Goal: Transaction & Acquisition: Purchase product/service

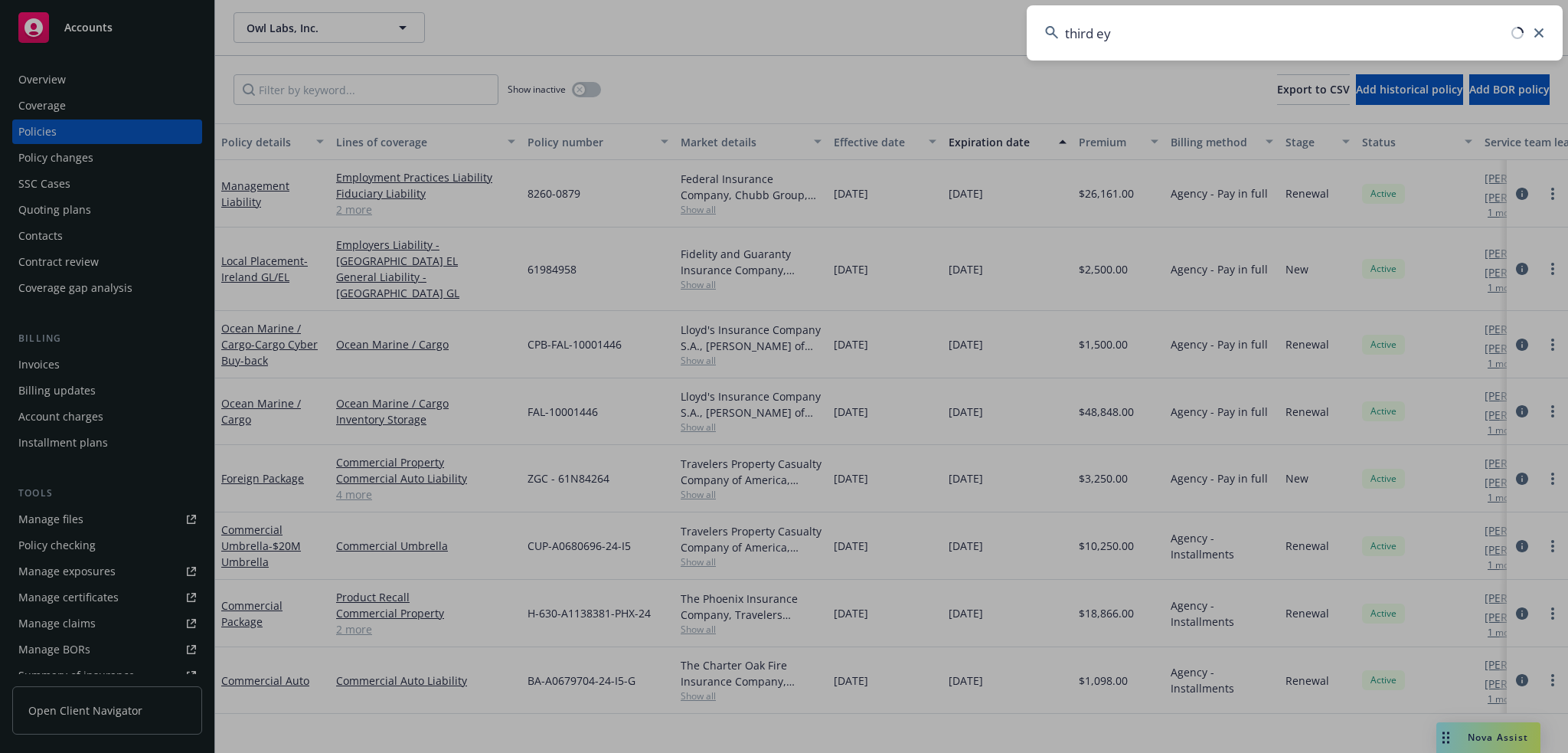
type input "third eye"
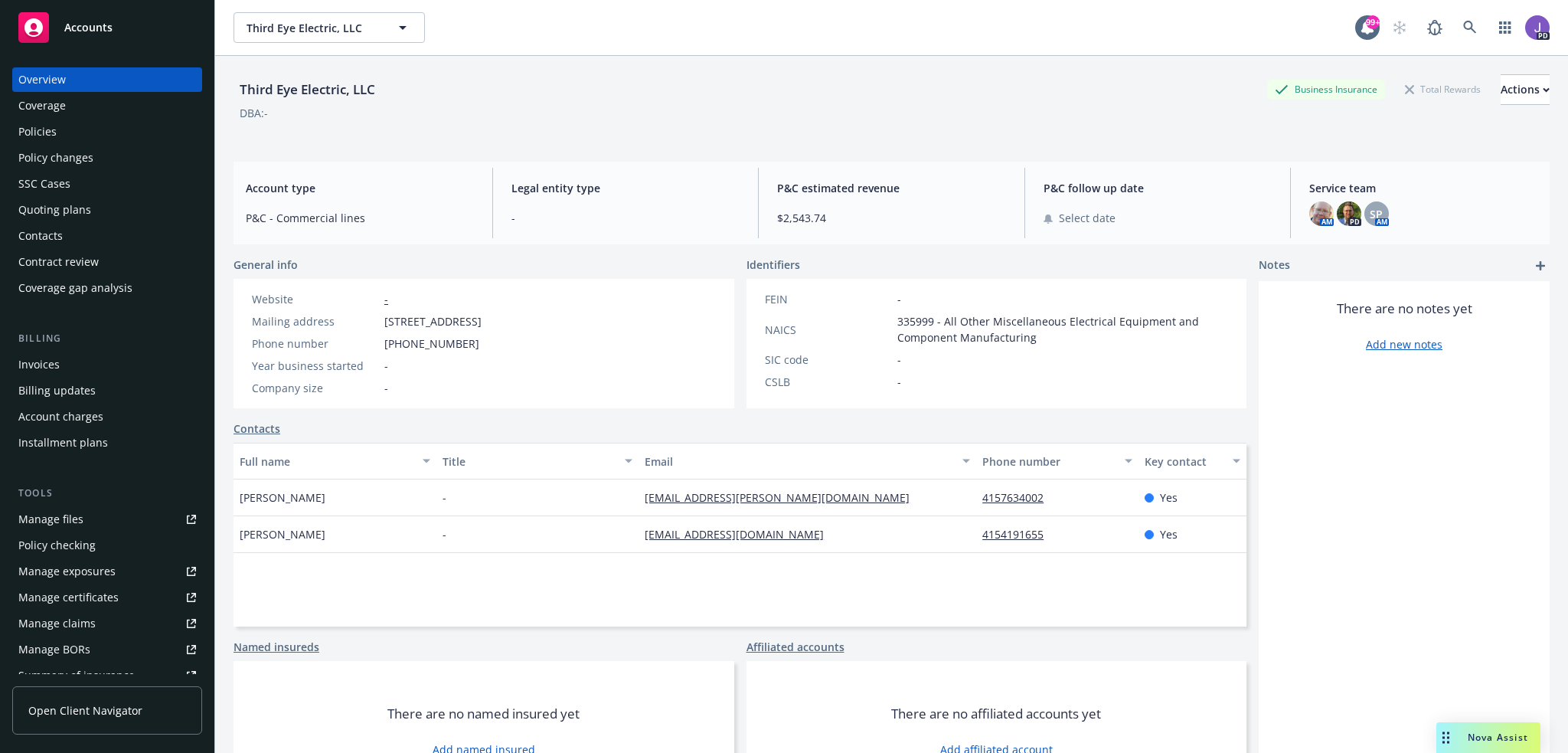
click at [576, 81] on div "Third Eye Electric, LLC Business Insurance Total Rewards Actions" at bounding box center [892, 90] width 1316 height 31
drag, startPoint x: 75, startPoint y: 208, endPoint x: 131, endPoint y: 231, distance: 60.5
click at [75, 208] on div "Quoting plans" at bounding box center [54, 210] width 73 height 24
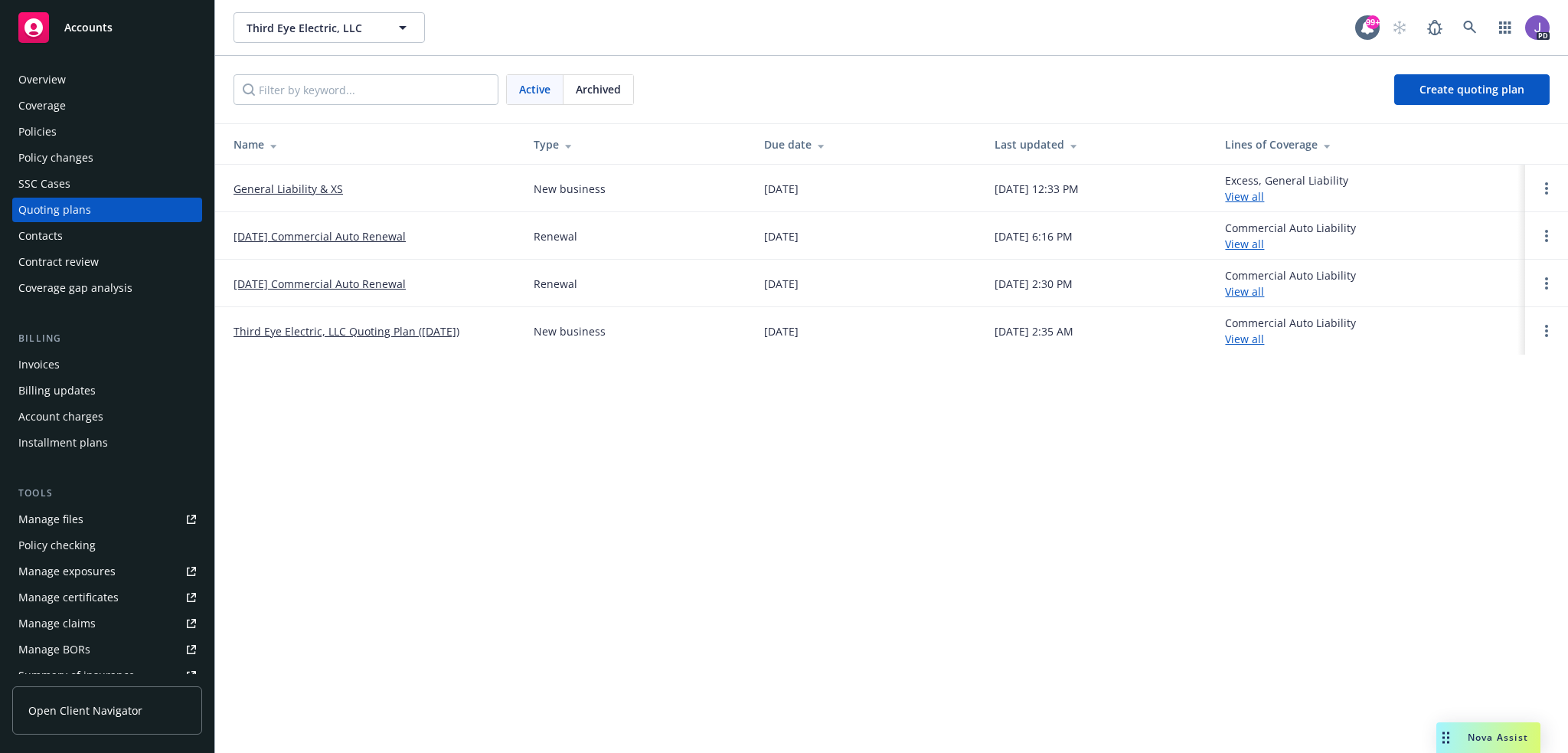
click at [305, 190] on link "General Liability & XS" at bounding box center [288, 189] width 110 height 16
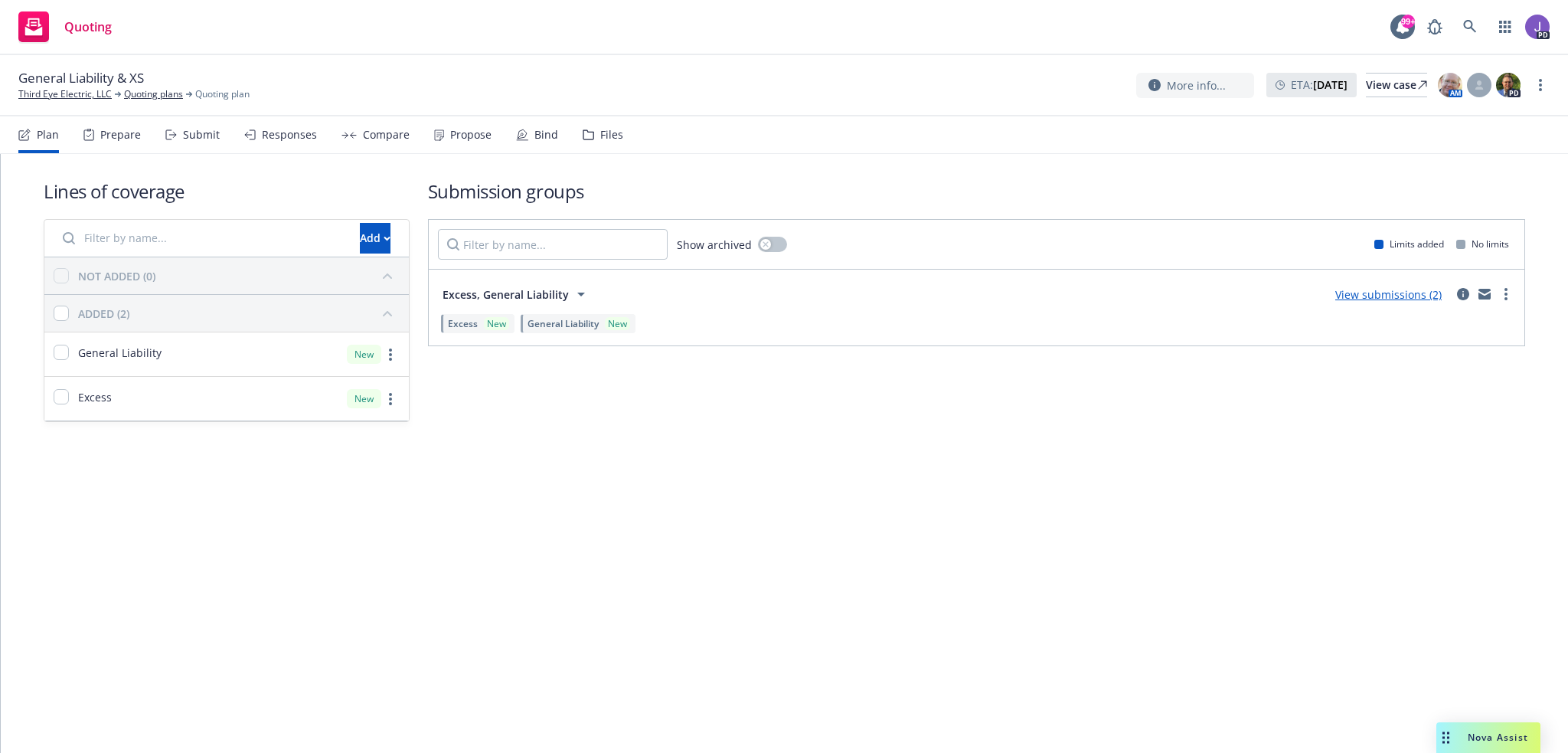
click at [200, 128] on div "Submit" at bounding box center [201, 134] width 37 height 13
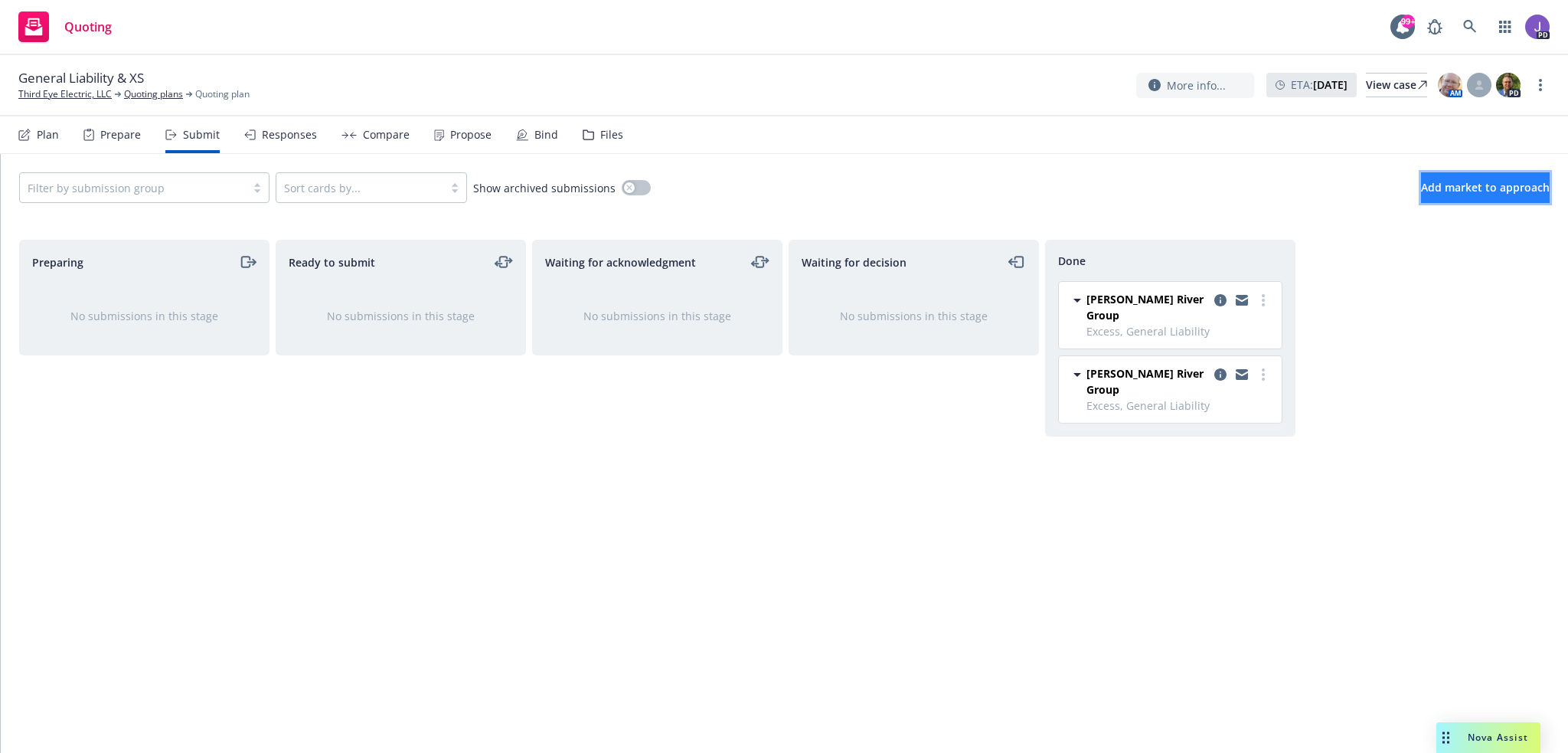
click at [1425, 192] on span "Add market to approach" at bounding box center [1484, 187] width 128 height 14
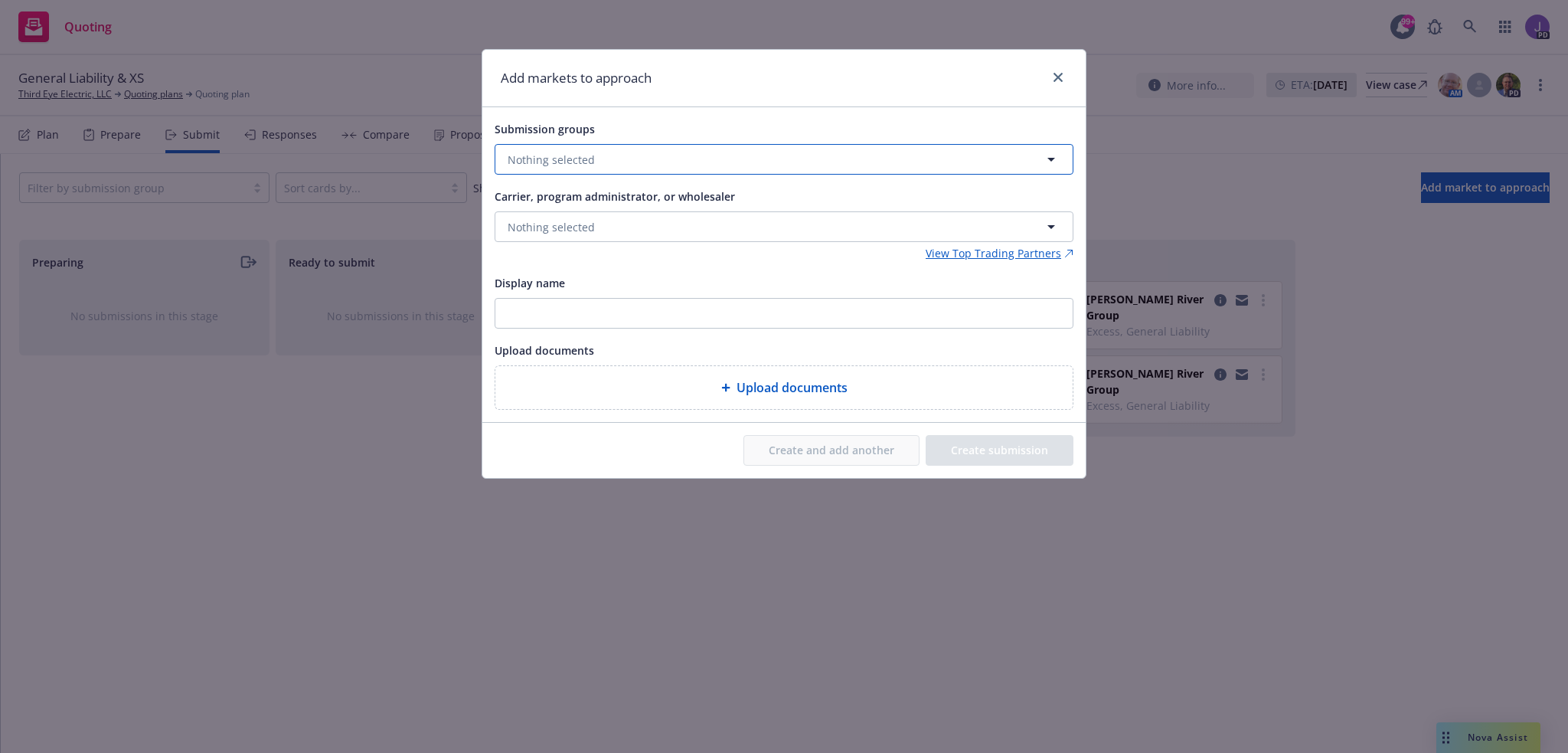
click at [599, 163] on button "Nothing selected" at bounding box center [784, 159] width 579 height 31
click at [511, 236] on input "checkbox" at bounding box center [519, 236] width 15 height 15
checkbox input "true"
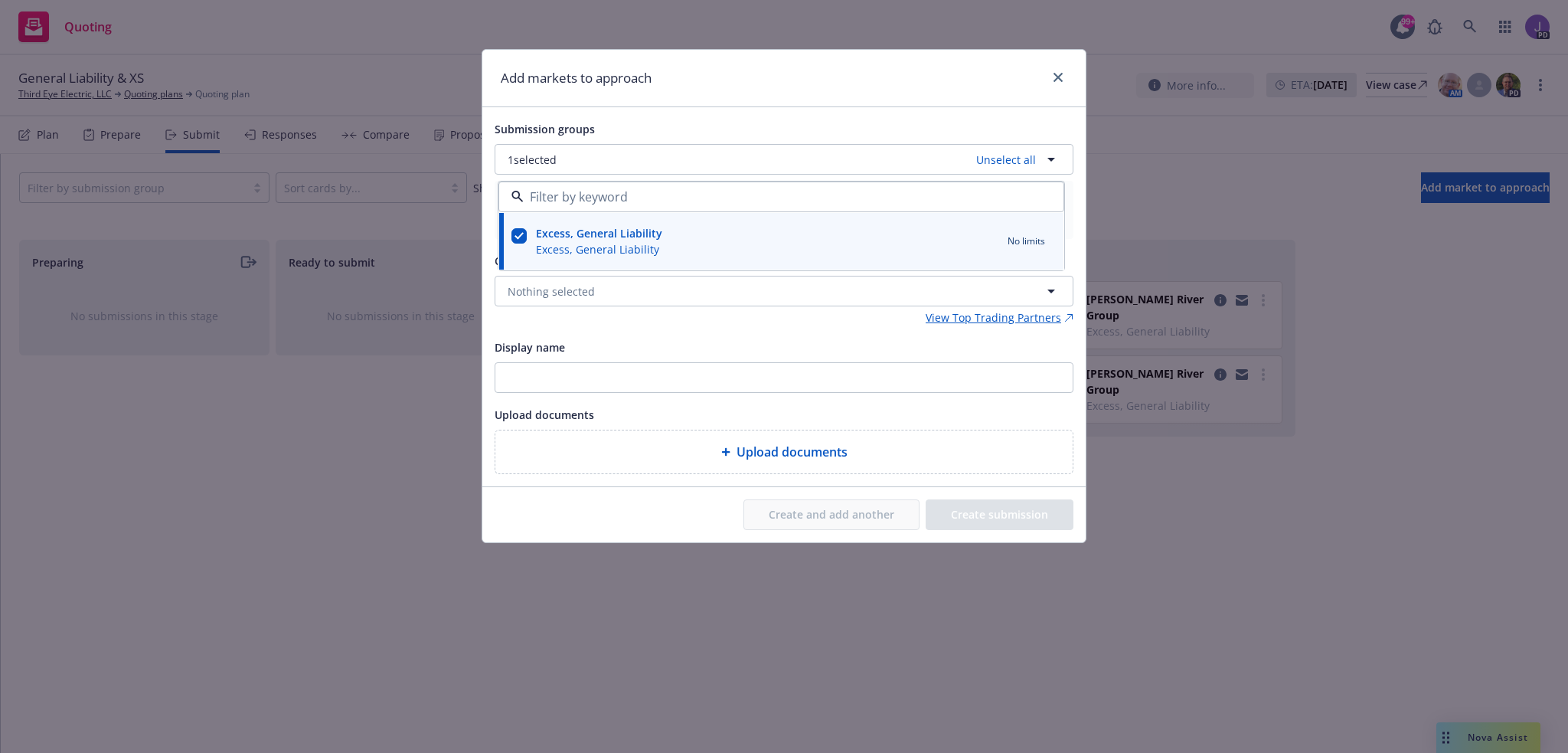
click at [683, 501] on div "Create and add another Create submission" at bounding box center [784, 515] width 579 height 31
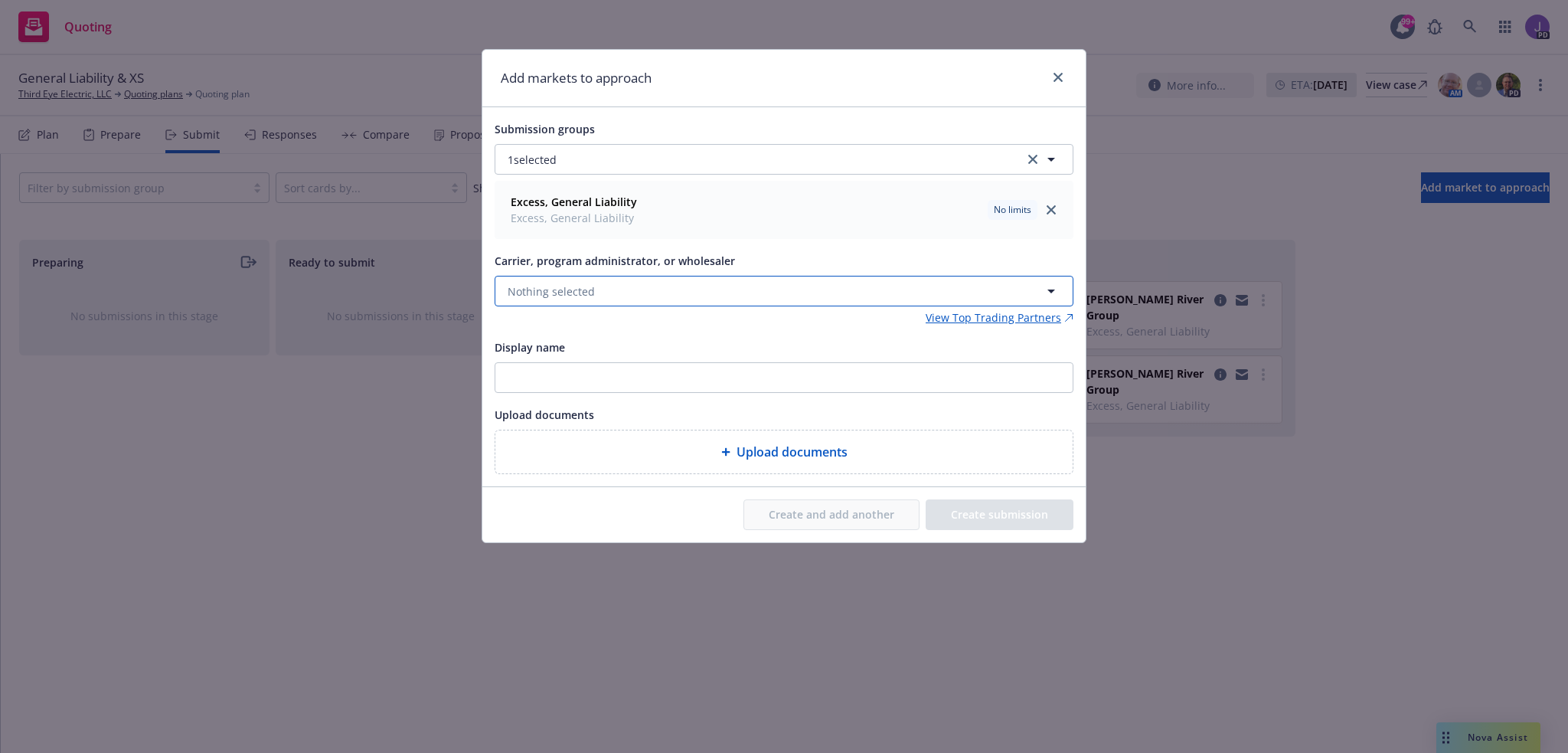
click at [585, 298] on span "Nothing selected" at bounding box center [551, 291] width 87 height 16
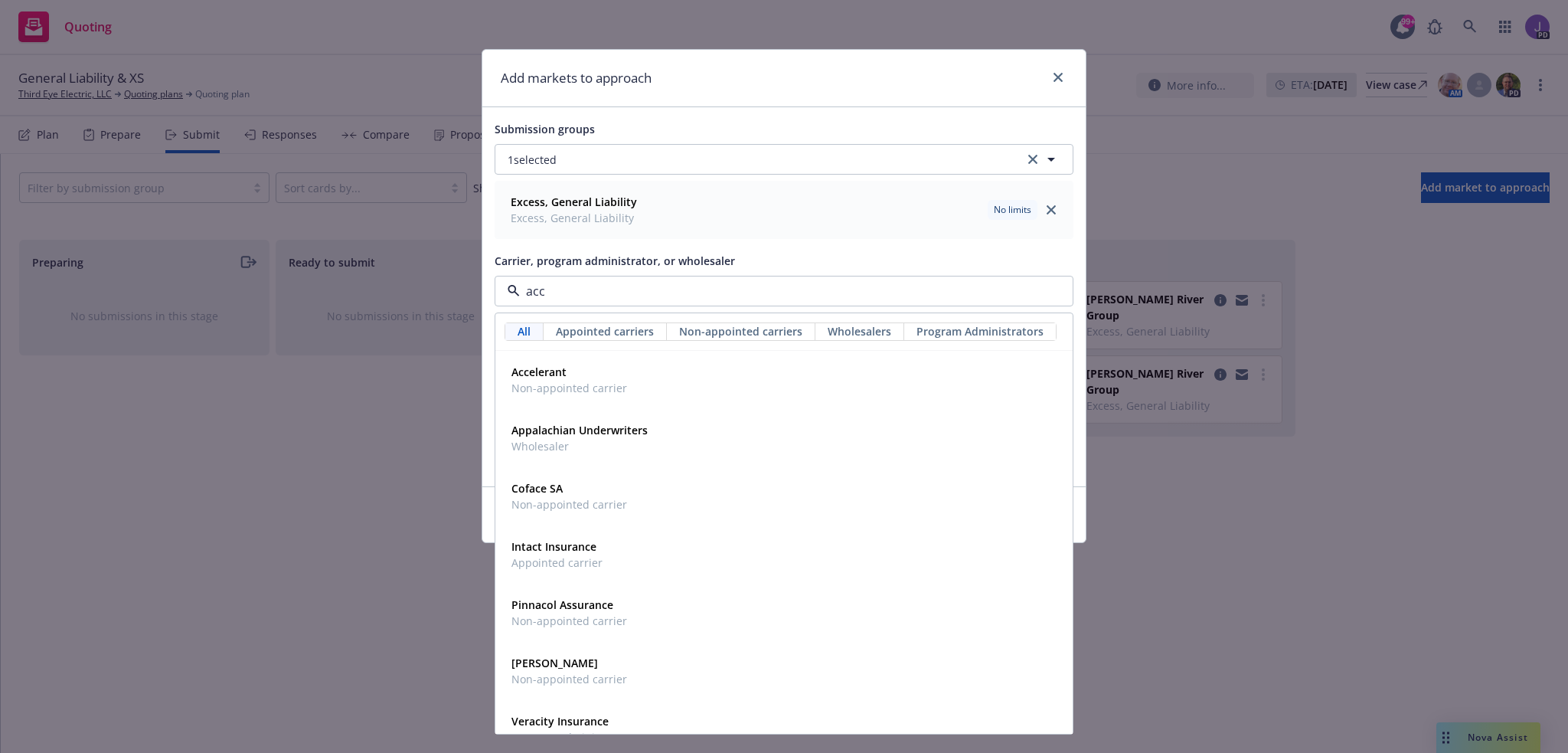
type input "acce"
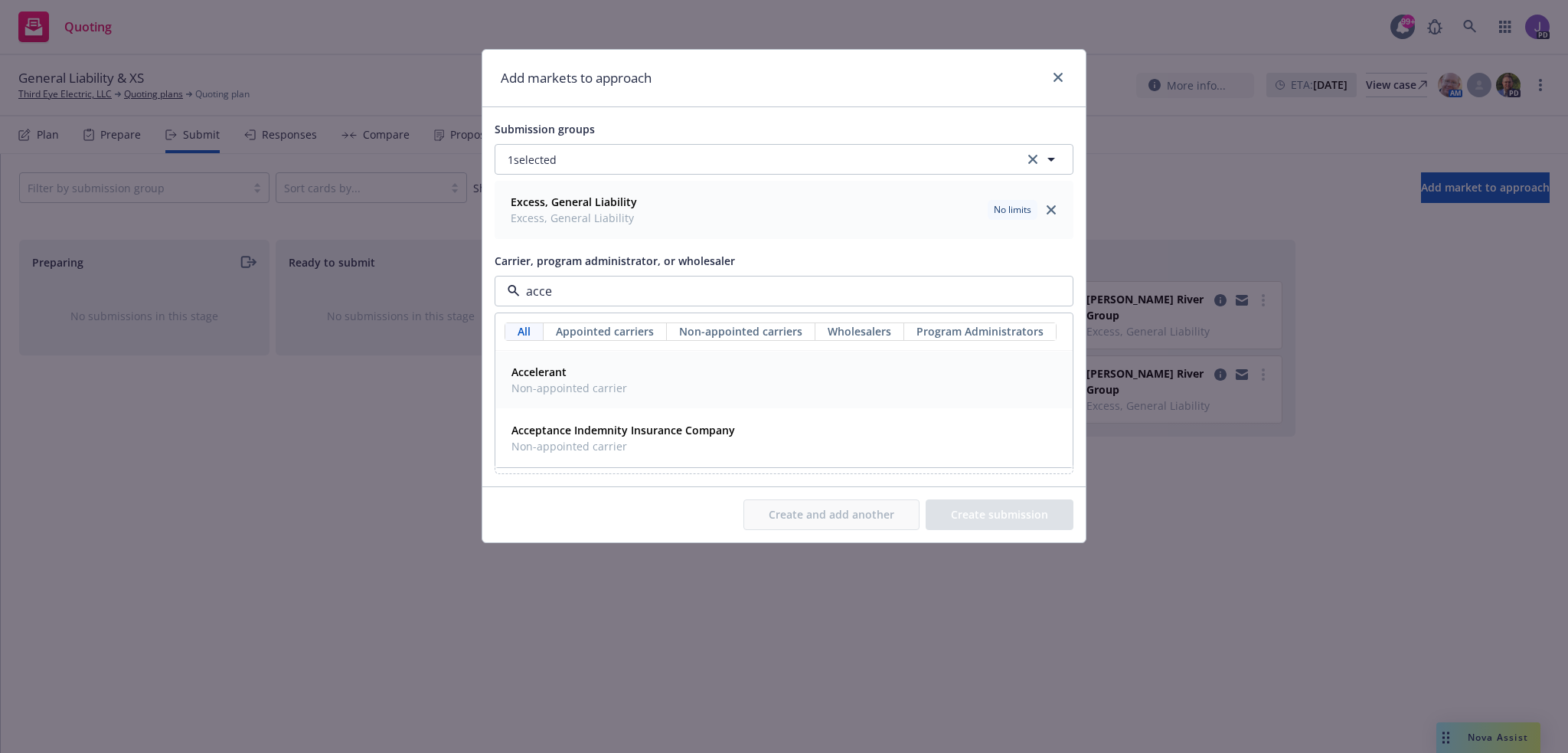
click at [543, 389] on span "Non-appointed carrier" at bounding box center [569, 387] width 116 height 16
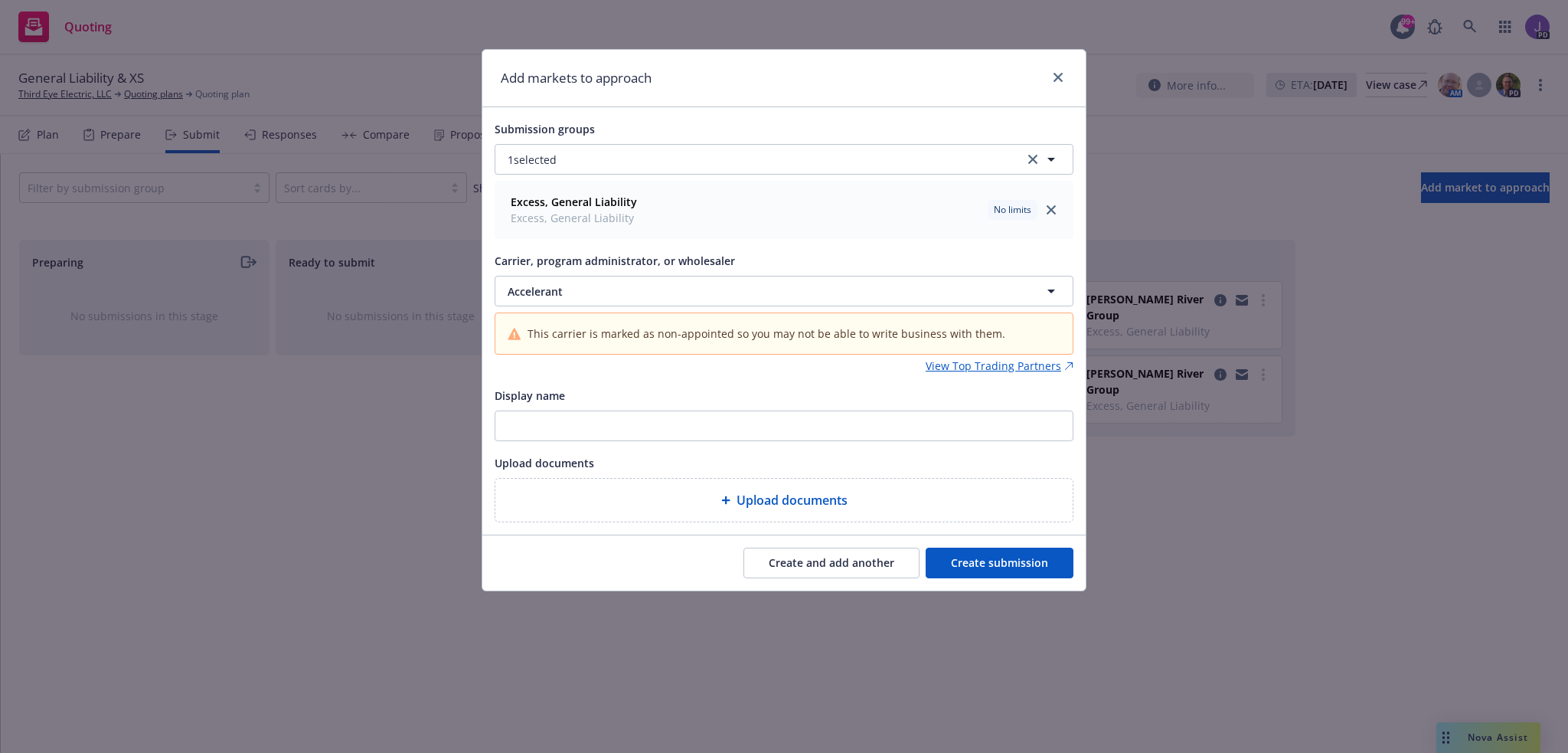
click at [996, 559] on button "Create submission" at bounding box center [999, 563] width 147 height 31
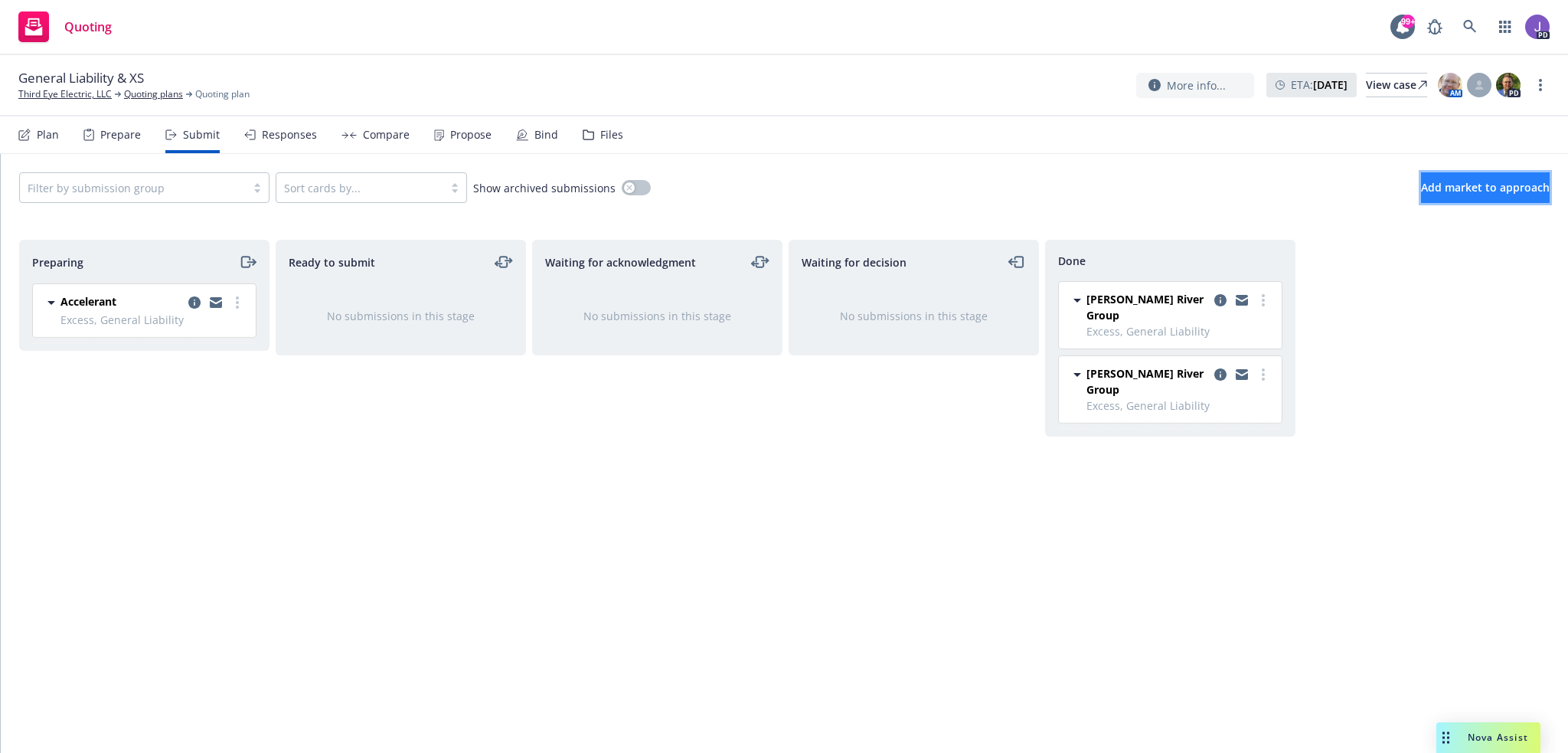
click at [1451, 181] on span "Add market to approach" at bounding box center [1484, 187] width 128 height 14
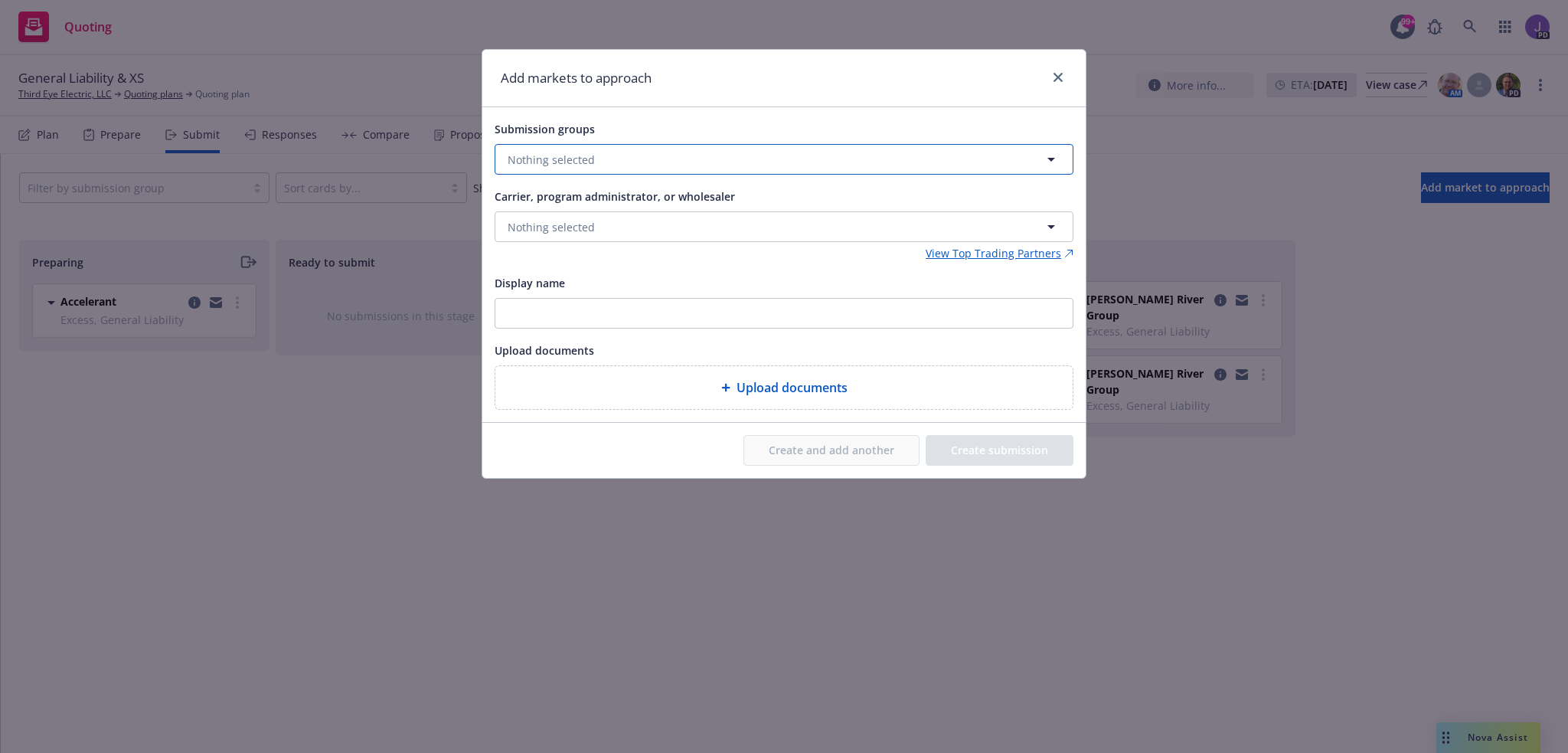
click at [595, 164] on button "Nothing selected" at bounding box center [784, 159] width 579 height 31
click at [512, 235] on input "checkbox" at bounding box center [519, 236] width 15 height 15
checkbox input "true"
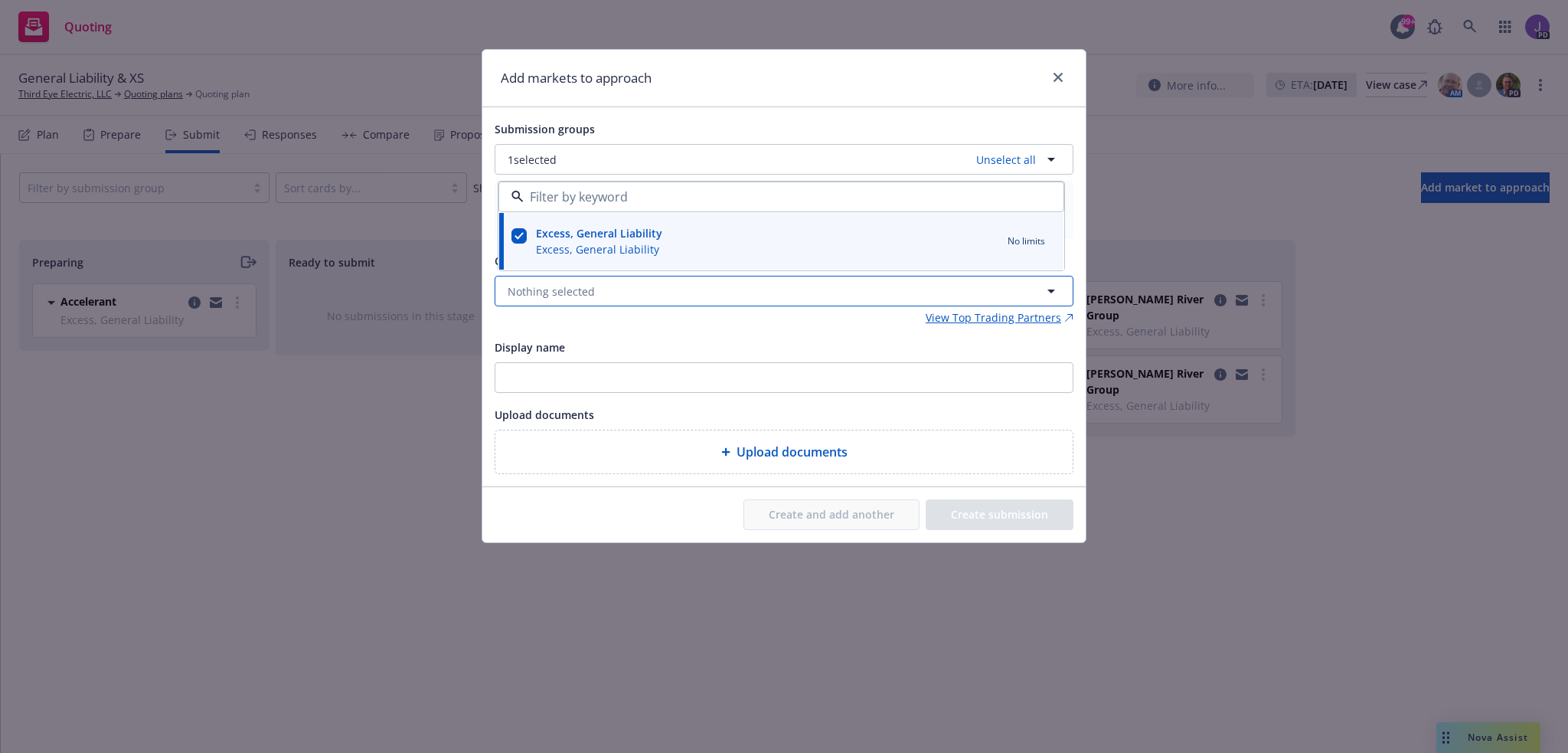
click at [618, 304] on button "Nothing selected" at bounding box center [784, 291] width 579 height 31
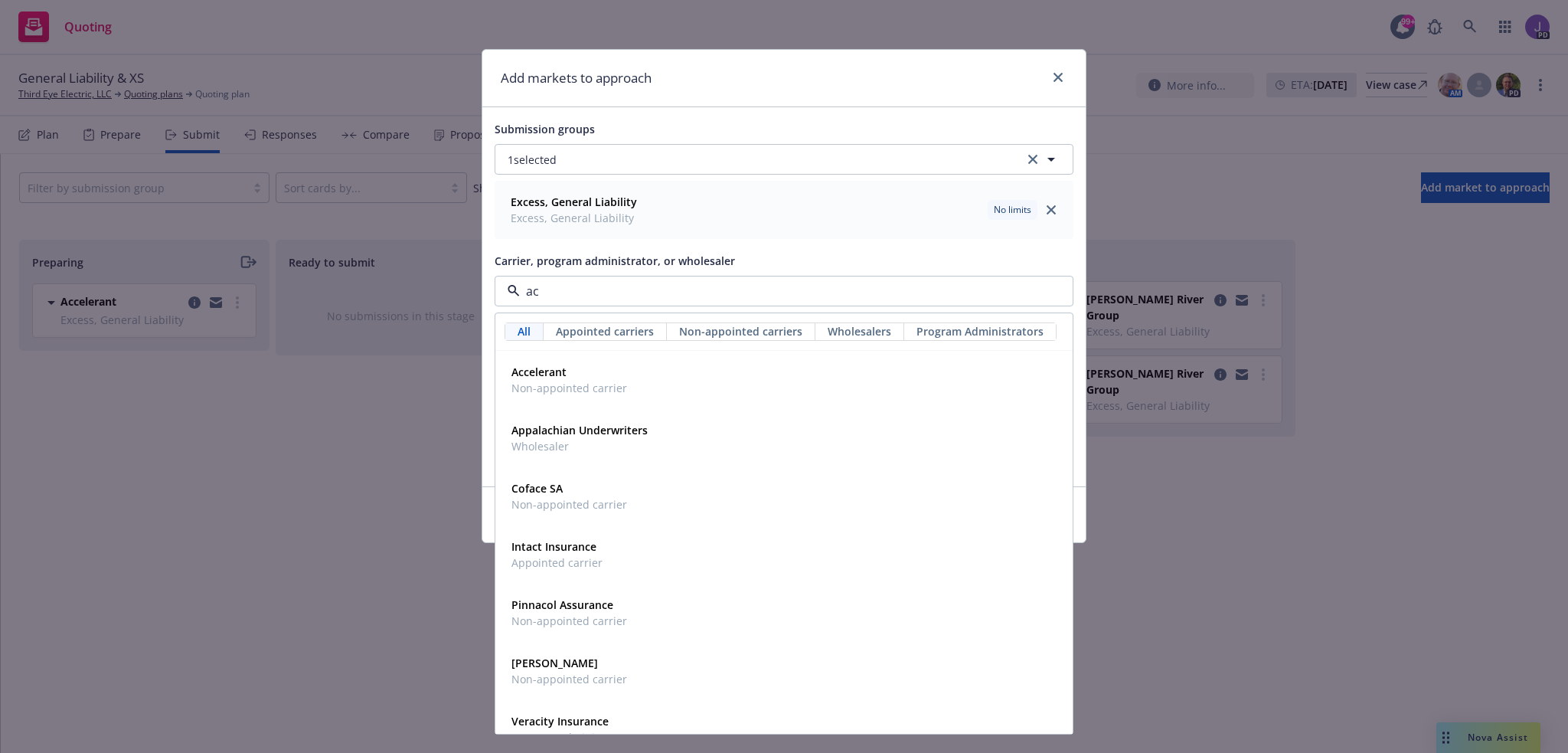
type input "acc"
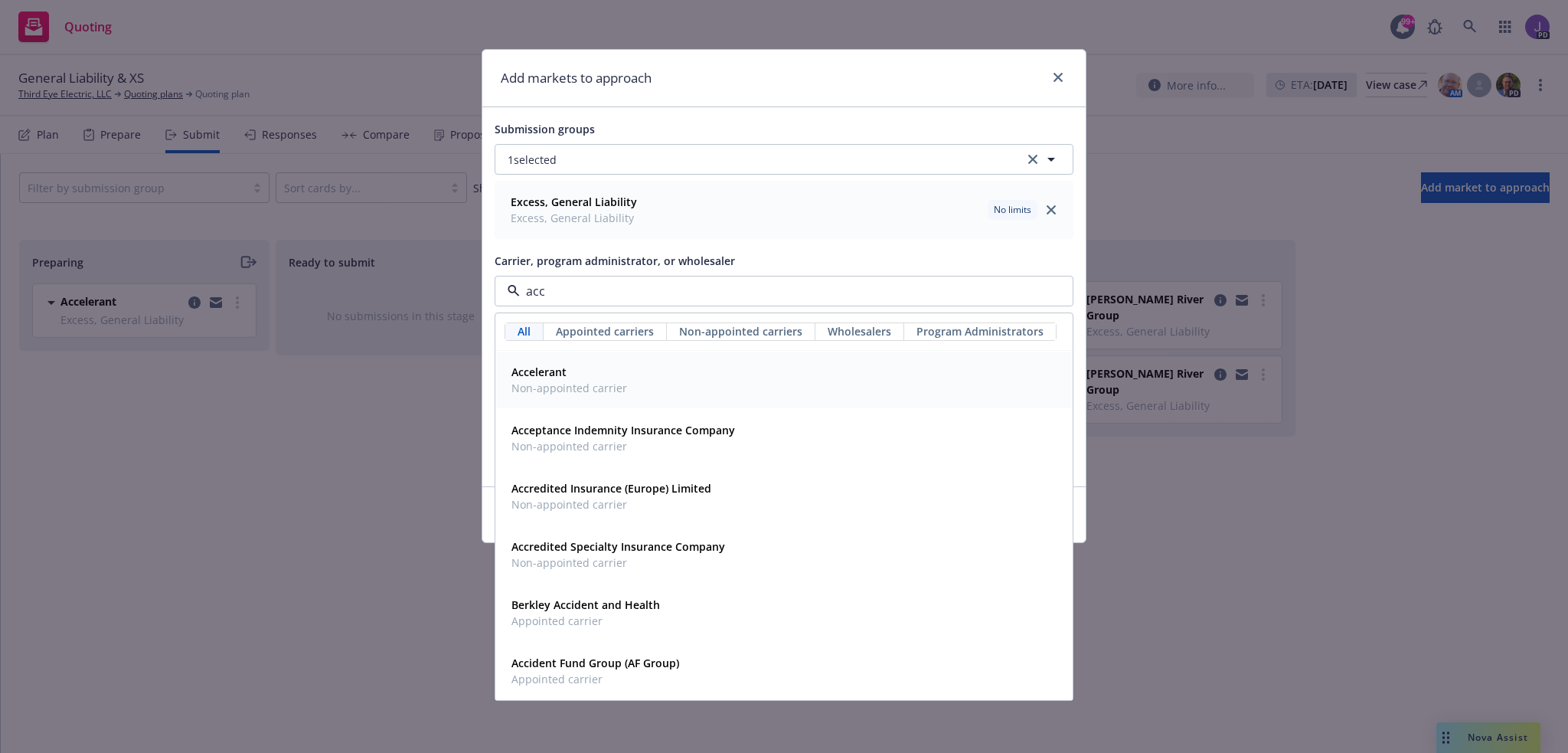
click at [561, 373] on strong "Accelerant" at bounding box center [539, 371] width 55 height 14
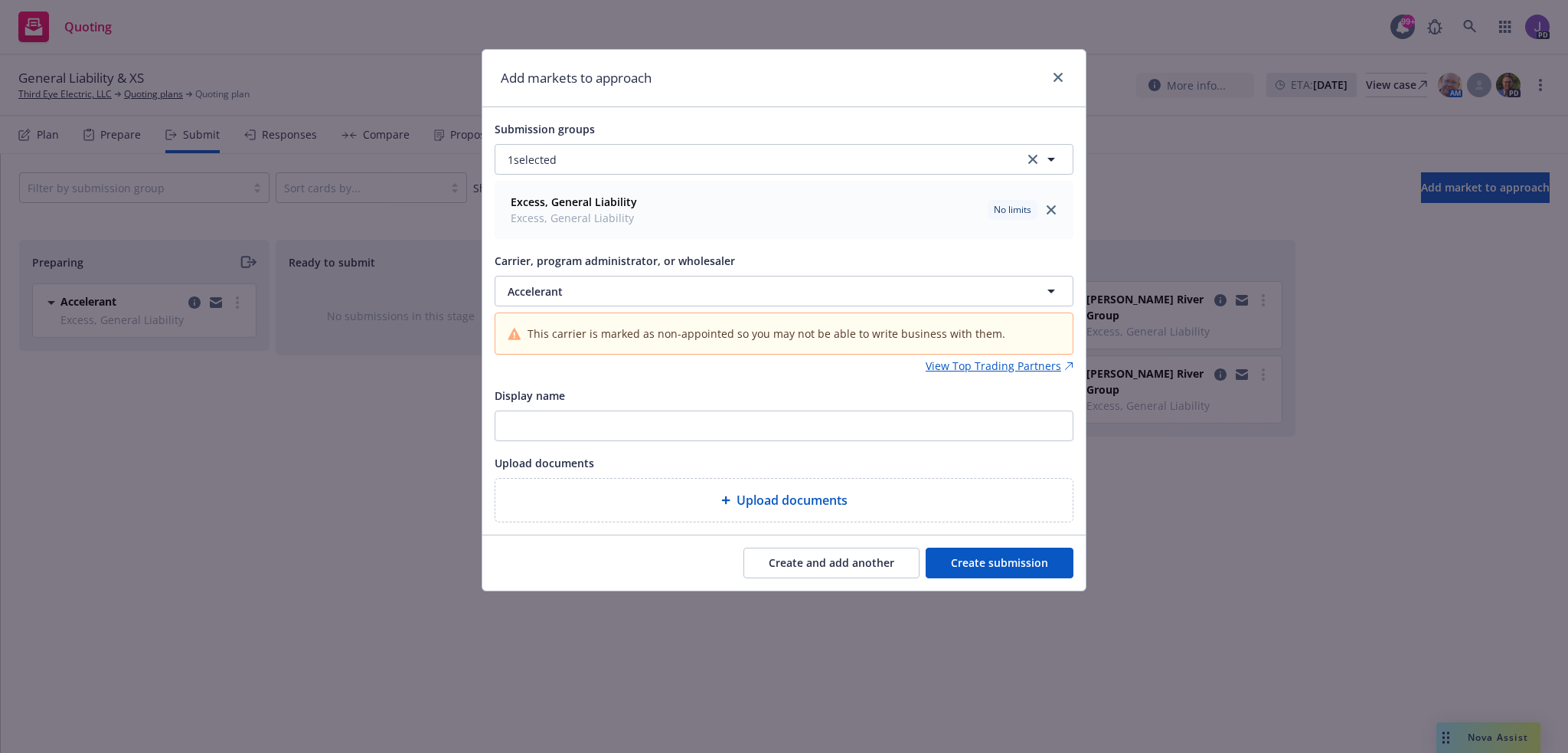
click at [966, 558] on button "Create submission" at bounding box center [999, 563] width 147 height 31
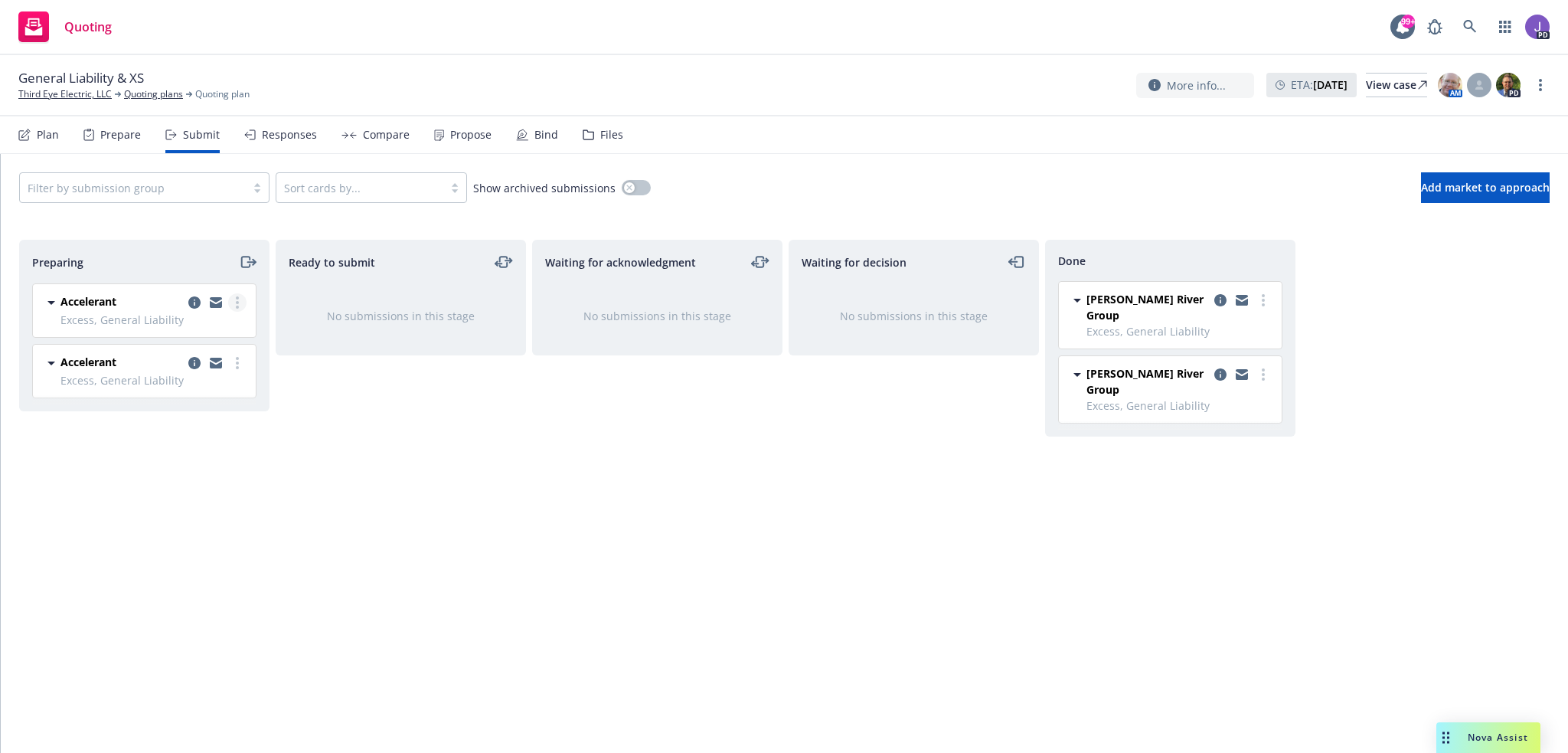
click at [236, 301] on circle "more" at bounding box center [237, 303] width 3 height 3
click at [172, 423] on span "Add accepted decision" at bounding box center [169, 424] width 153 height 14
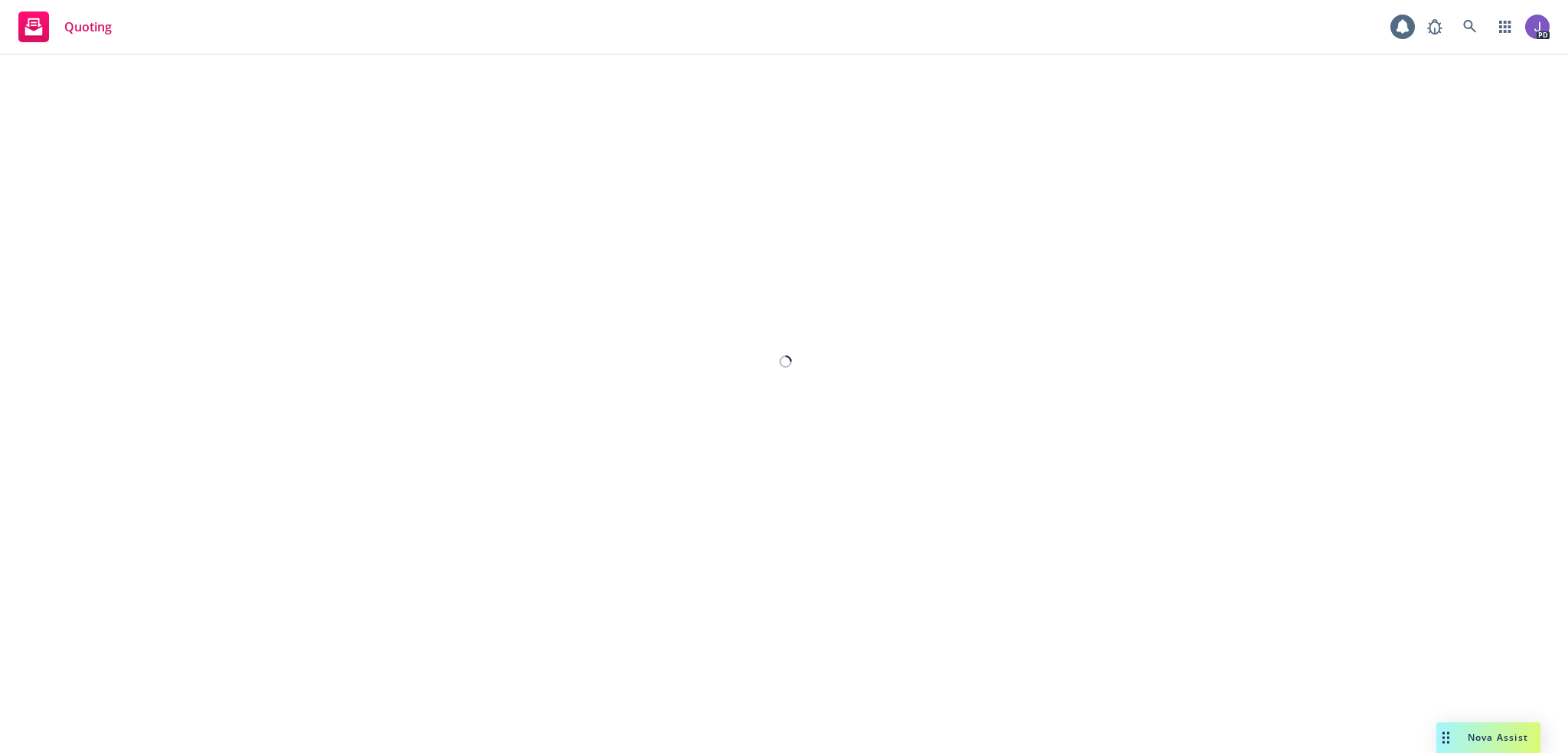
select select "12"
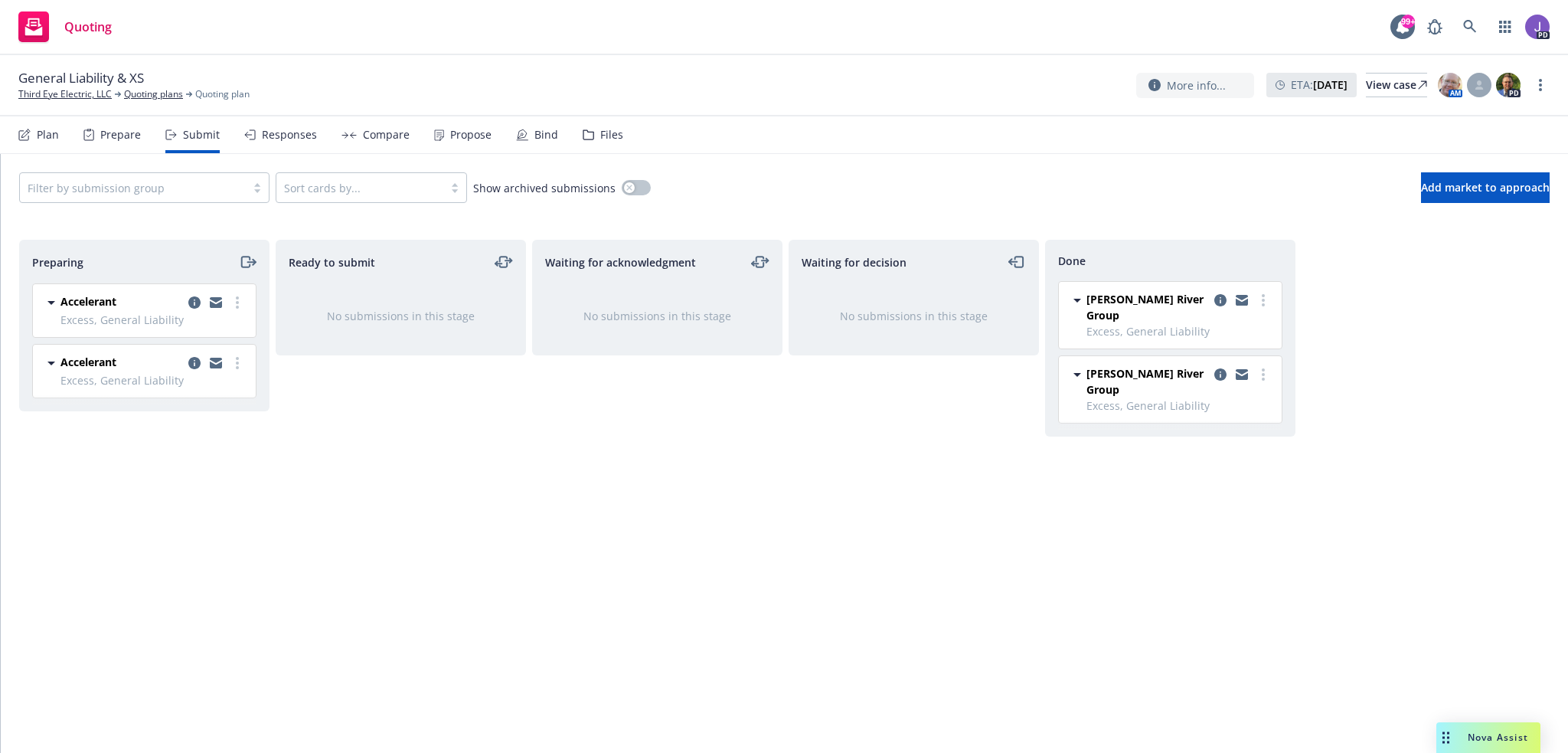
click at [474, 136] on div "Propose" at bounding box center [470, 134] width 41 height 13
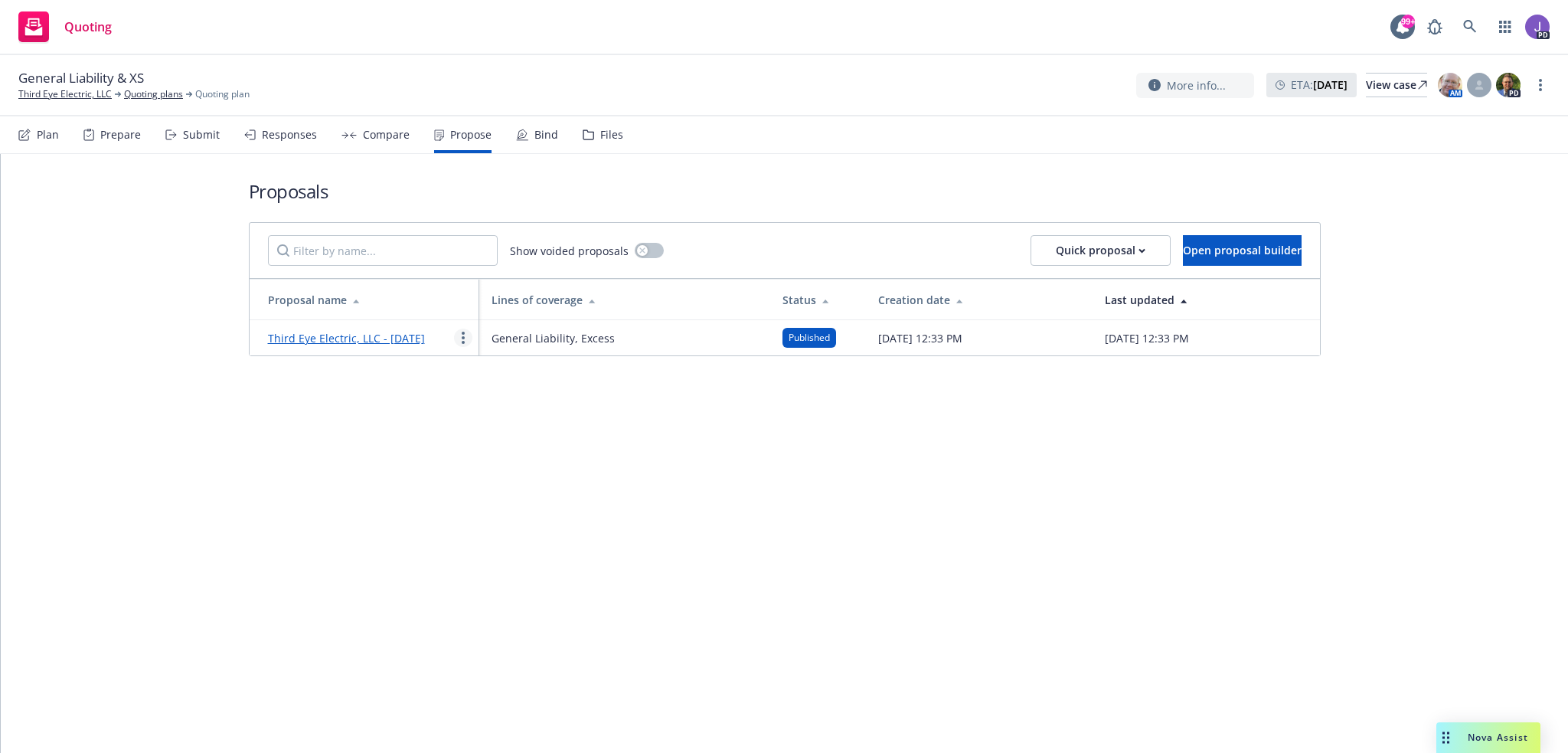
click at [463, 343] on icon "more" at bounding box center [463, 338] width 3 height 13
click at [489, 474] on span "Void" at bounding box center [484, 474] width 59 height 14
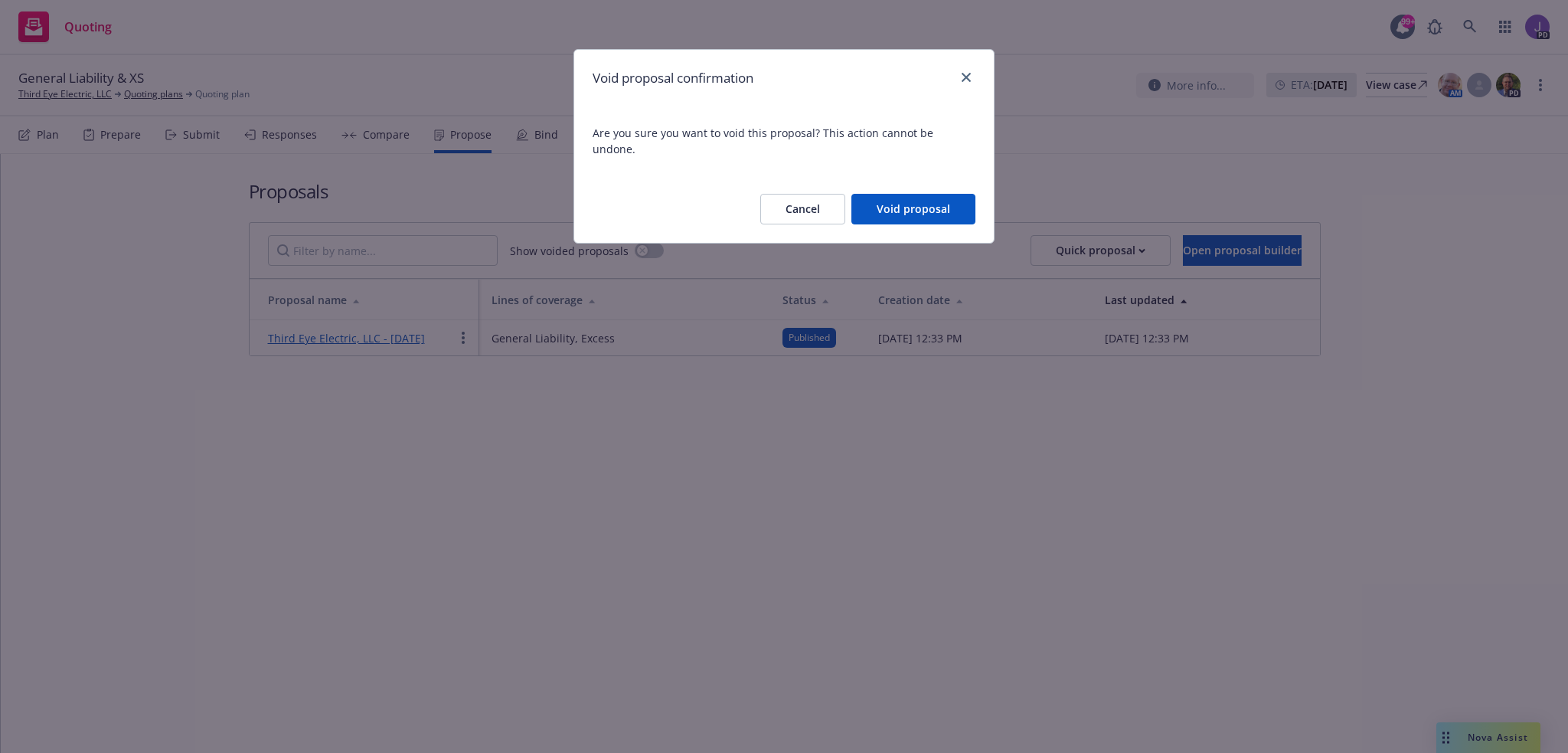
click at [919, 194] on button "Void proposal" at bounding box center [913, 209] width 124 height 31
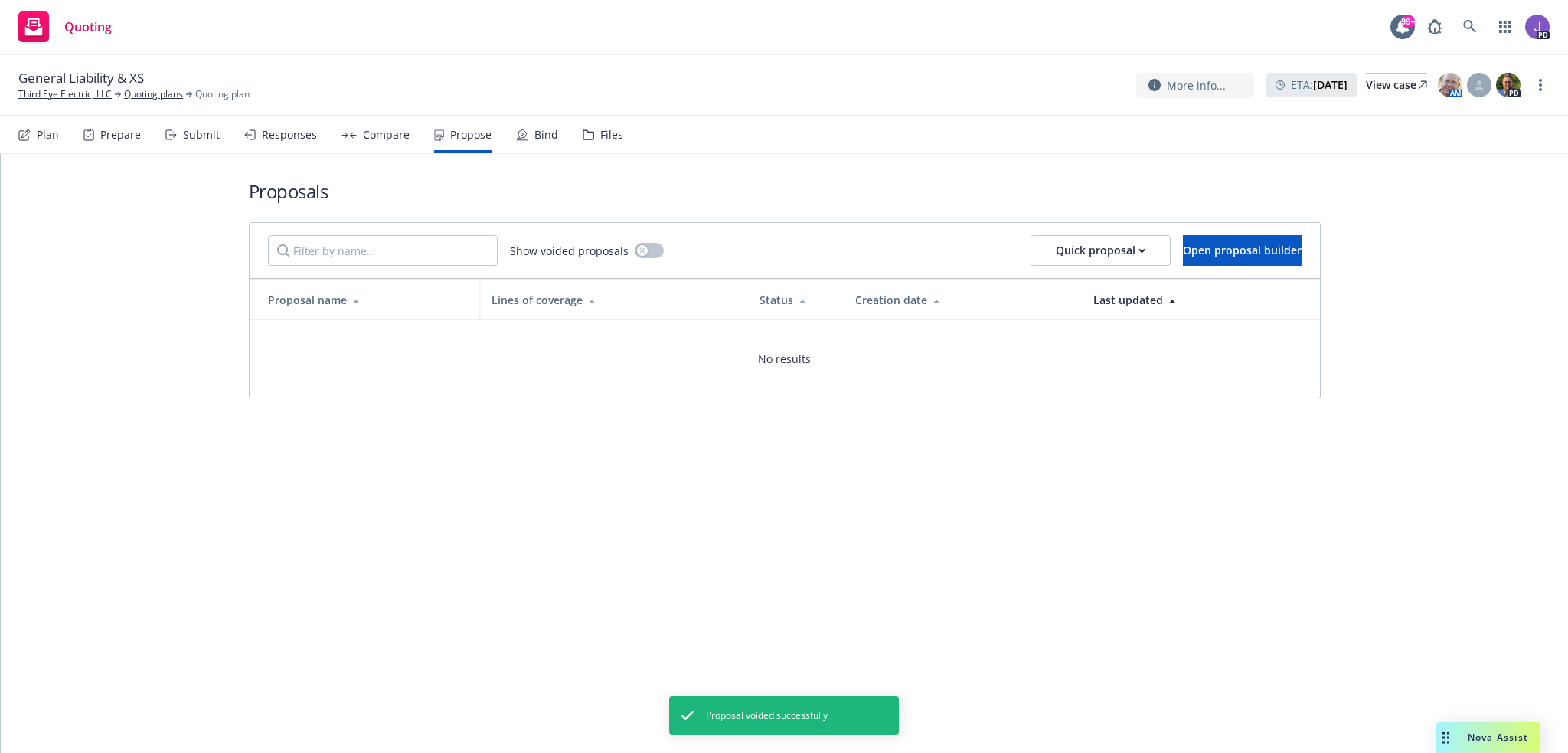
click at [190, 130] on div "Submit" at bounding box center [201, 134] width 37 height 13
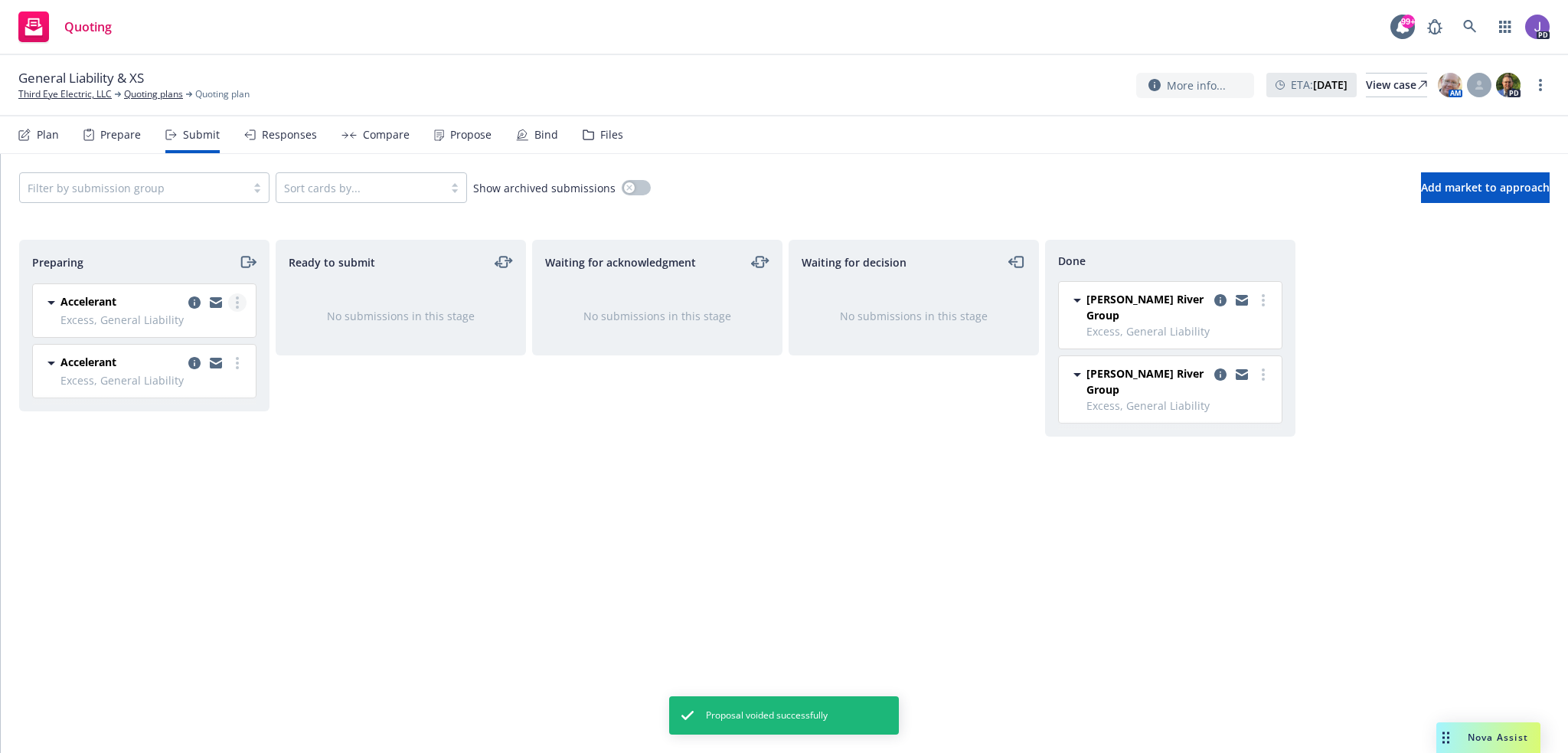
click at [239, 304] on link "more" at bounding box center [237, 303] width 18 height 18
click at [190, 423] on span "Add accepted decision" at bounding box center [169, 424] width 153 height 14
select select "12"
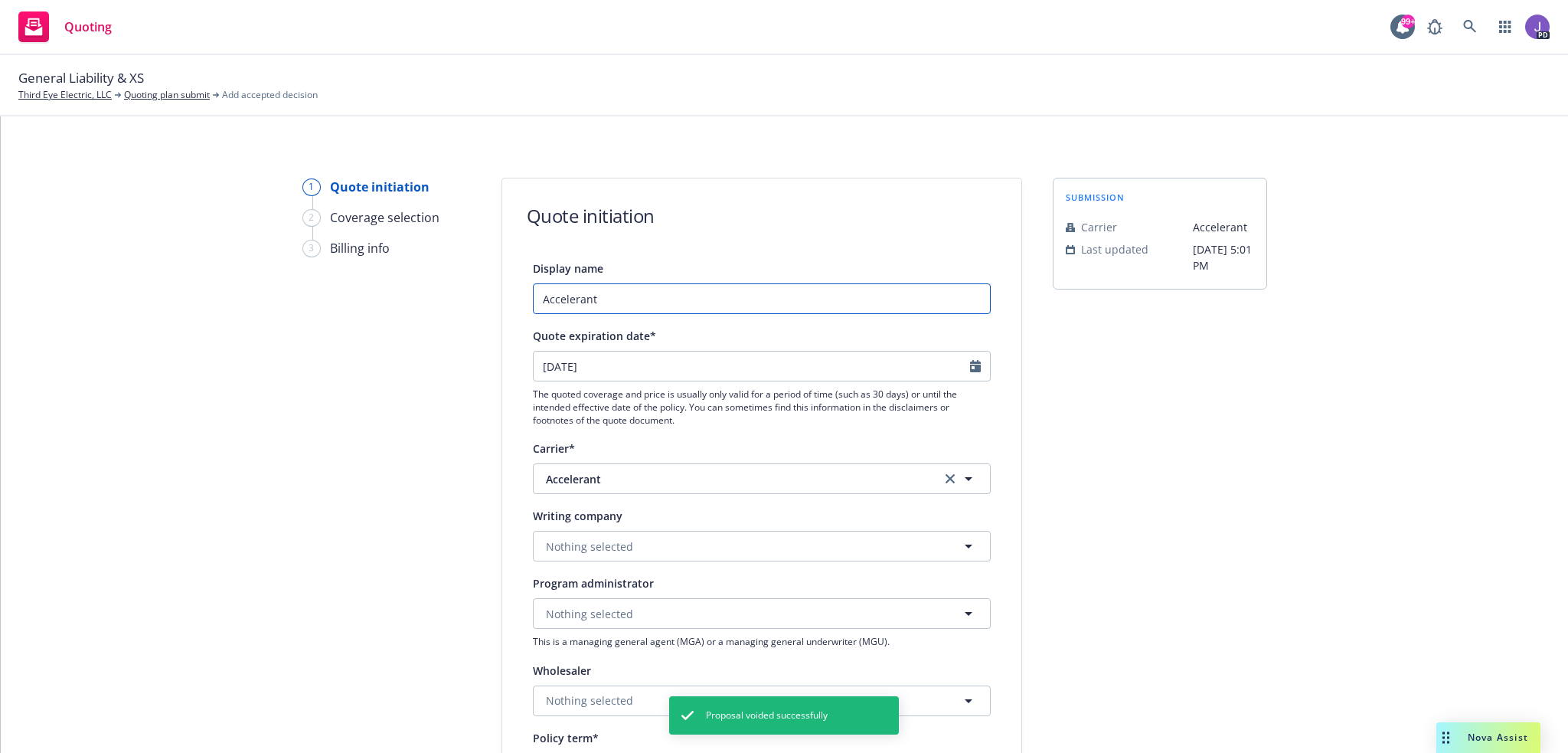
click at [602, 302] on input "Accelerant" at bounding box center [762, 299] width 458 height 31
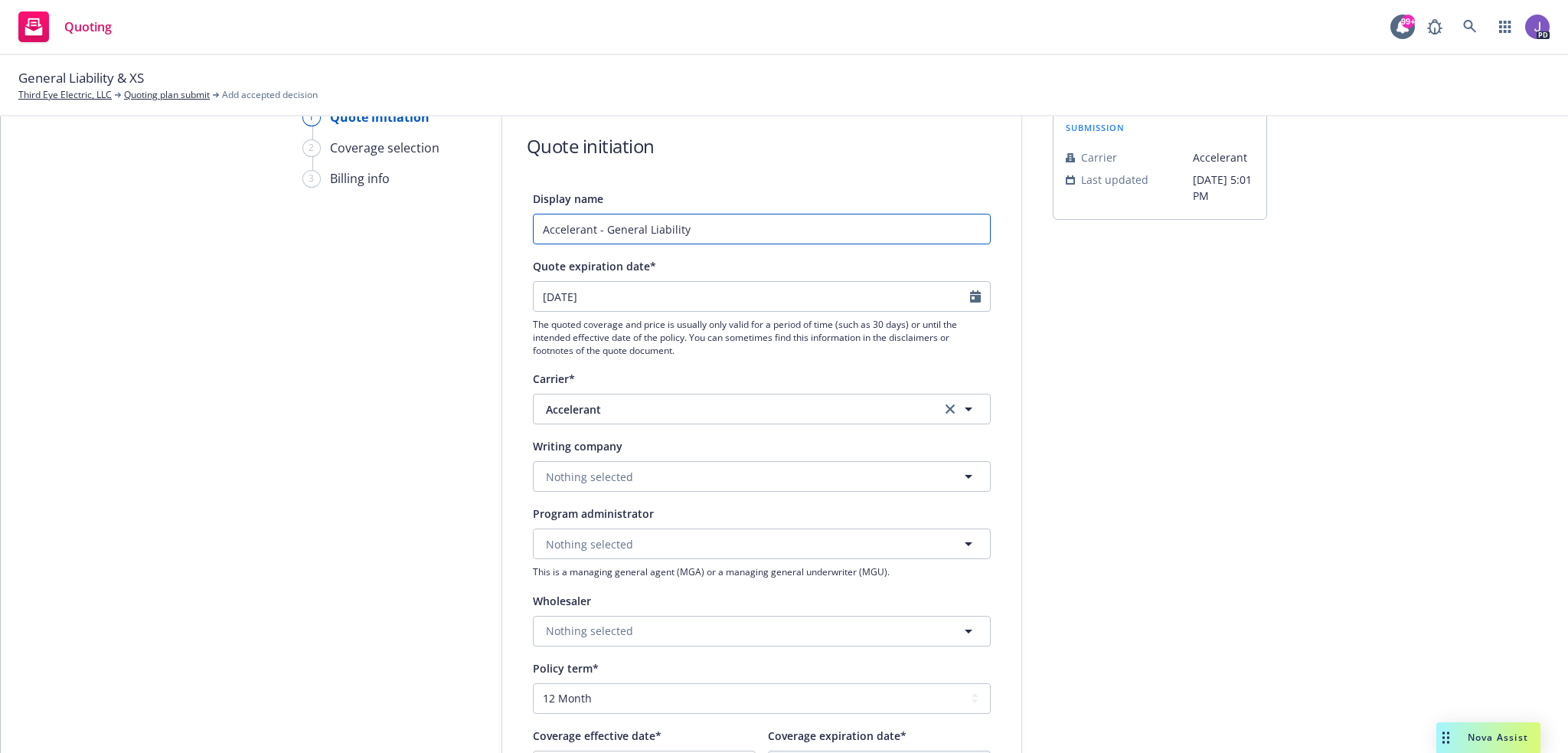
scroll to position [153, 0]
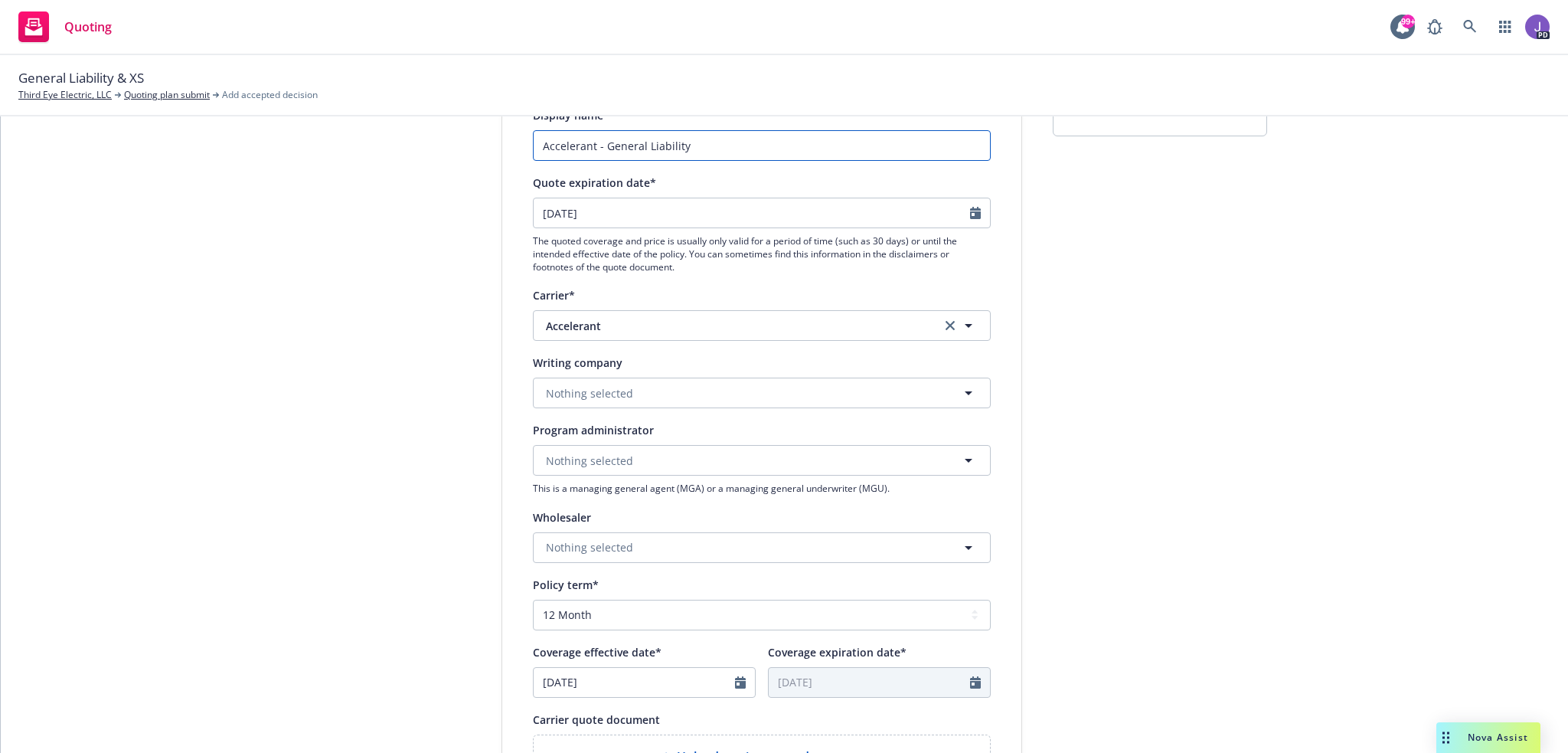
type input "Accelerant - General Liability"
click at [551, 387] on span "Nothing selected" at bounding box center [589, 392] width 87 height 16
type input "acc"
click at [571, 519] on div "Accelerant Specialty Insurance Company Domestic - 16890" at bounding box center [655, 502] width 222 height 39
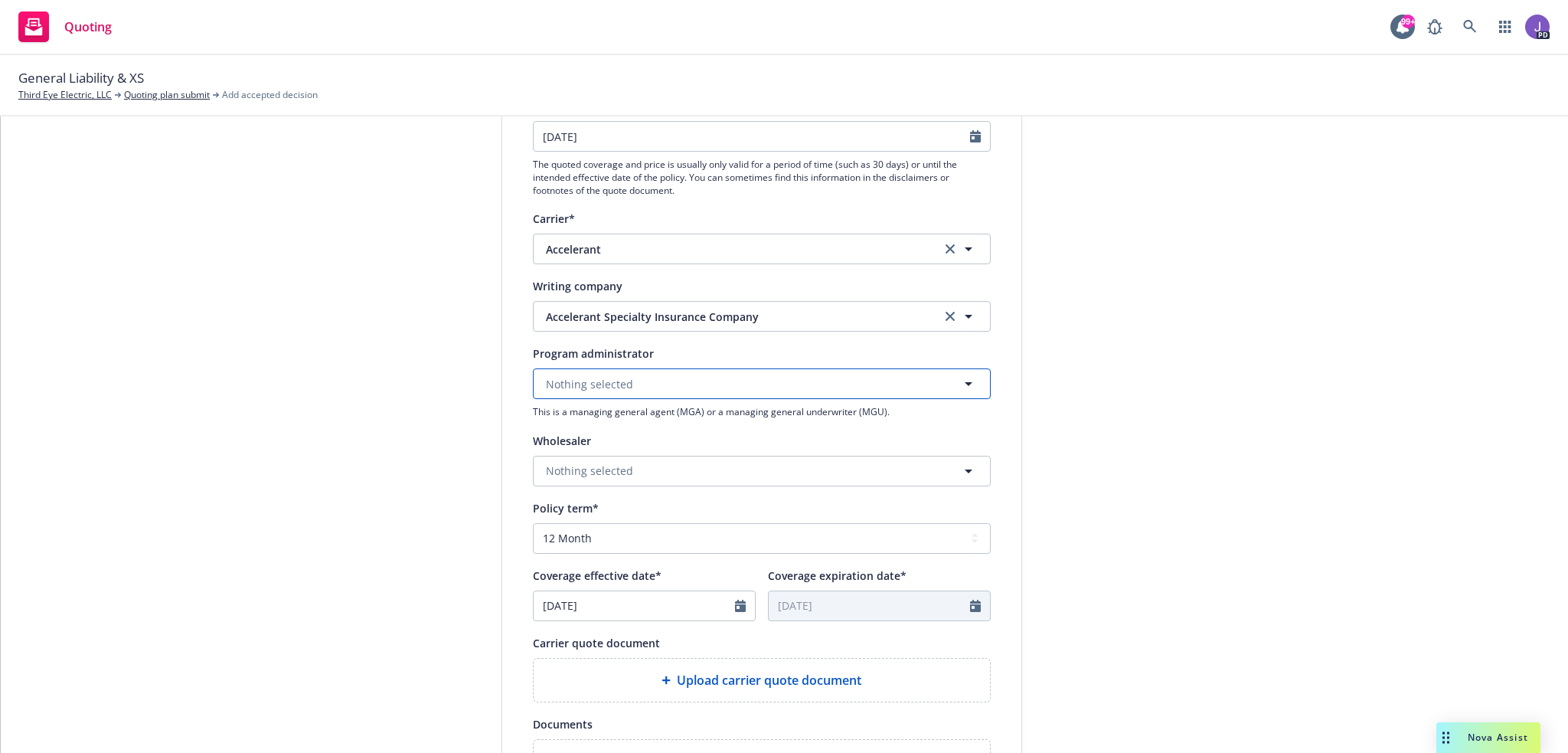
click at [584, 385] on span "Nothing selected" at bounding box center [589, 384] width 87 height 16
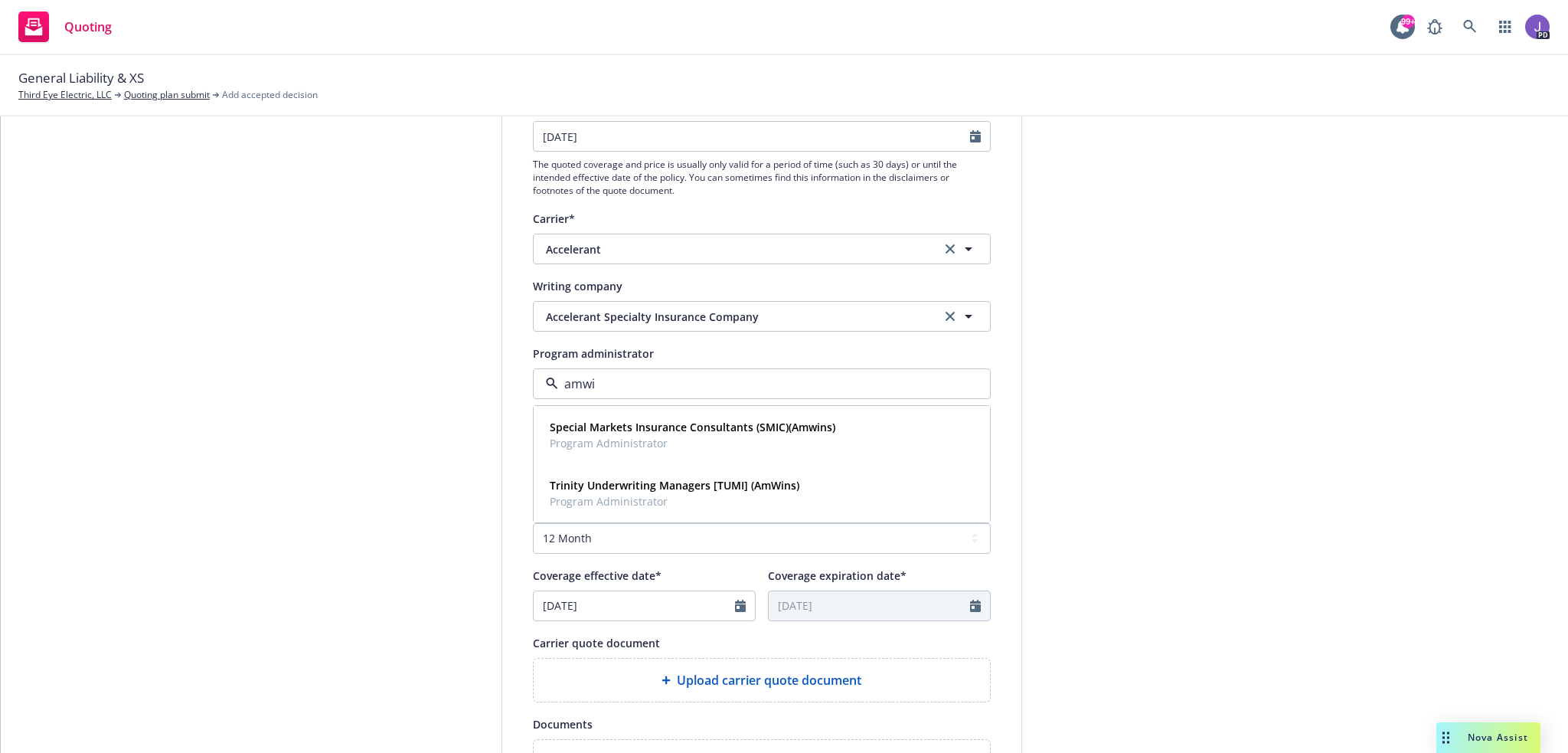
type input "amwin"
click at [584, 385] on input "amwin" at bounding box center [758, 384] width 401 height 18
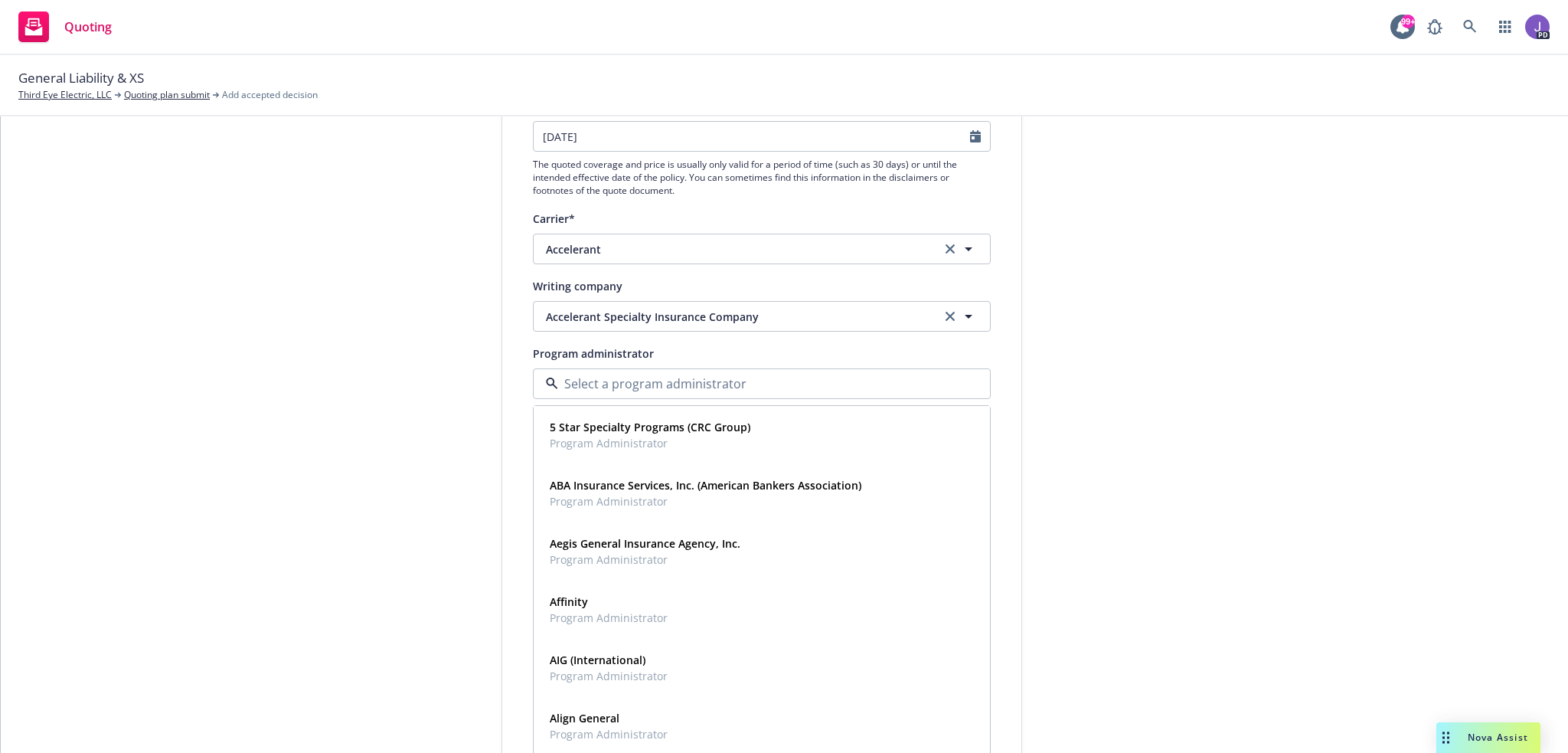
click at [584, 385] on input at bounding box center [758, 384] width 401 height 18
click at [502, 397] on div "Display name Accelerant - General Liability Quote expiration date* [DATE] The q…" at bounding box center [761, 455] width 519 height 853
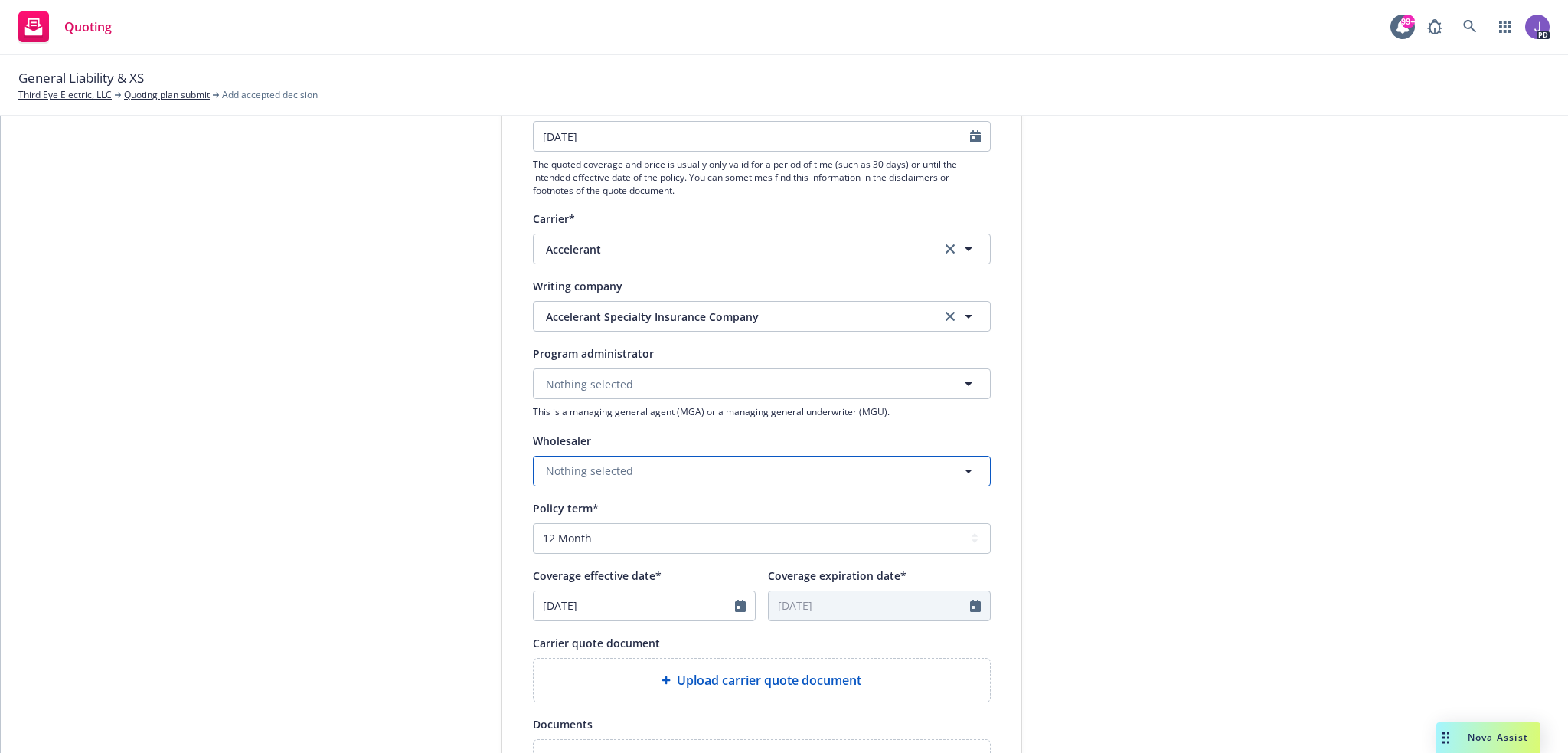
click at [582, 464] on span "Nothing selected" at bounding box center [589, 470] width 87 height 16
type input "amwin"
drag, startPoint x: 570, startPoint y: 512, endPoint x: 427, endPoint y: 366, distance: 204.4
click at [570, 512] on strong "Amwins" at bounding box center [570, 514] width 40 height 14
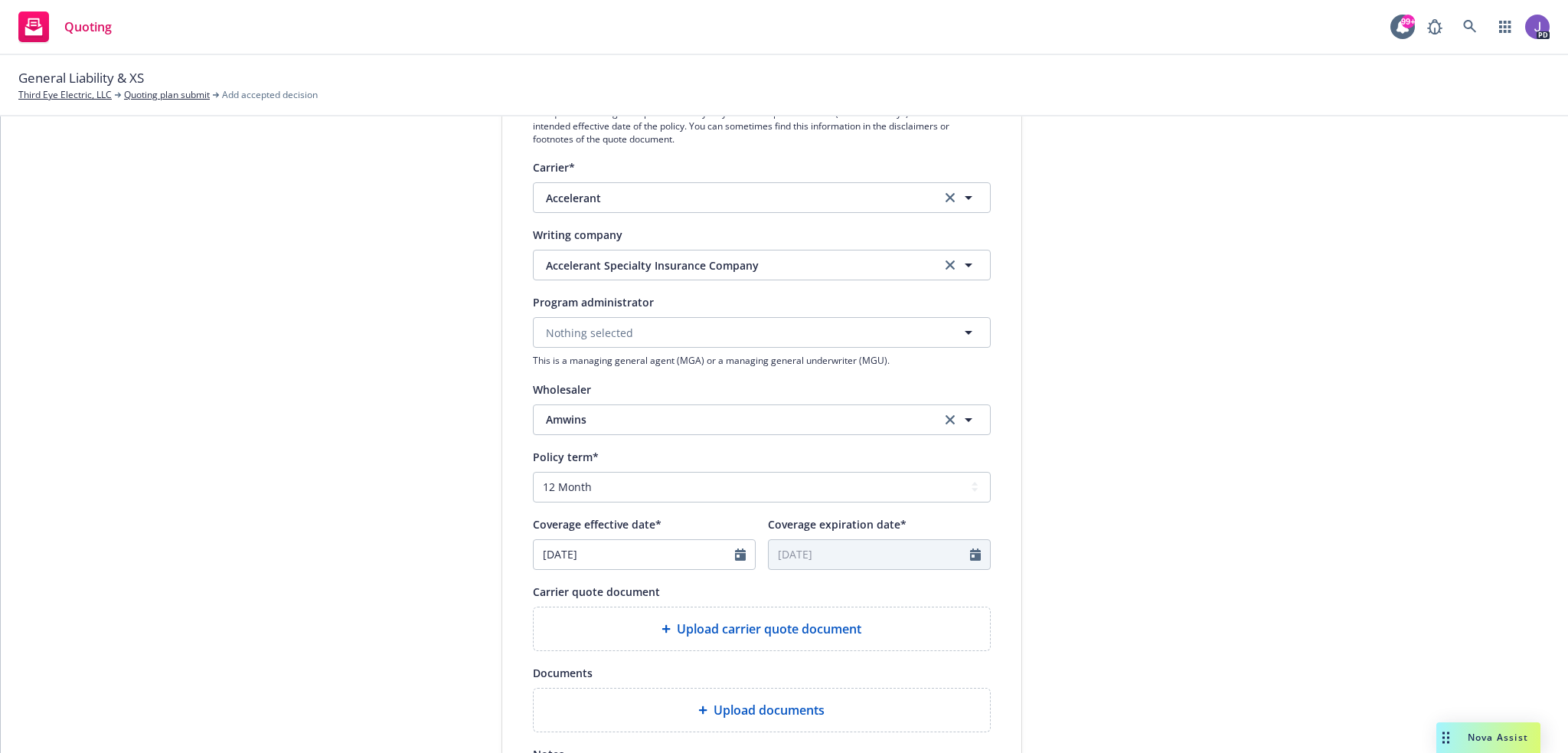
scroll to position [383, 0]
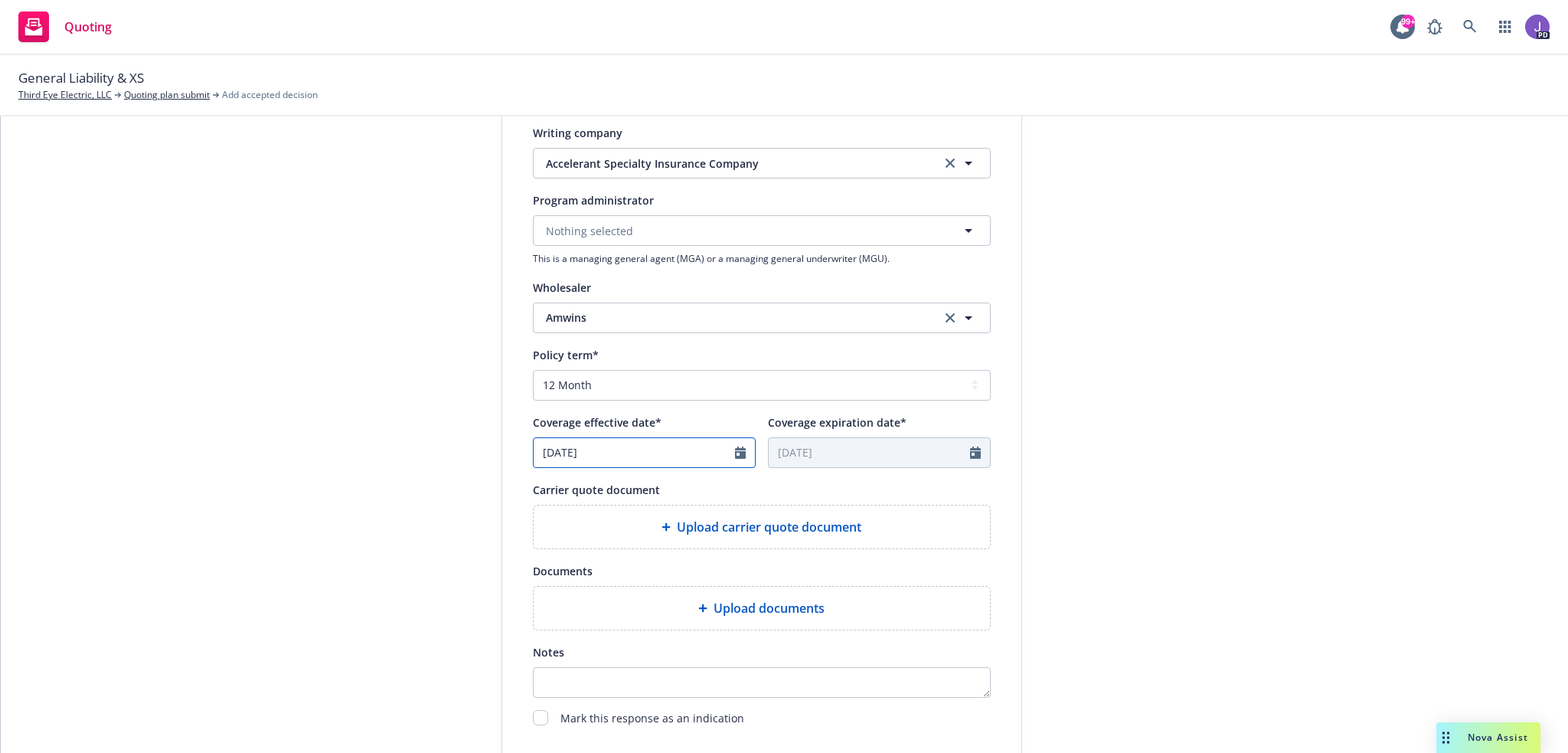
click at [735, 452] on icon "Calendar" at bounding box center [740, 453] width 11 height 13
click at [697, 491] on icon "button" at bounding box center [701, 489] width 9 height 9
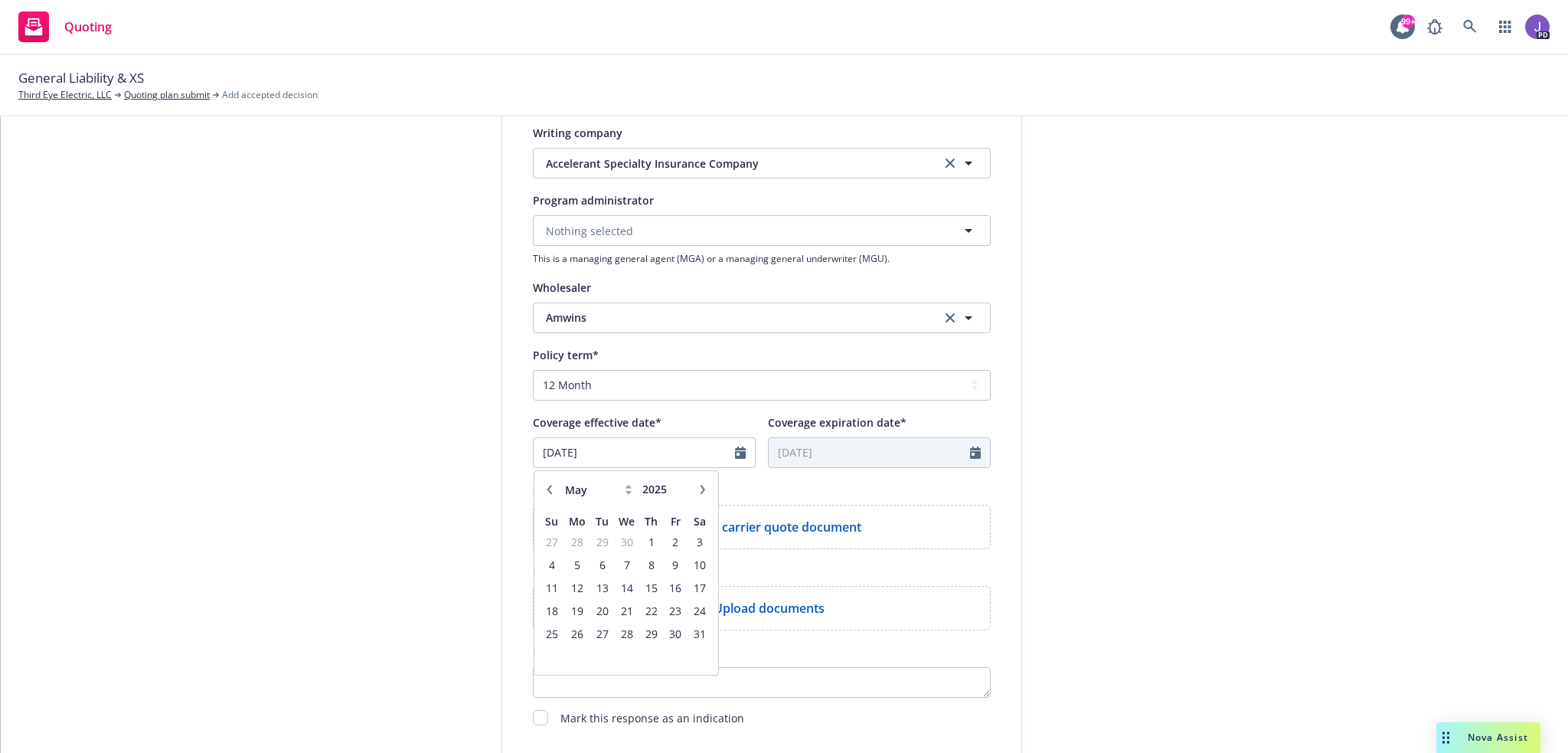
click at [697, 491] on icon "button" at bounding box center [701, 489] width 9 height 9
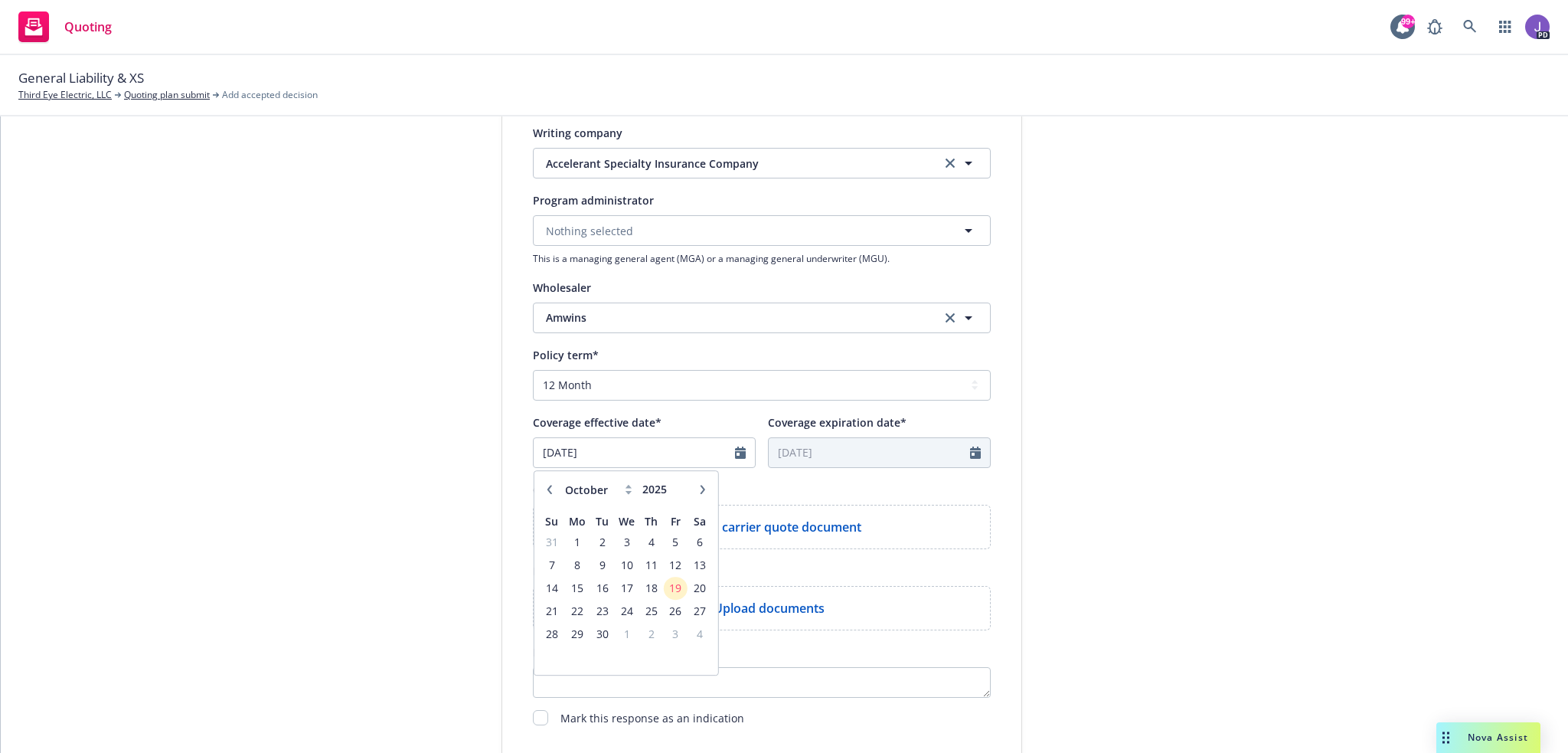
click at [697, 491] on icon "button" at bounding box center [701, 489] width 9 height 9
click at [544, 490] on icon "button" at bounding box center [548, 489] width 9 height 9
select select "10"
click at [624, 544] on span "1" at bounding box center [626, 542] width 22 height 19
type input "[DATE]"
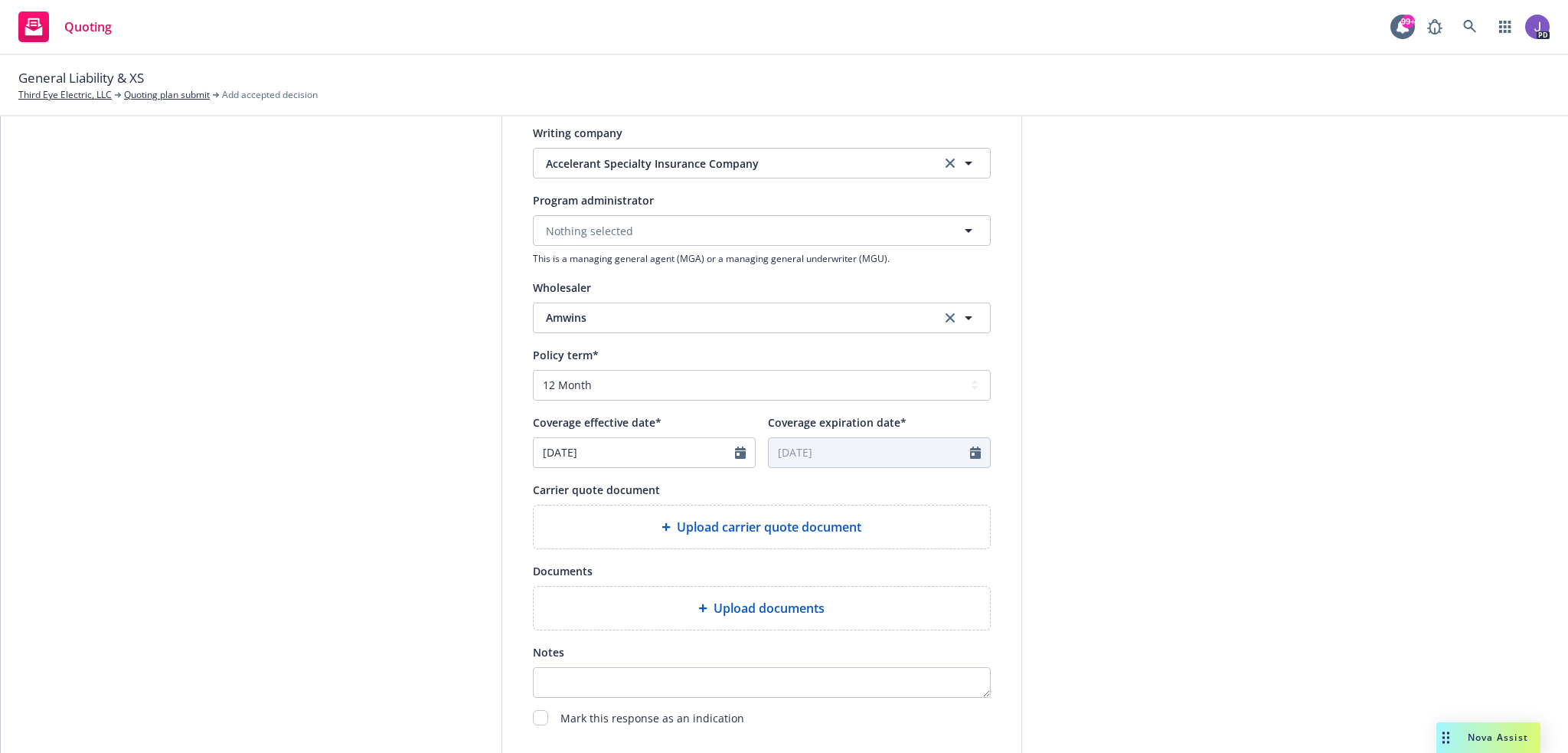
type input "[DATE]"
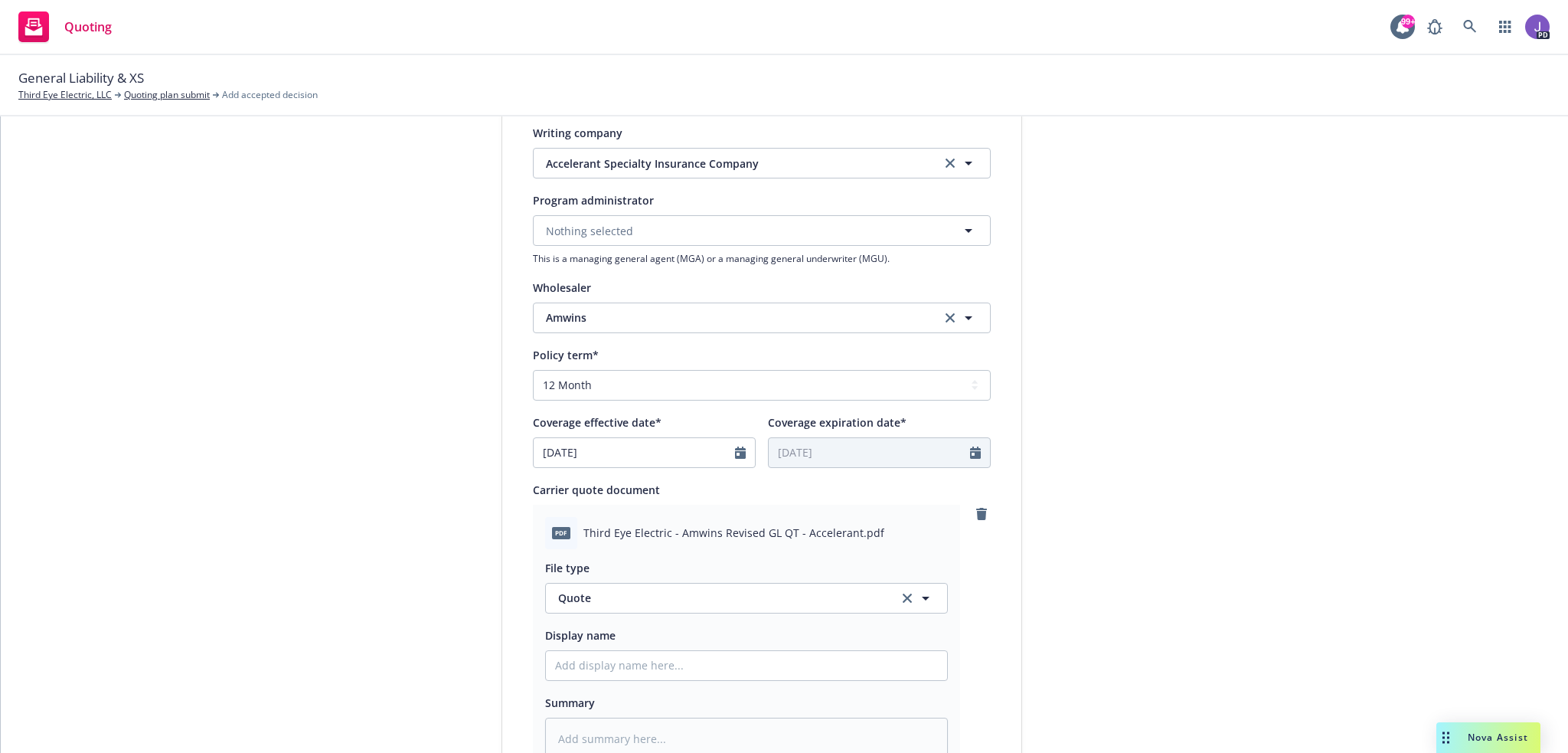
scroll to position [735, 0]
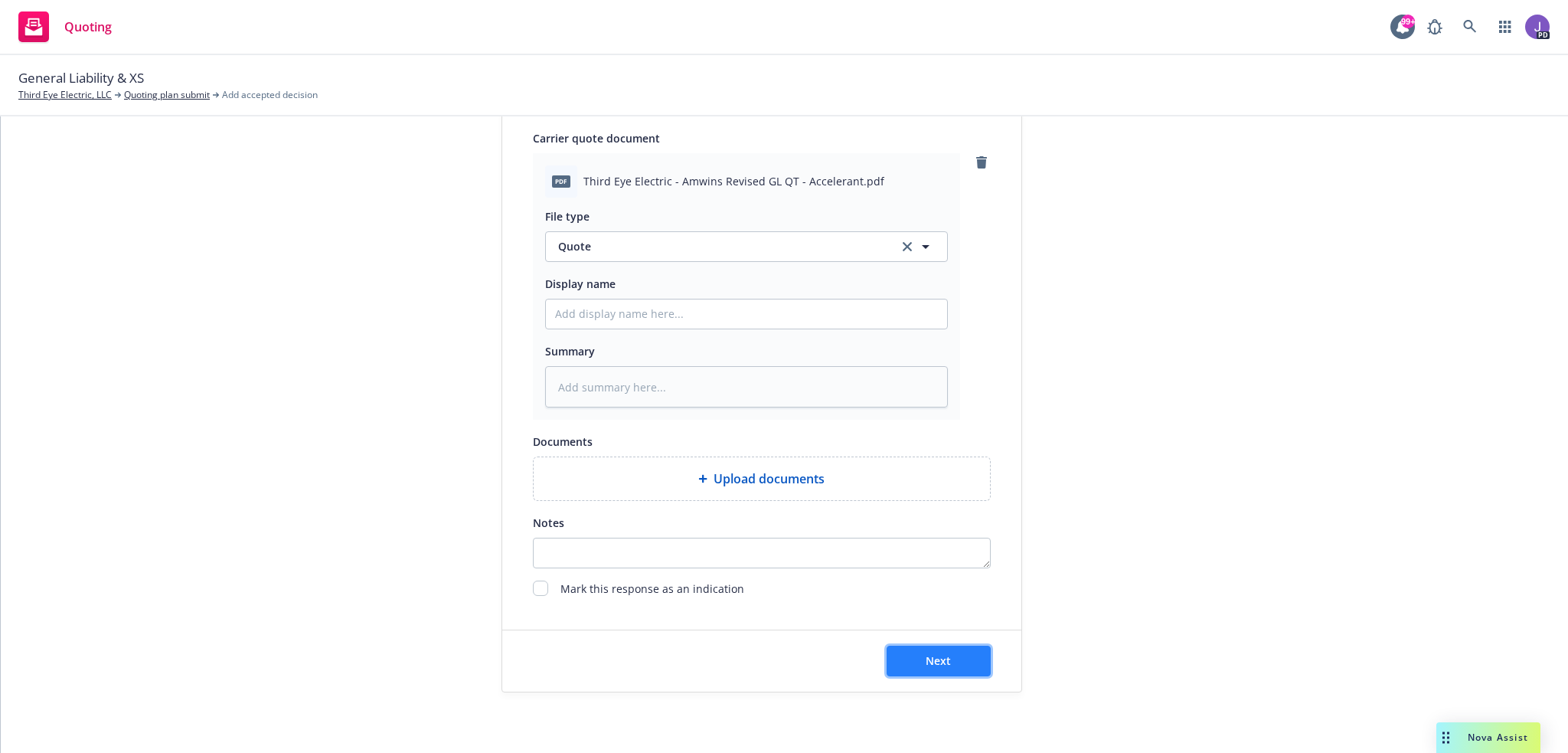
click at [919, 663] on button "Next" at bounding box center [939, 661] width 104 height 31
type textarea "x"
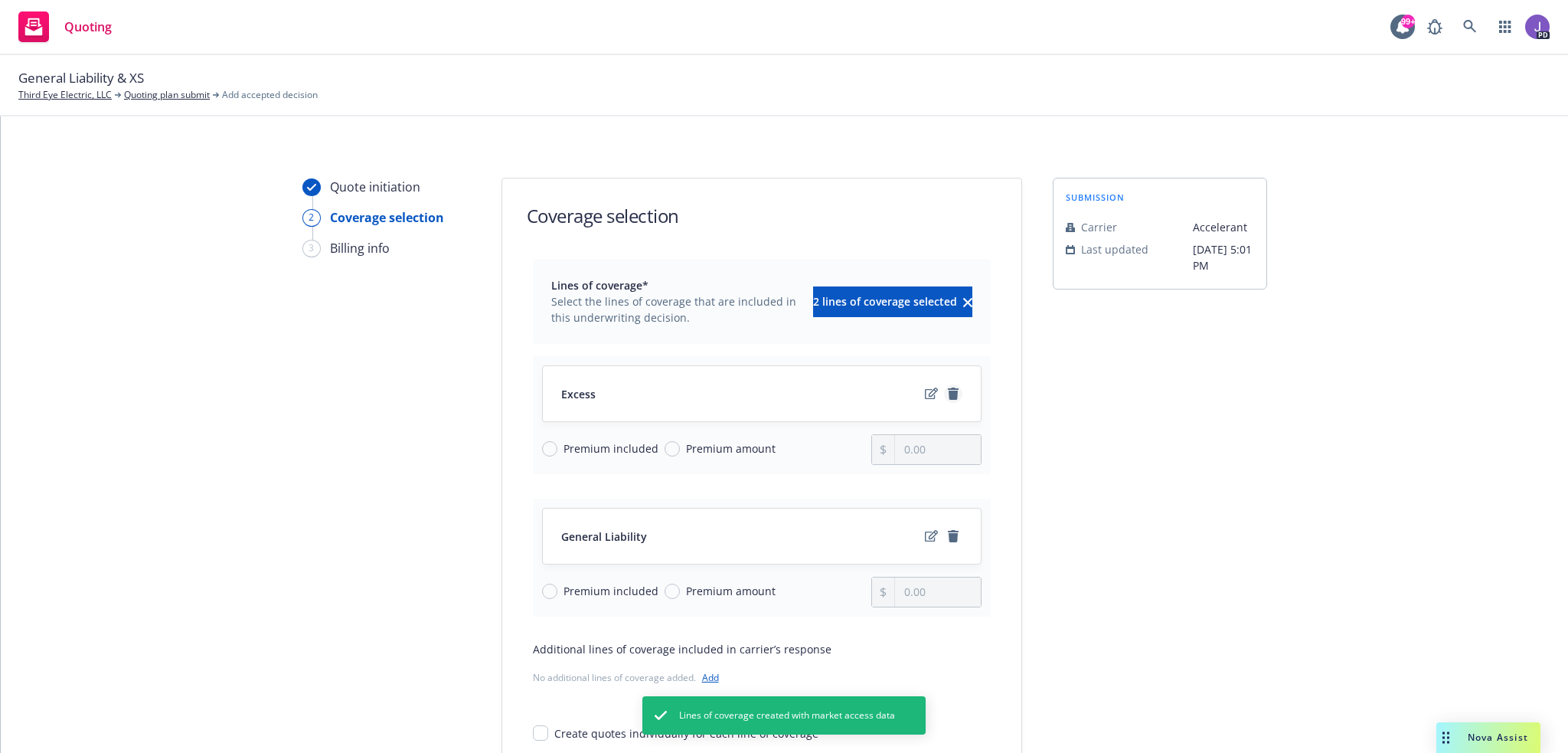
click at [949, 390] on icon "remove" at bounding box center [953, 393] width 13 height 13
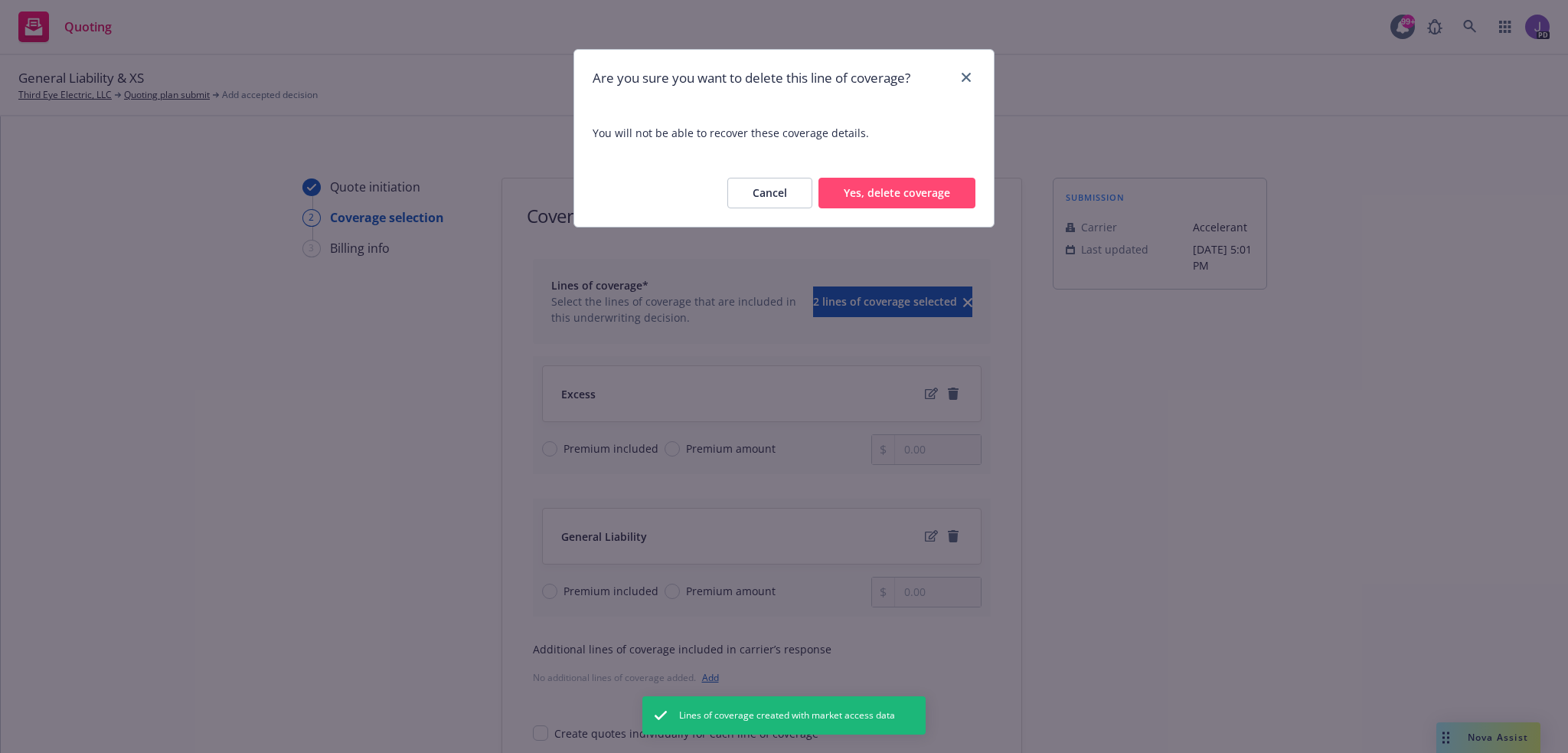
click at [857, 195] on button "Yes, delete coverage" at bounding box center [896, 193] width 157 height 31
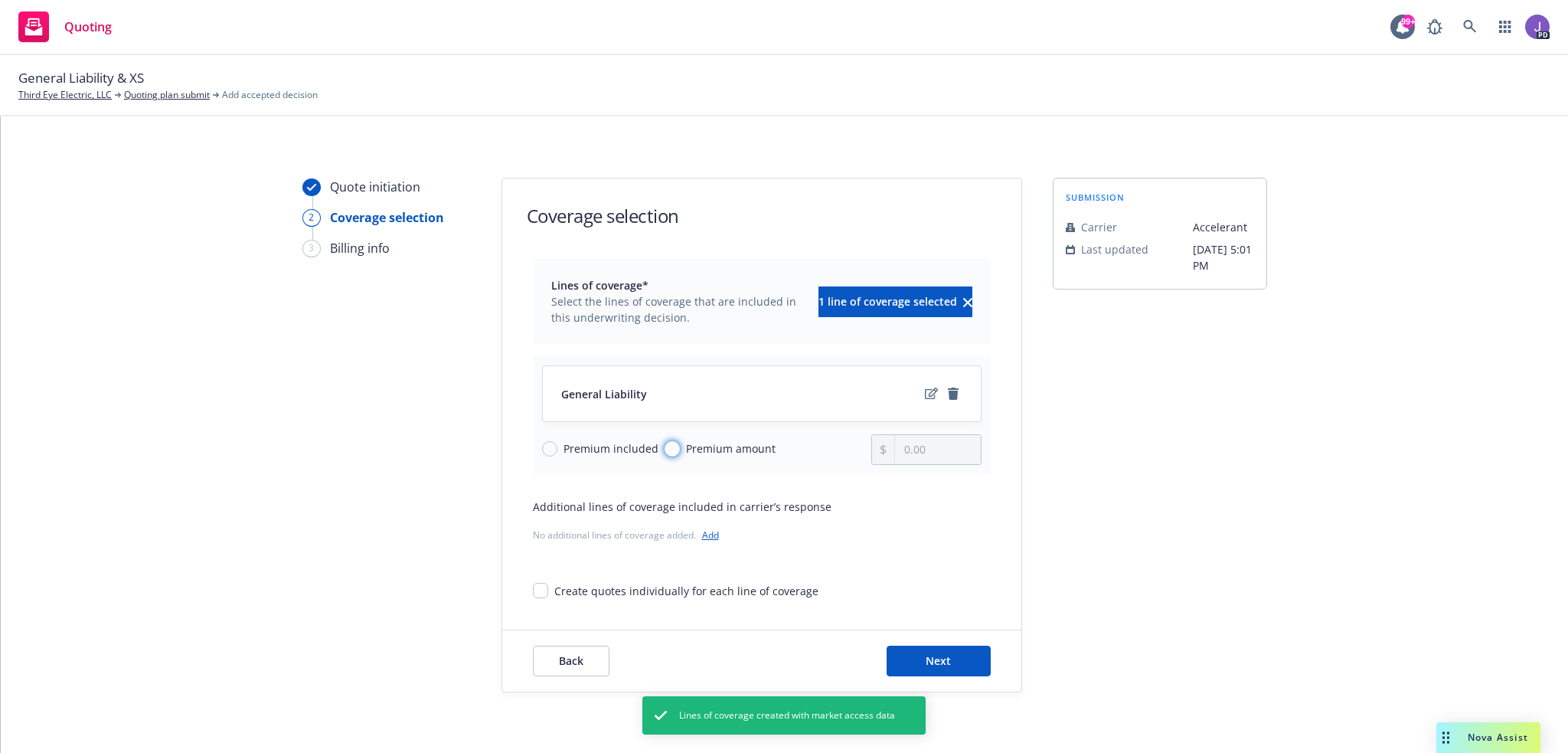
click at [668, 453] on input "Premium amount" at bounding box center [672, 449] width 15 height 15
radio input "true"
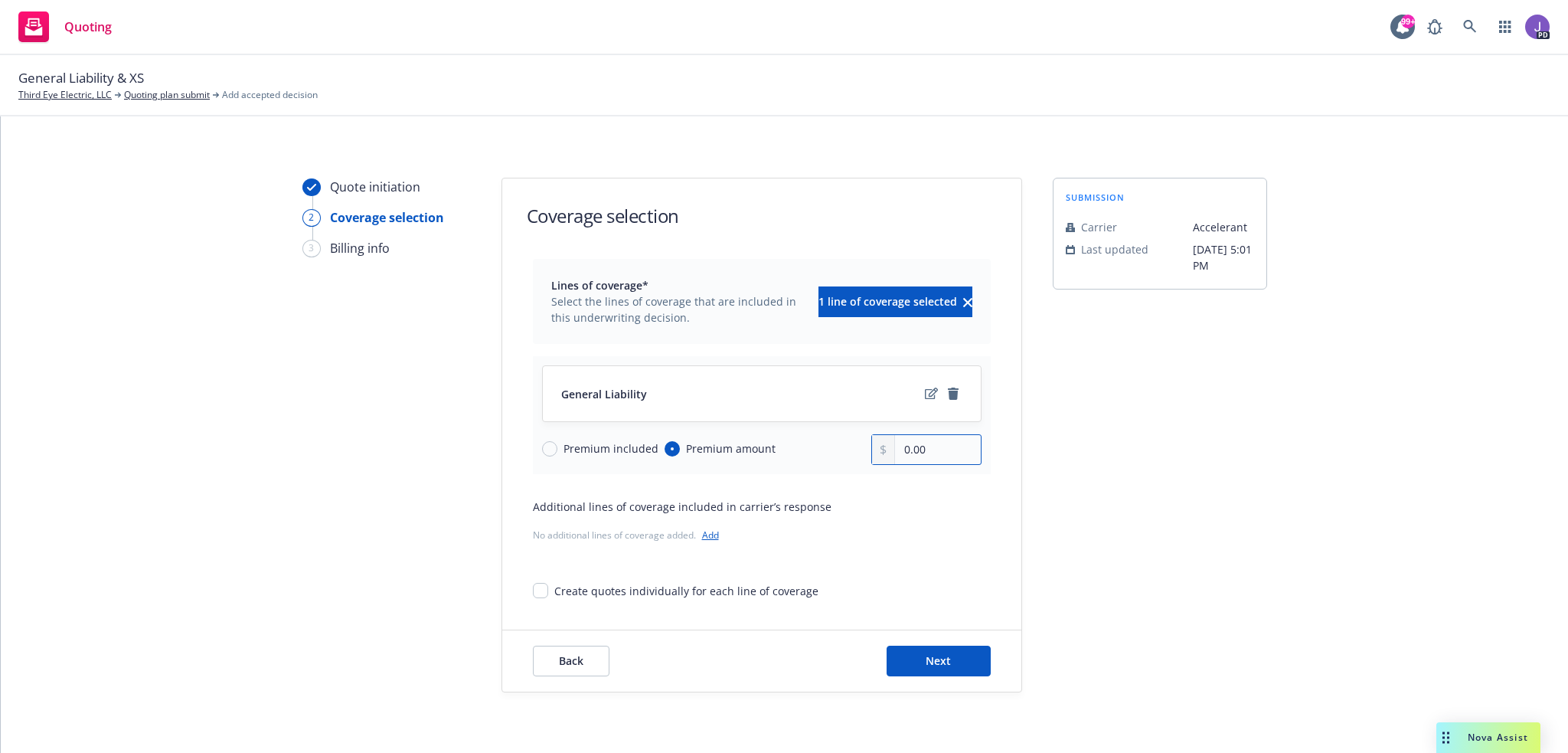
drag, startPoint x: 934, startPoint y: 454, endPoint x: 857, endPoint y: 447, distance: 77.3
click at [857, 447] on div "Premium included Premium amount 0.00" at bounding box center [762, 449] width 439 height 31
type input "8,000.00"
click at [930, 660] on span "Next" at bounding box center [938, 660] width 25 height 14
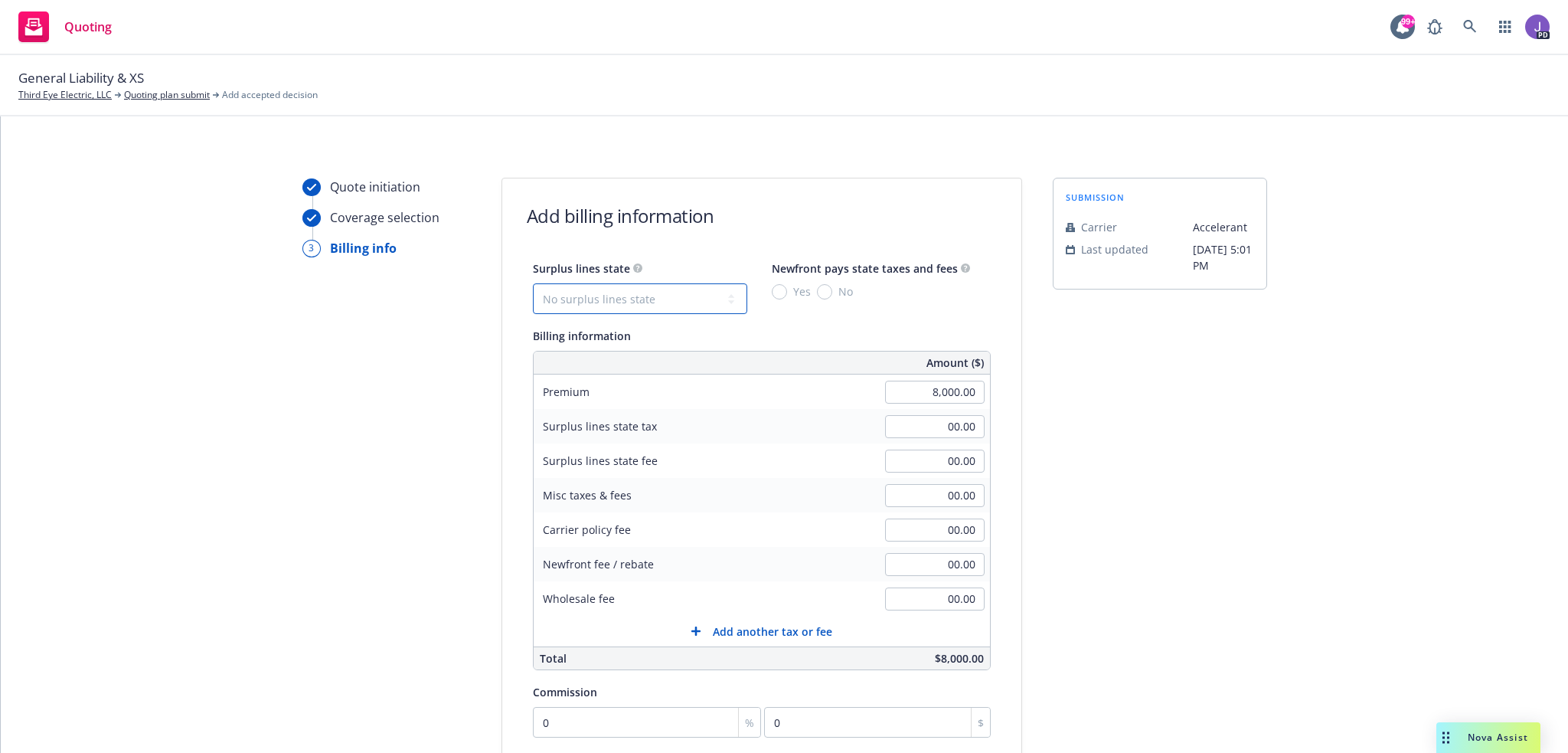
click at [645, 307] on select "No surplus lines state [US_STATE] [US_STATE] [US_STATE] [US_STATE] [US_STATE] […" at bounding box center [640, 299] width 215 height 31
select select "CA"
click at [533, 283] on select "No surplus lines state [US_STATE] [US_STATE] [US_STATE] [US_STATE] [US_STATE] […" at bounding box center [640, 299] width 215 height 31
type input "240.00"
type input "14.40"
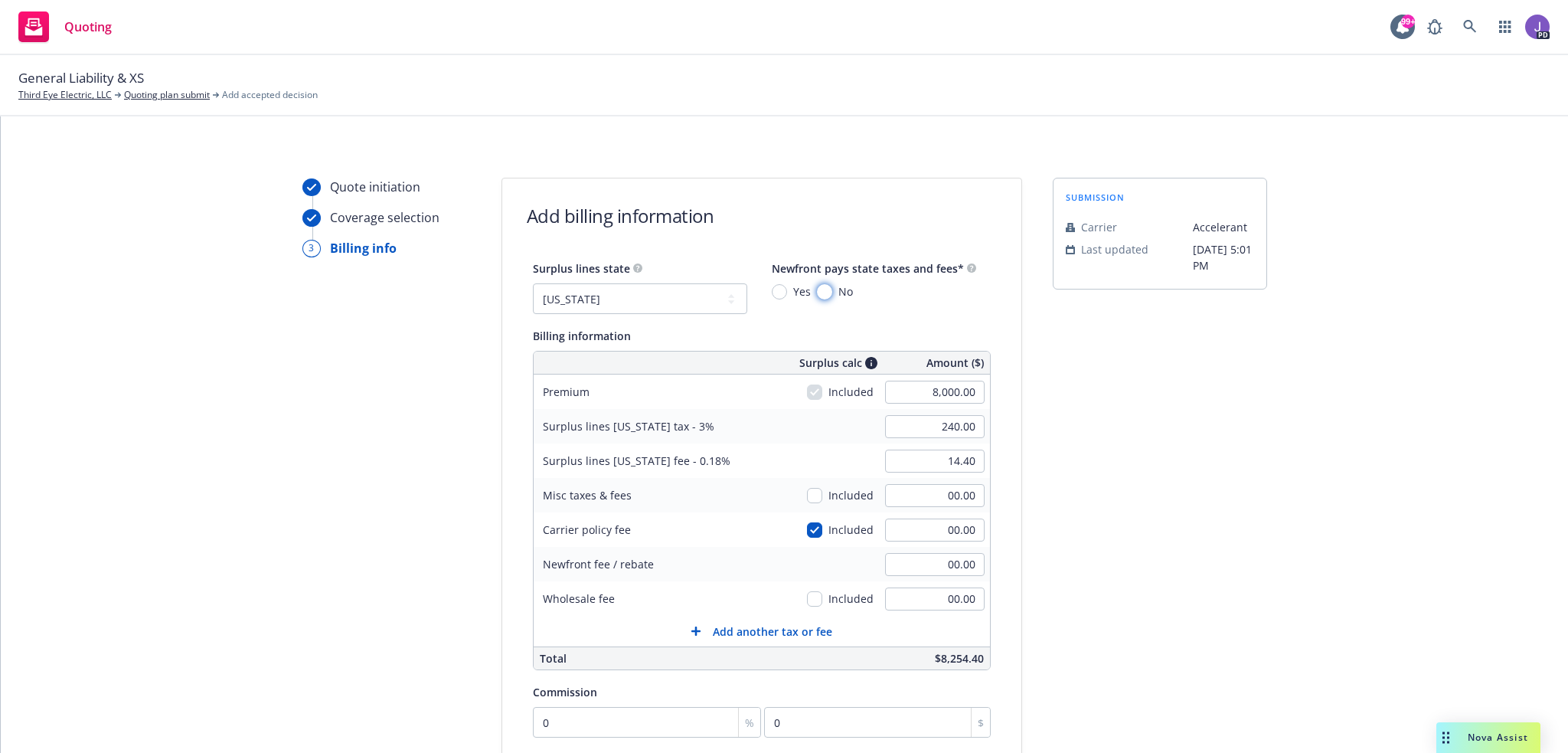
click at [817, 288] on input "No" at bounding box center [825, 292] width 15 height 15
radio input "true"
click at [901, 598] on input "00.00" at bounding box center [934, 599] width 100 height 23
type input "500.00"
click at [903, 532] on input "00.00" at bounding box center [934, 529] width 100 height 23
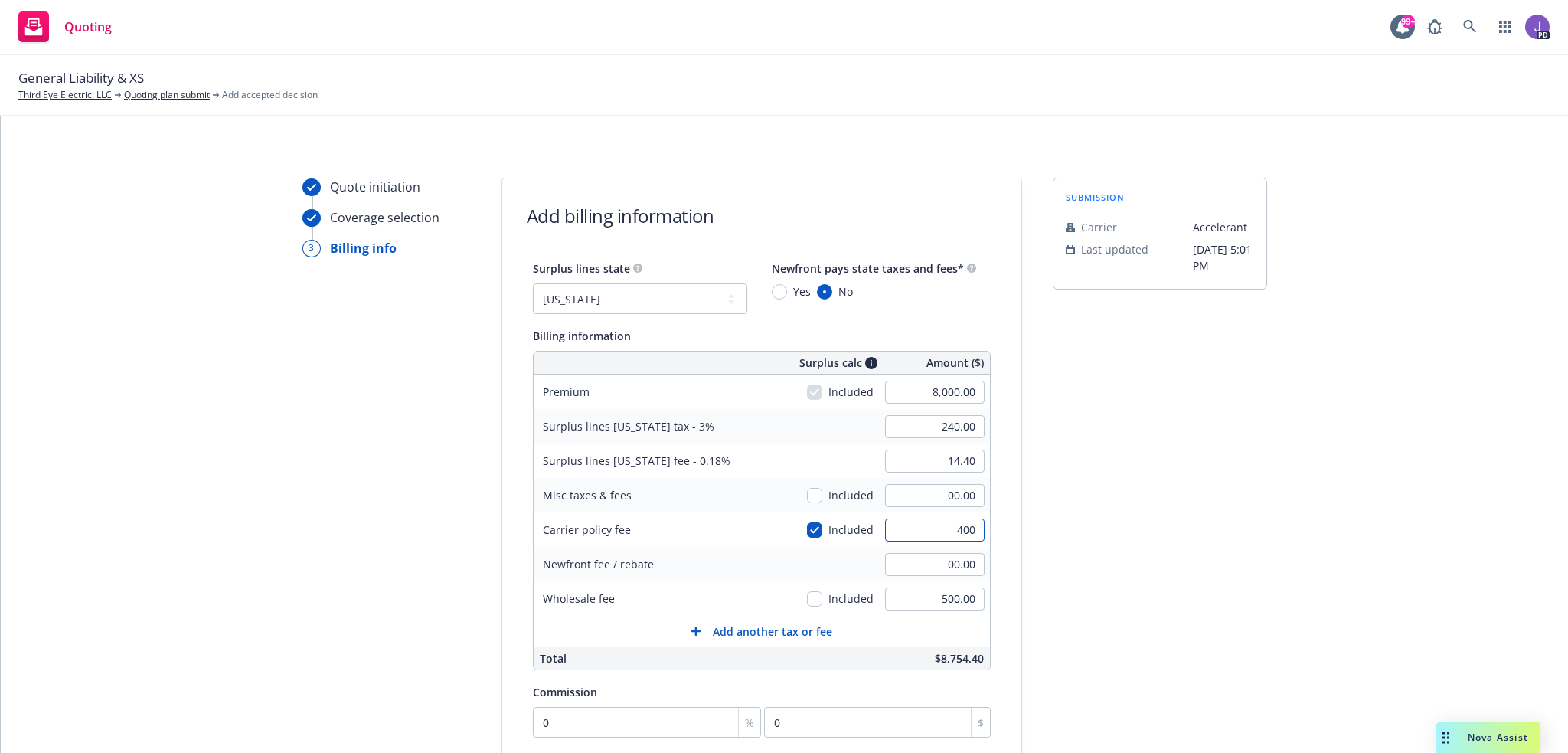
type input "400"
type input "252.00"
type input "15.12"
type input "400.00"
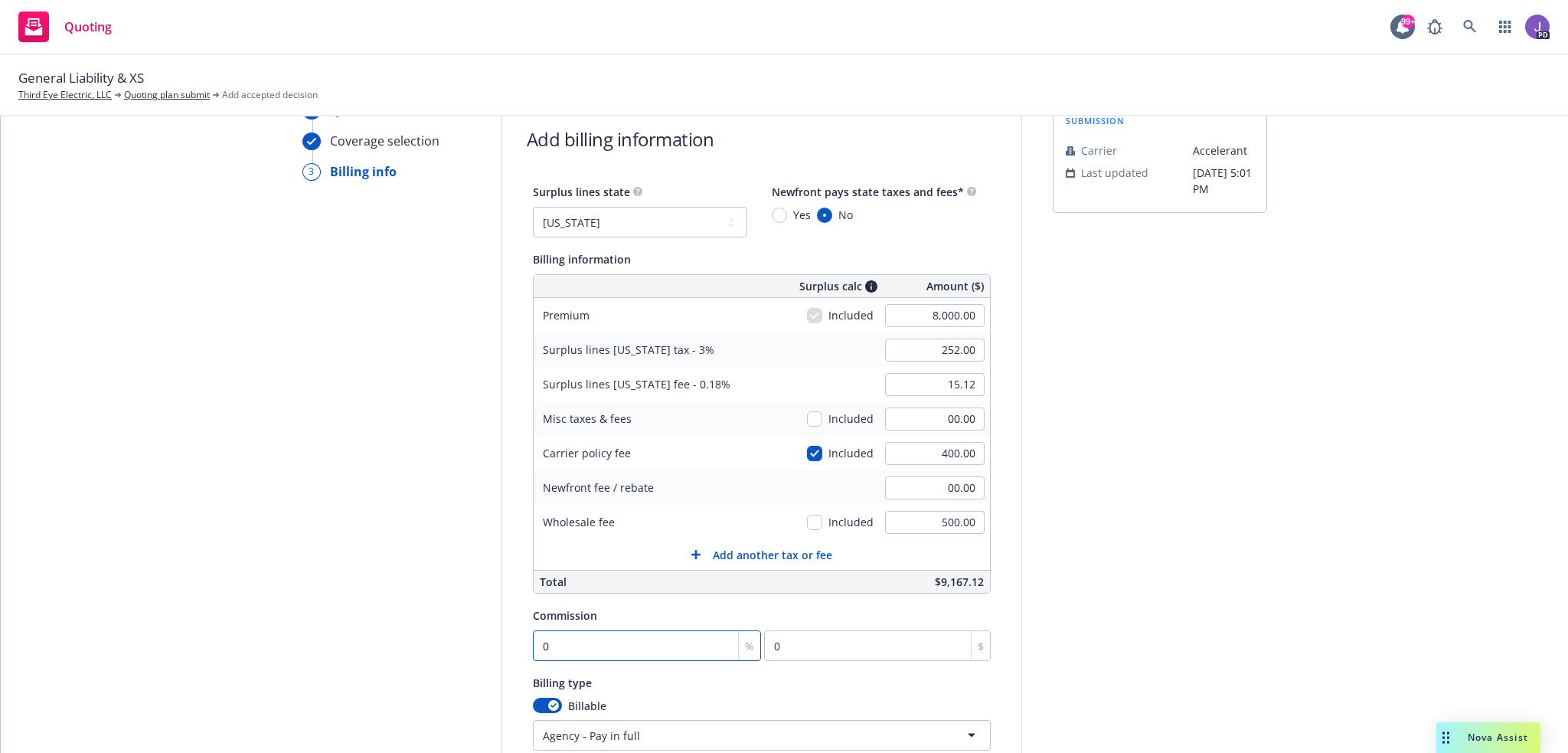
click at [578, 641] on input "0" at bounding box center [647, 646] width 229 height 31
type input "1"
type input "80"
type input "12"
type input "960"
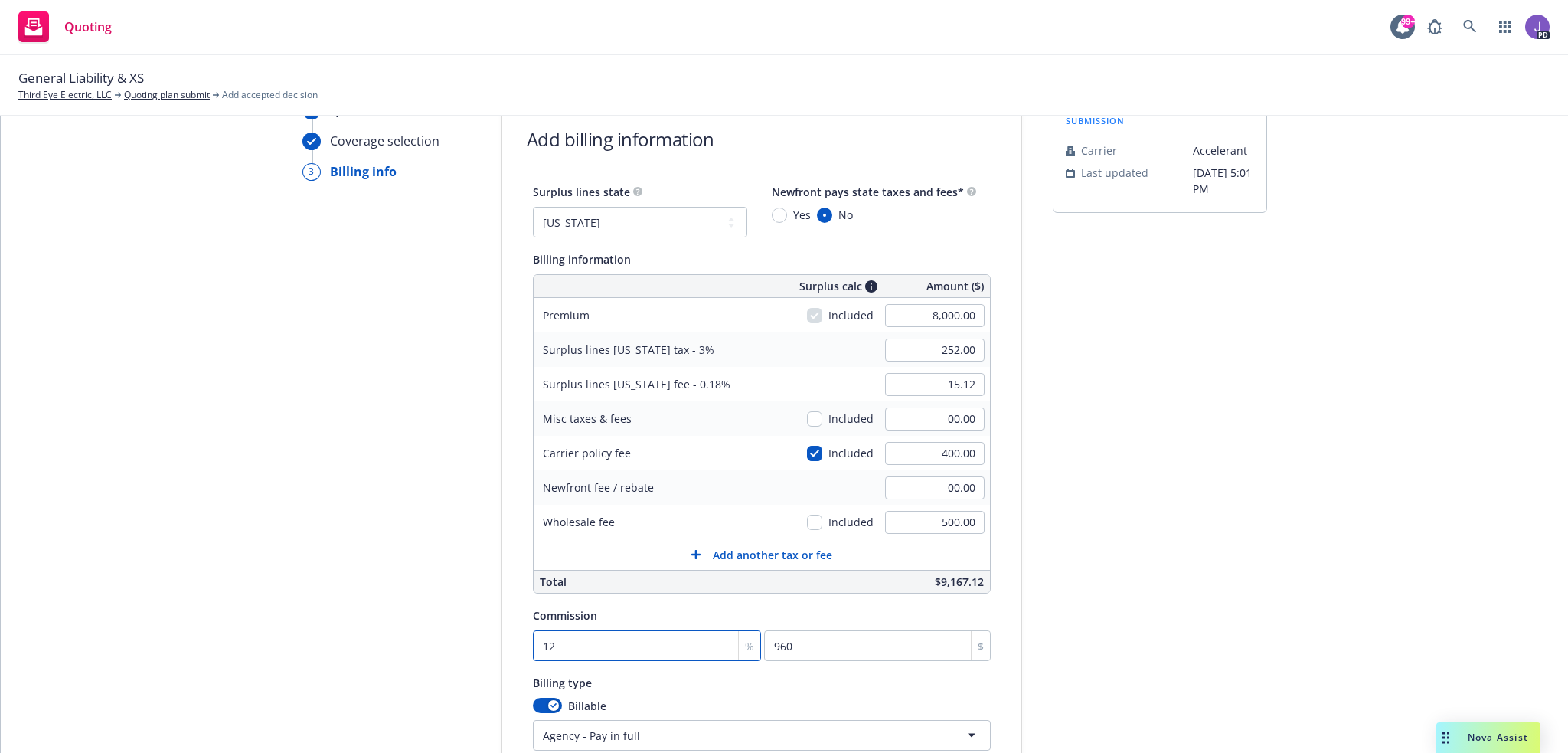
type input "12.5"
type input "1000"
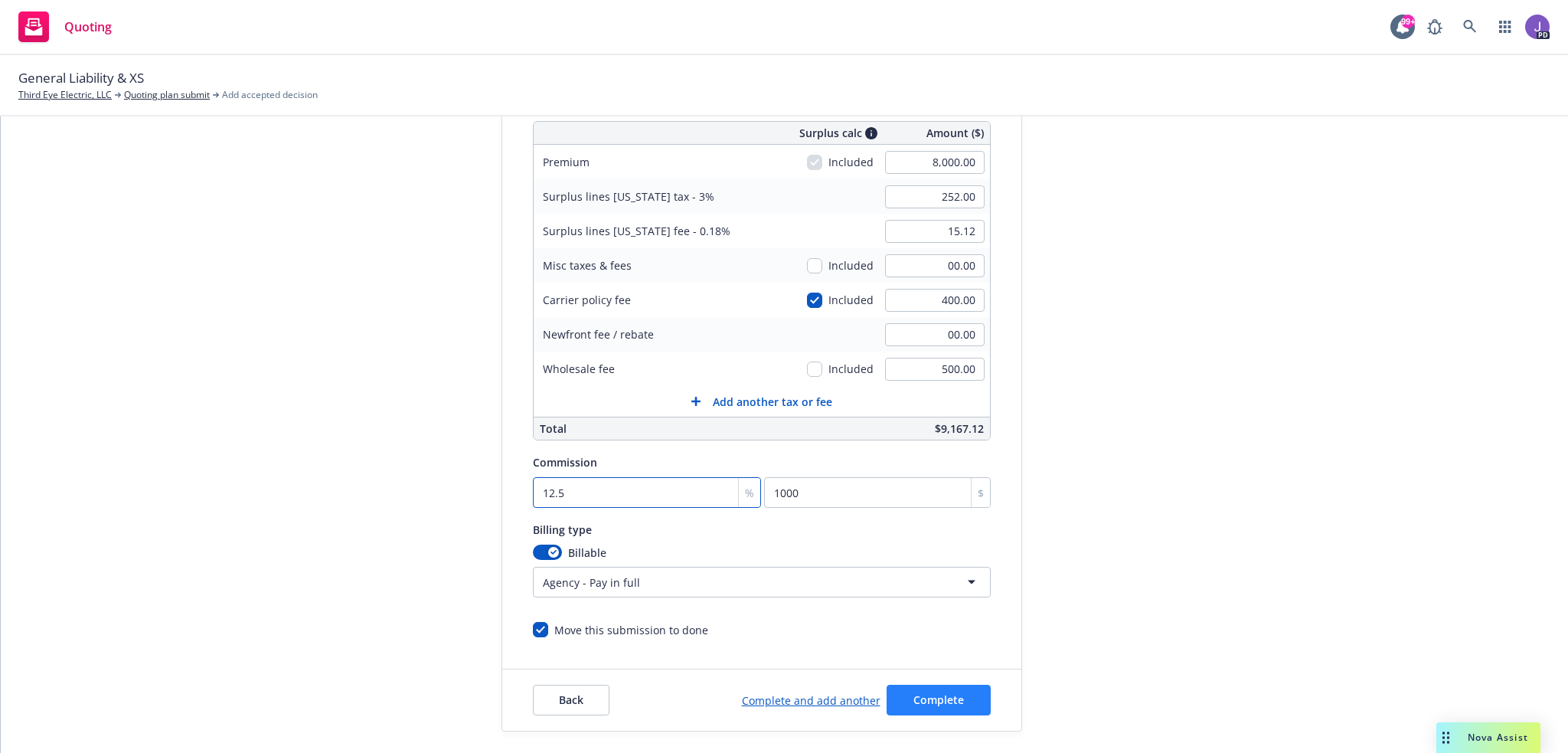
type input "12.5"
click at [919, 703] on span "Complete" at bounding box center [939, 699] width 50 height 14
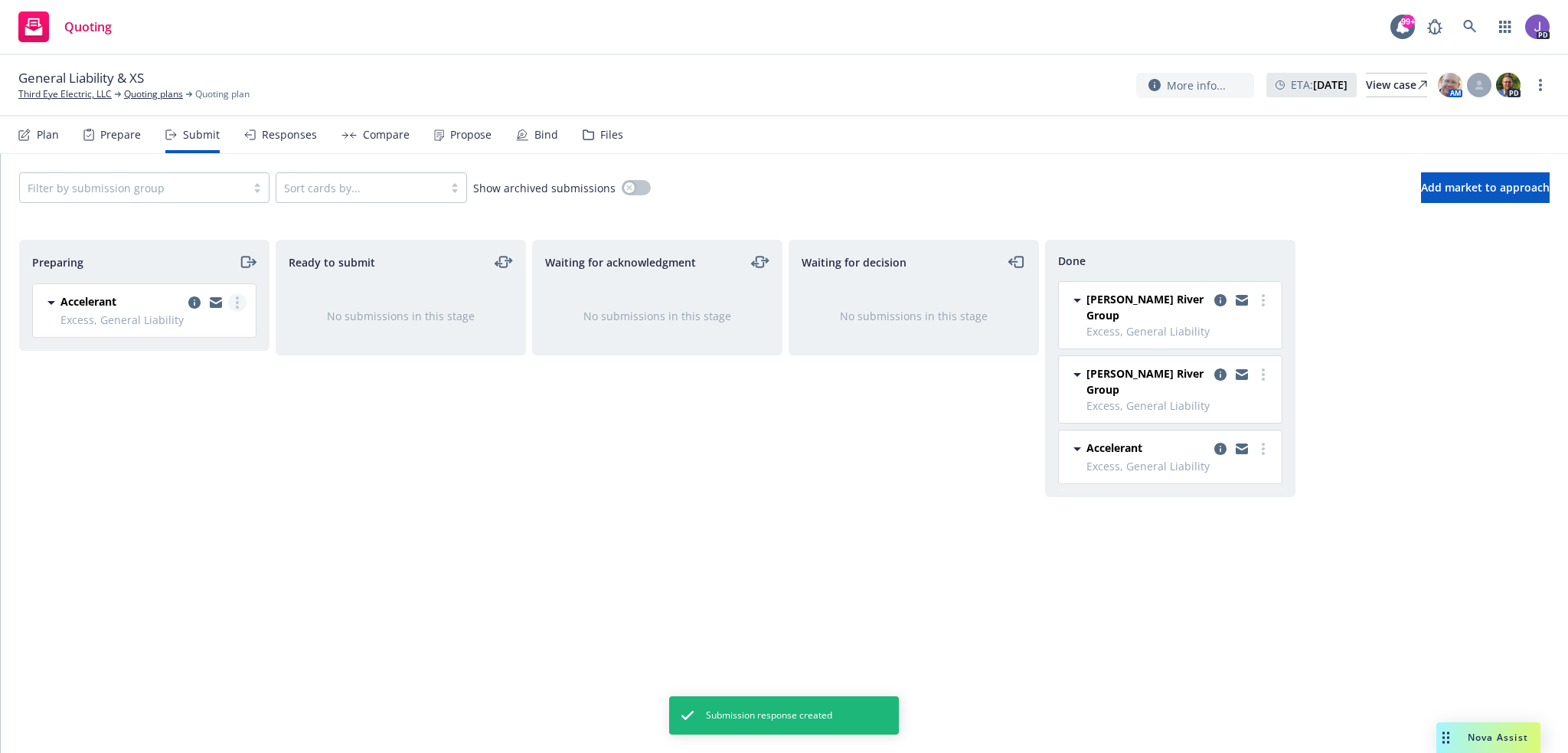
click at [237, 302] on circle "more" at bounding box center [237, 303] width 3 height 3
click at [196, 419] on span "Add accepted decision" at bounding box center [169, 424] width 153 height 14
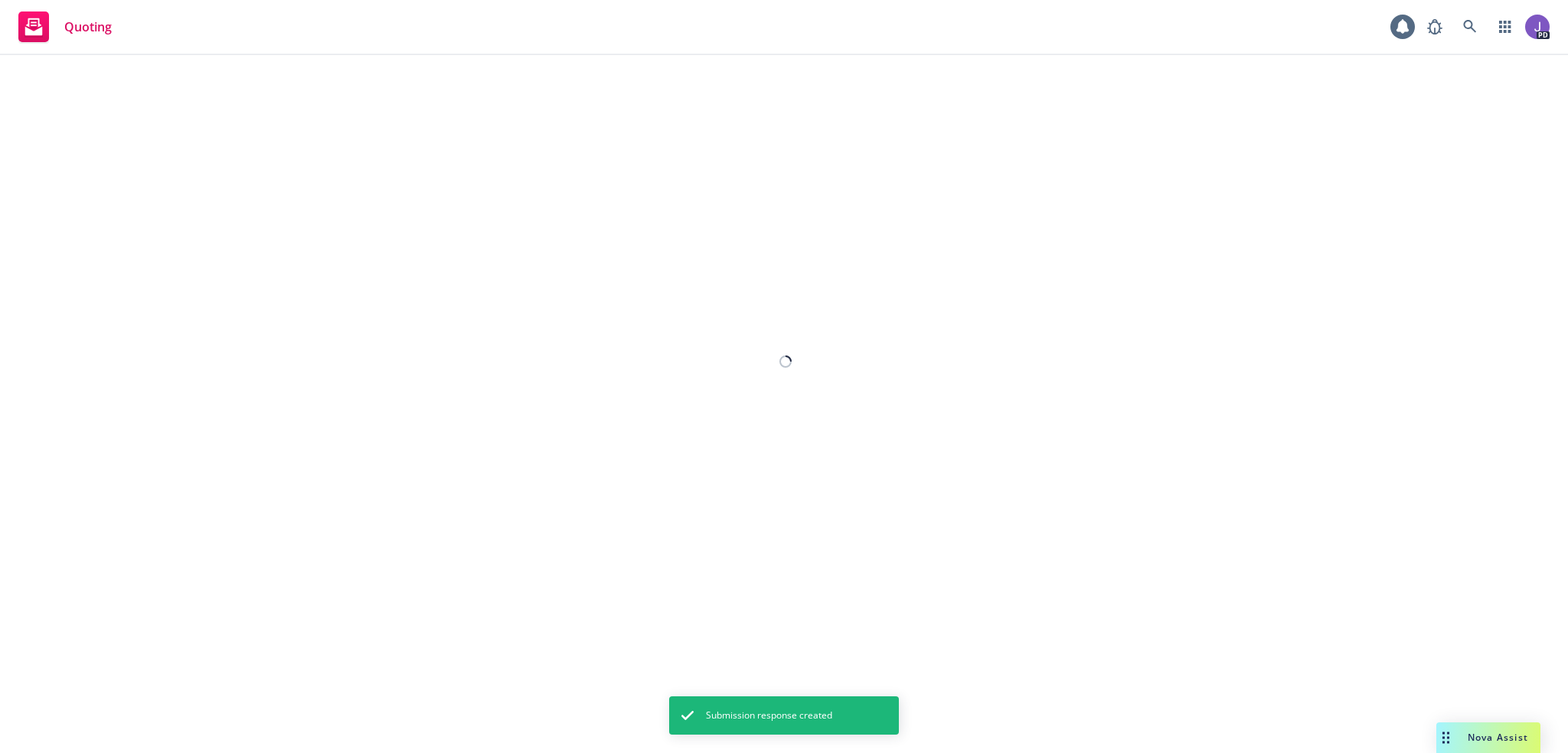
select select "12"
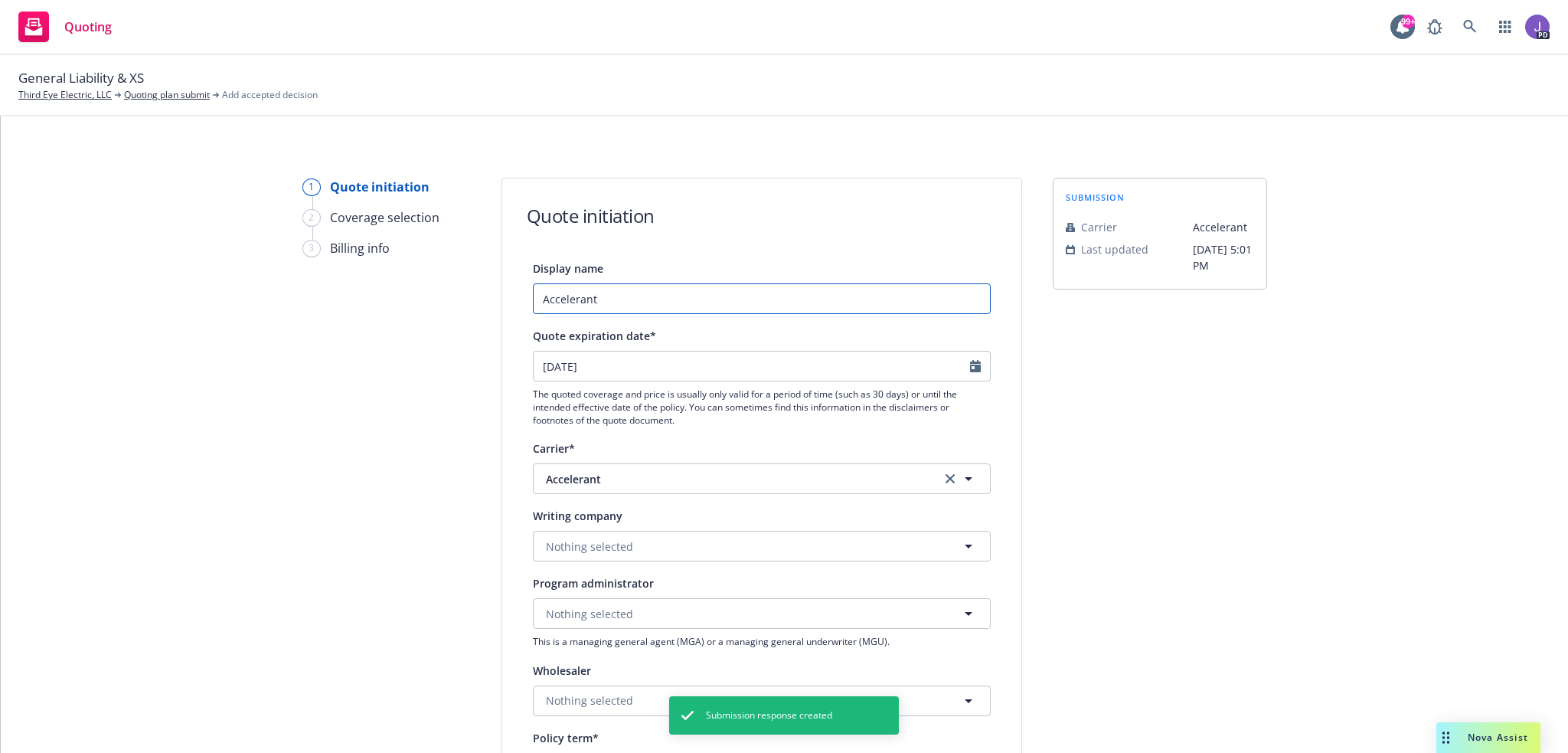
click at [615, 299] on input "Accelerant" at bounding box center [762, 299] width 458 height 31
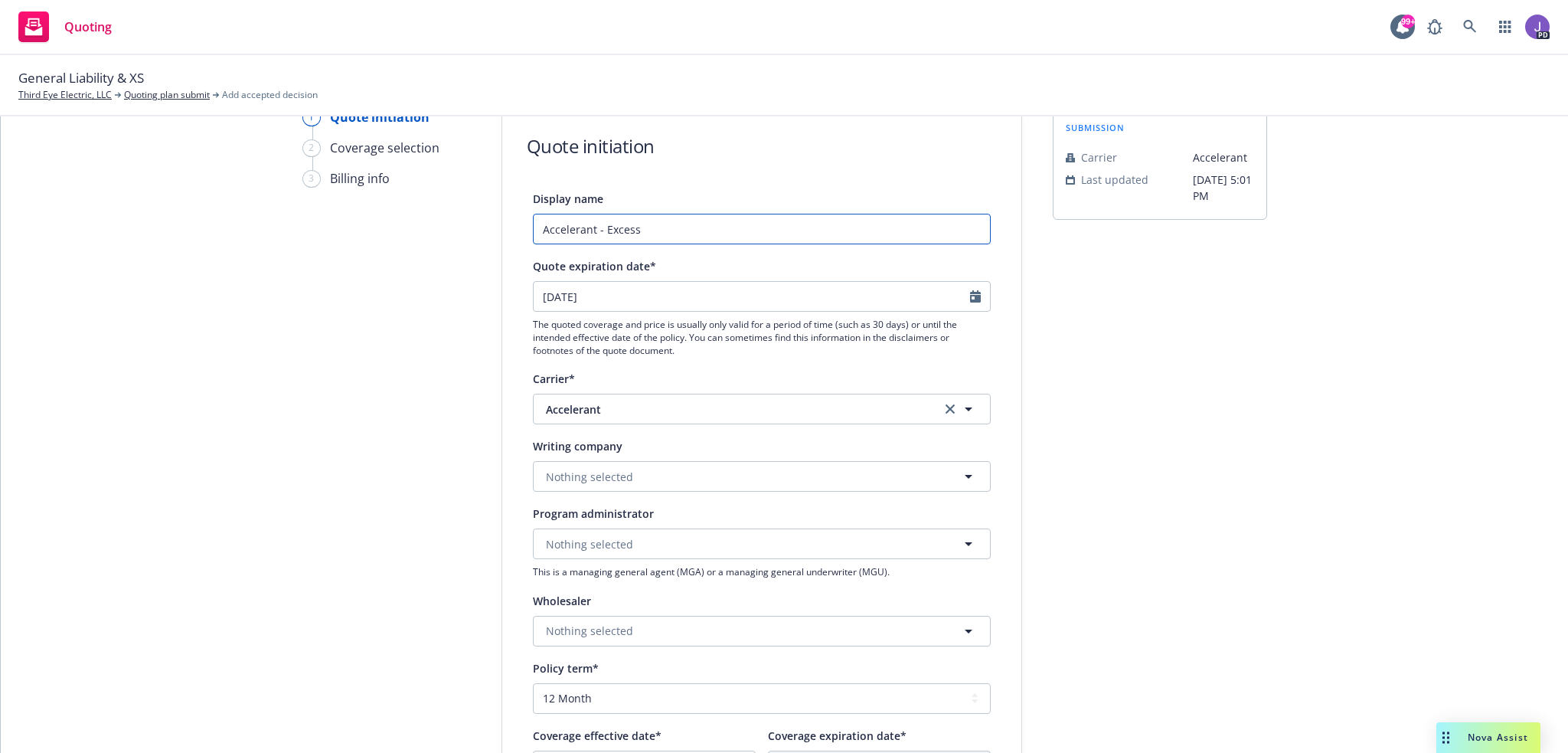
scroll to position [153, 0]
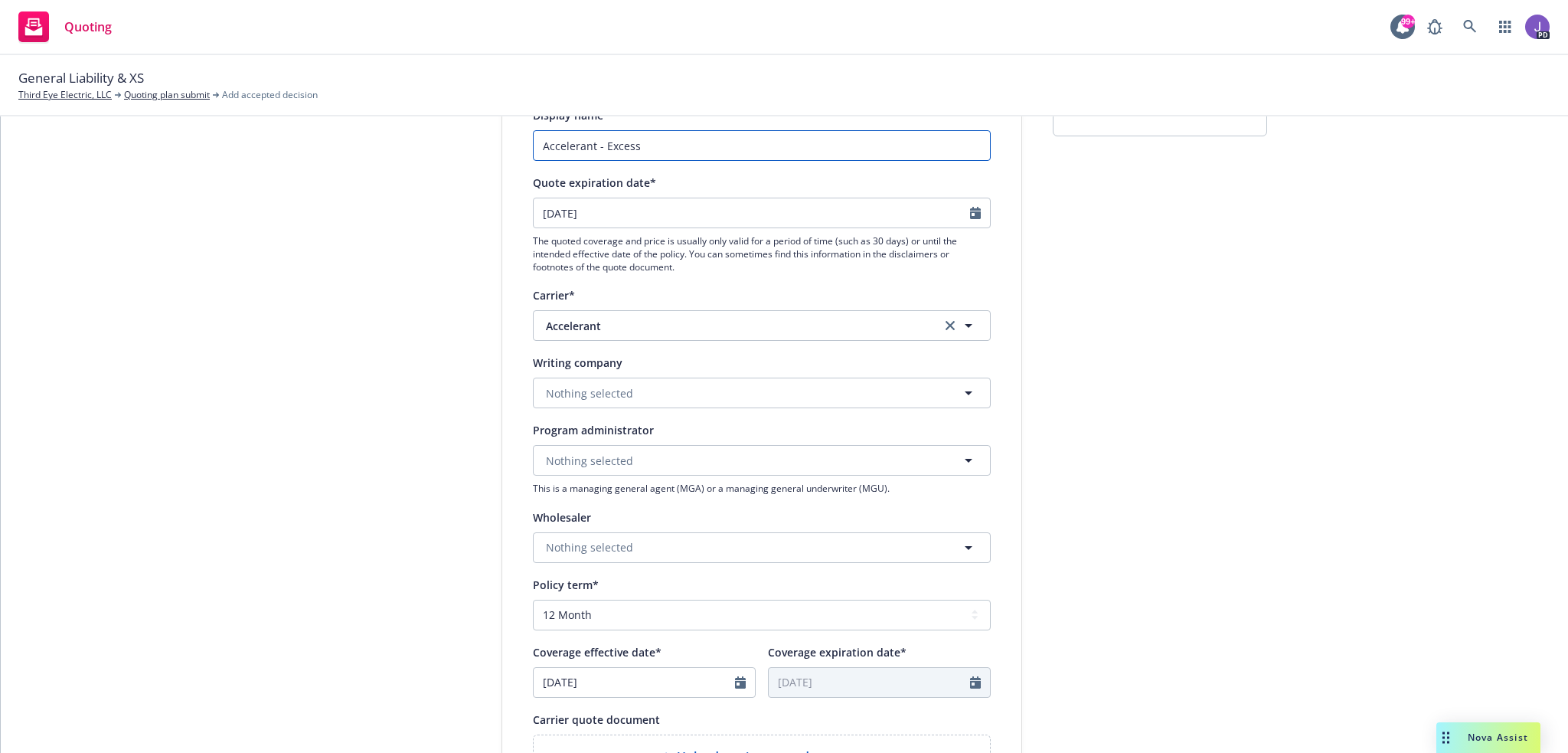
type input "Accelerant - Excess"
click at [585, 394] on span "Nothing selected" at bounding box center [589, 392] width 87 height 16
click at [609, 499] on strong "Accelerant Specialty Insurance Company" at bounding box center [656, 494] width 213 height 14
click at [567, 545] on span "Nothing selected" at bounding box center [589, 547] width 87 height 16
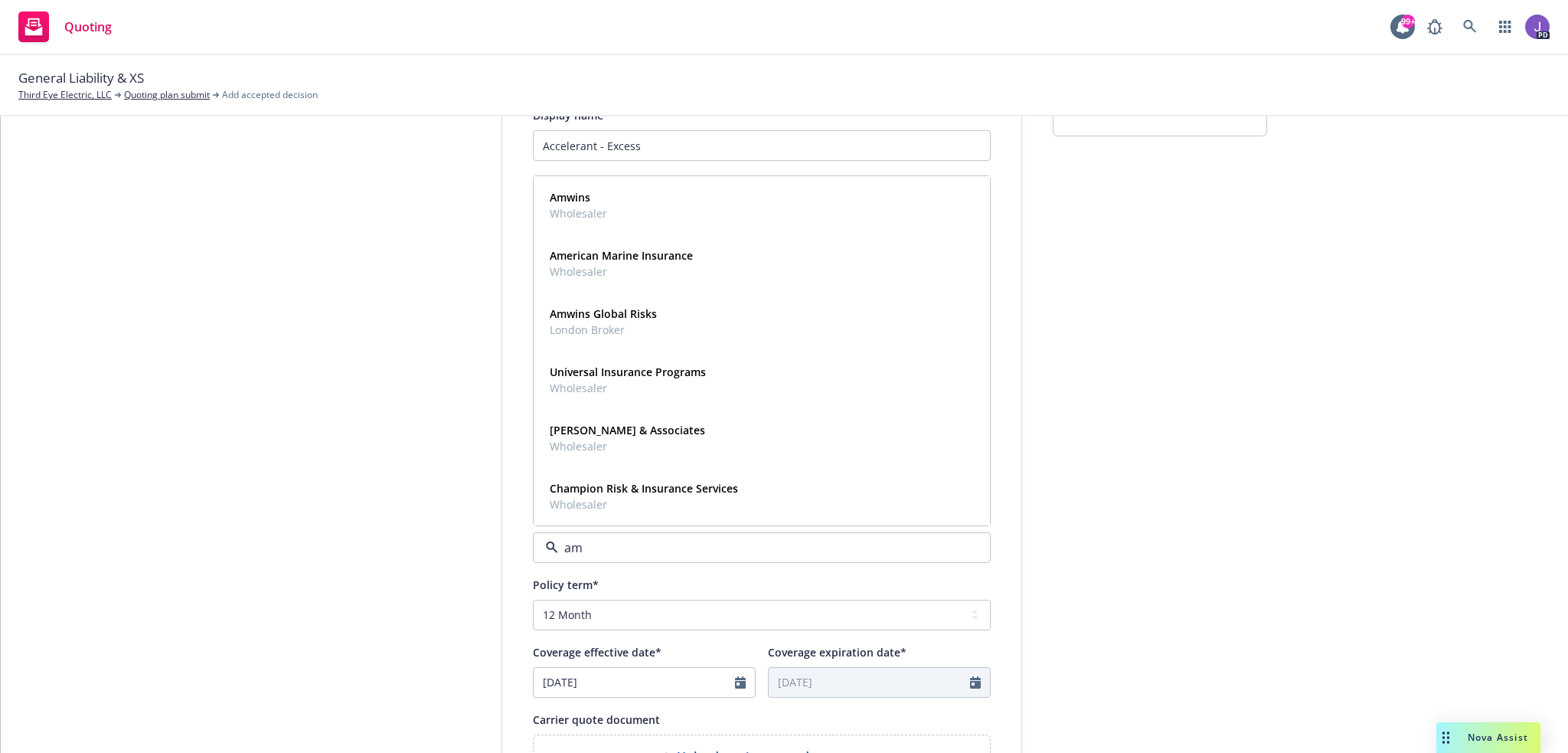
type input "amw"
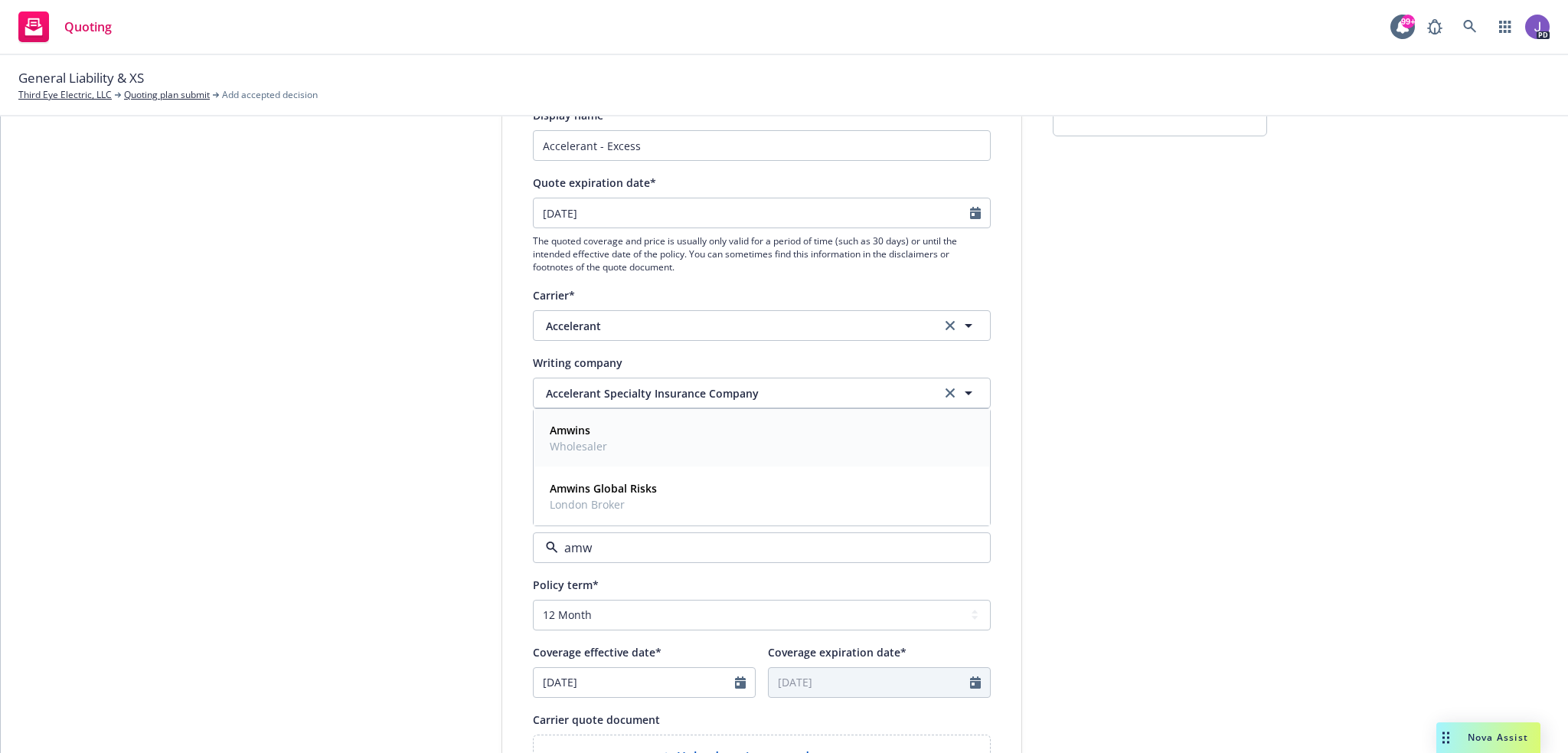
click at [591, 447] on span "Wholesaler" at bounding box center [578, 446] width 58 height 16
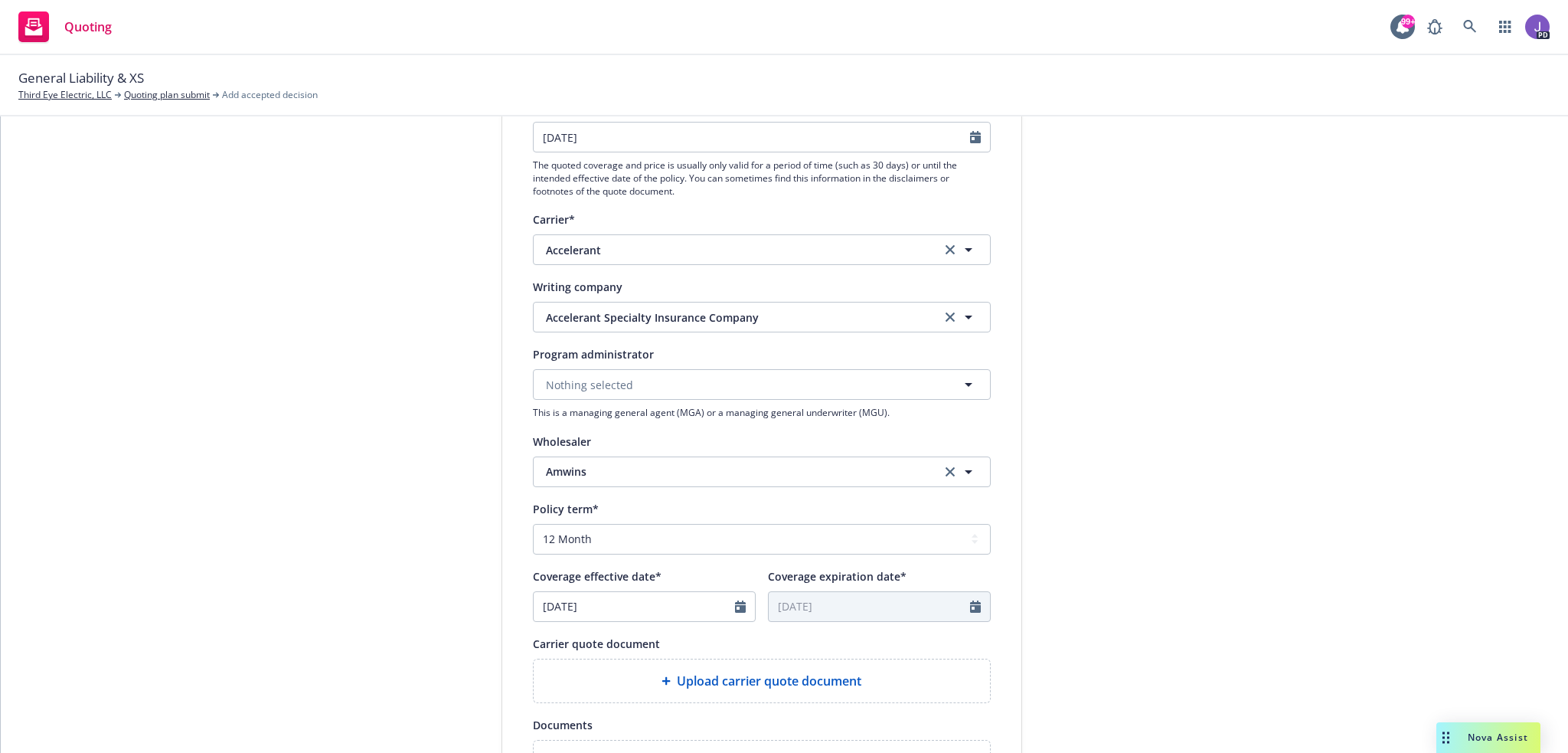
scroll to position [230, 0]
click at [735, 605] on icon "Calendar" at bounding box center [740, 605] width 11 height 13
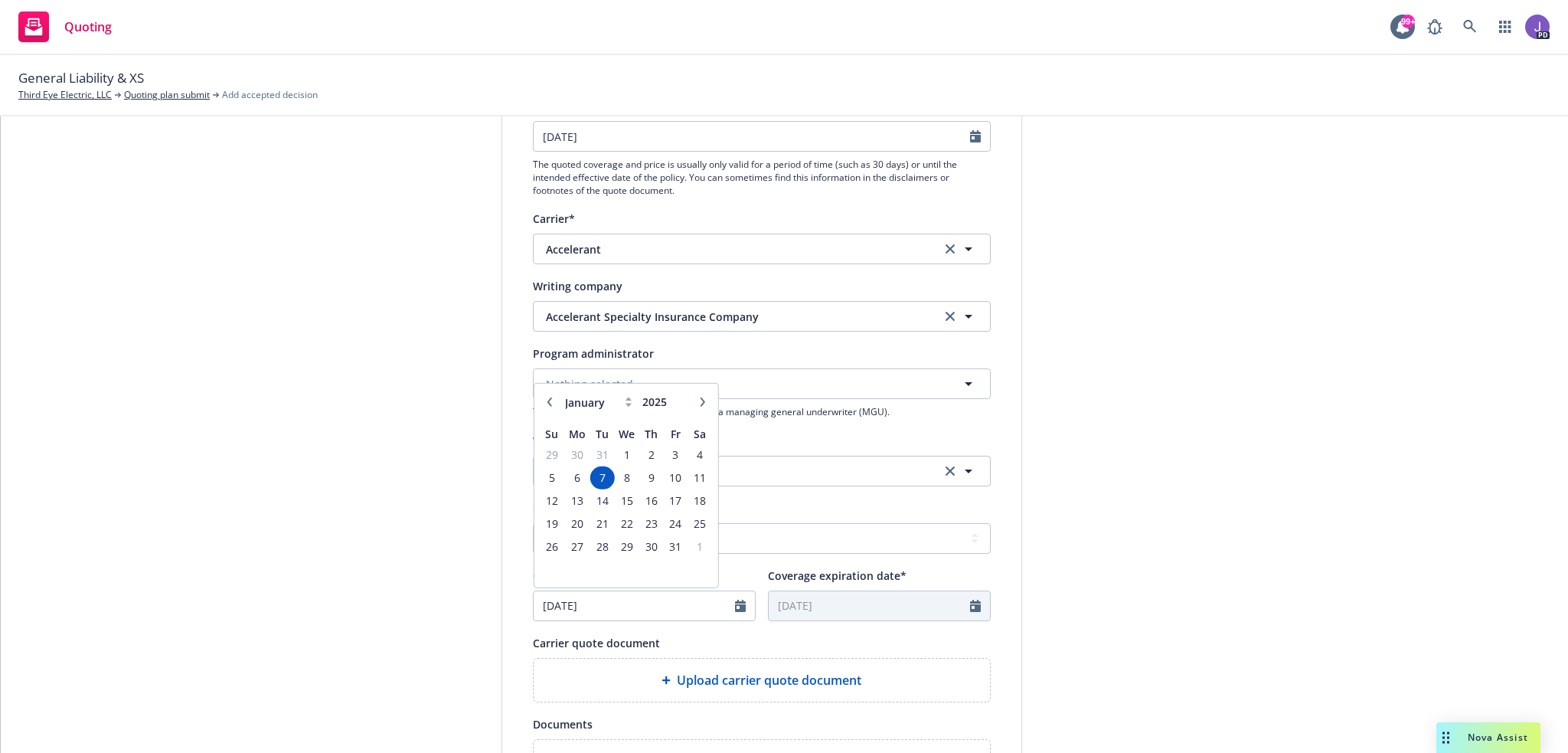
click at [701, 399] on button "button" at bounding box center [702, 402] width 18 height 18
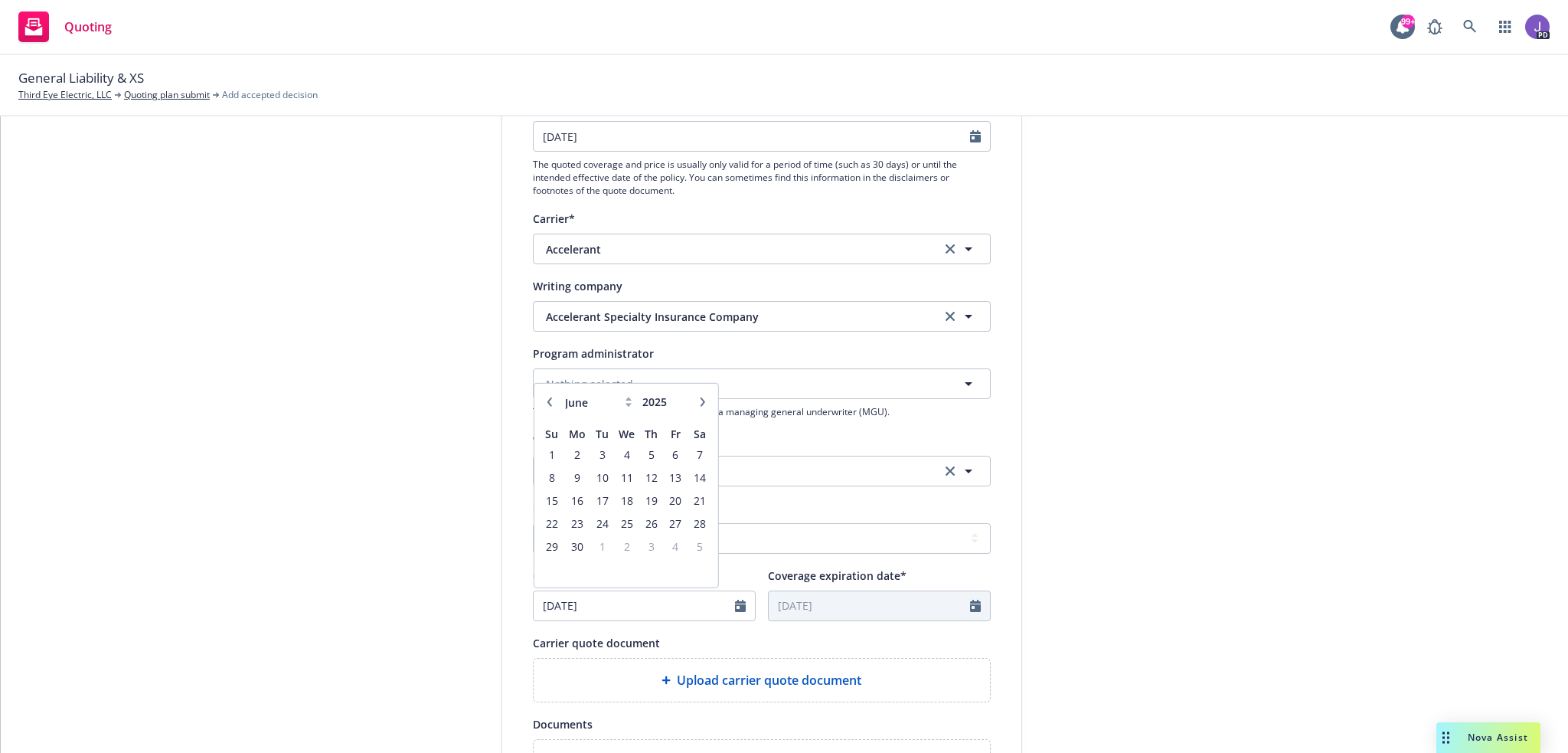
click at [701, 399] on button "button" at bounding box center [702, 402] width 18 height 18
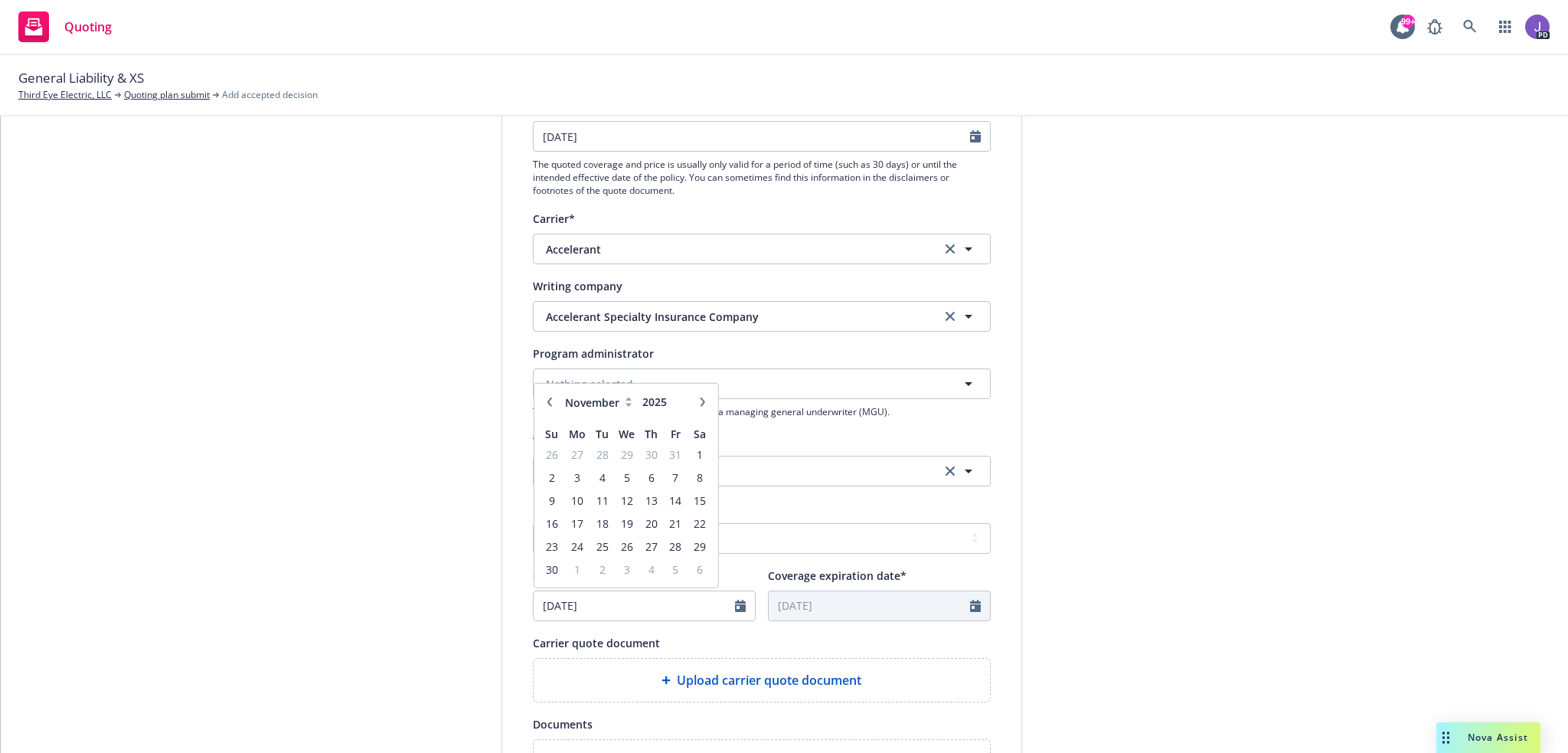
click at [544, 402] on icon "button" at bounding box center [548, 401] width 9 height 9
select select "10"
click at [618, 453] on span "1" at bounding box center [626, 454] width 22 height 19
type input "[DATE]"
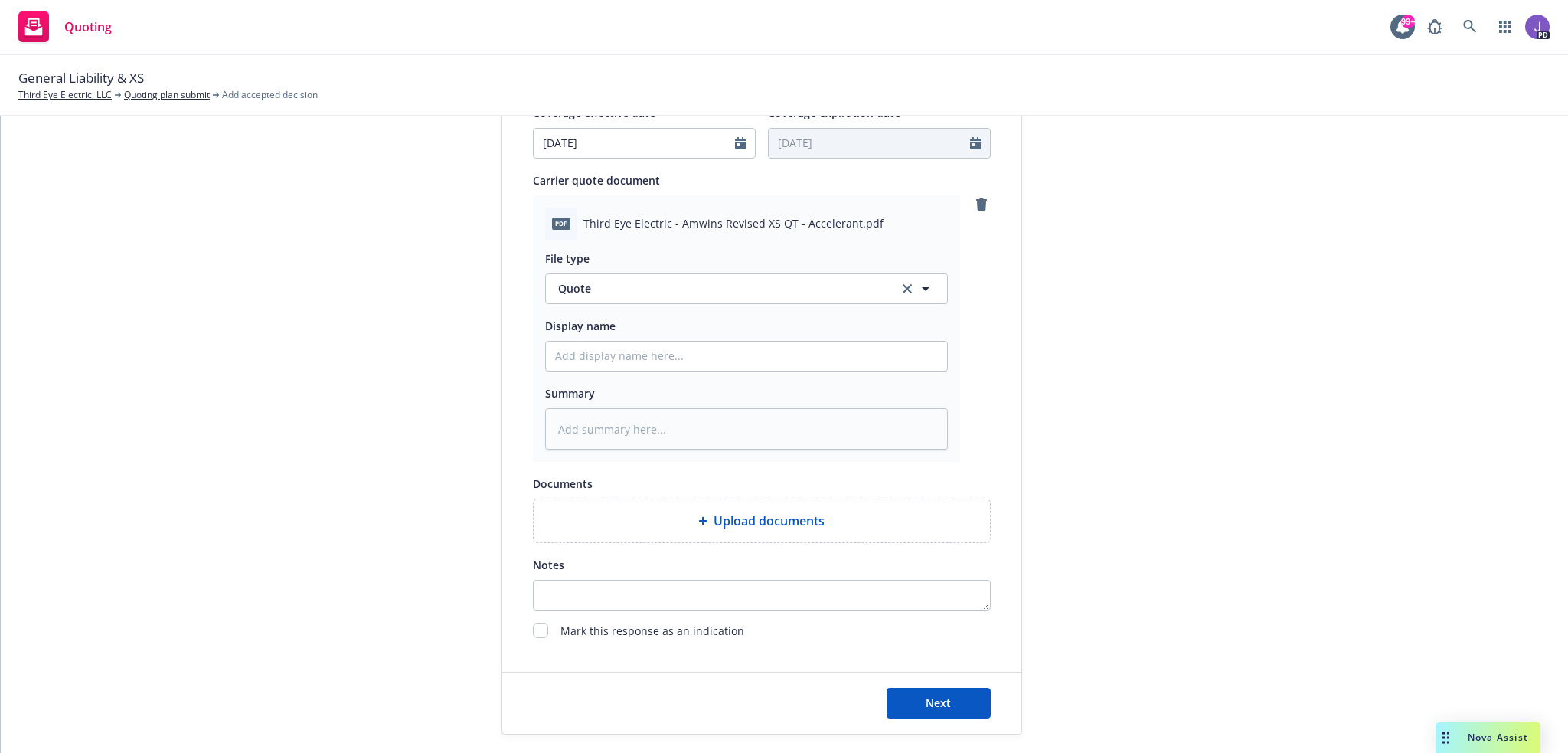
scroll to position [735, 0]
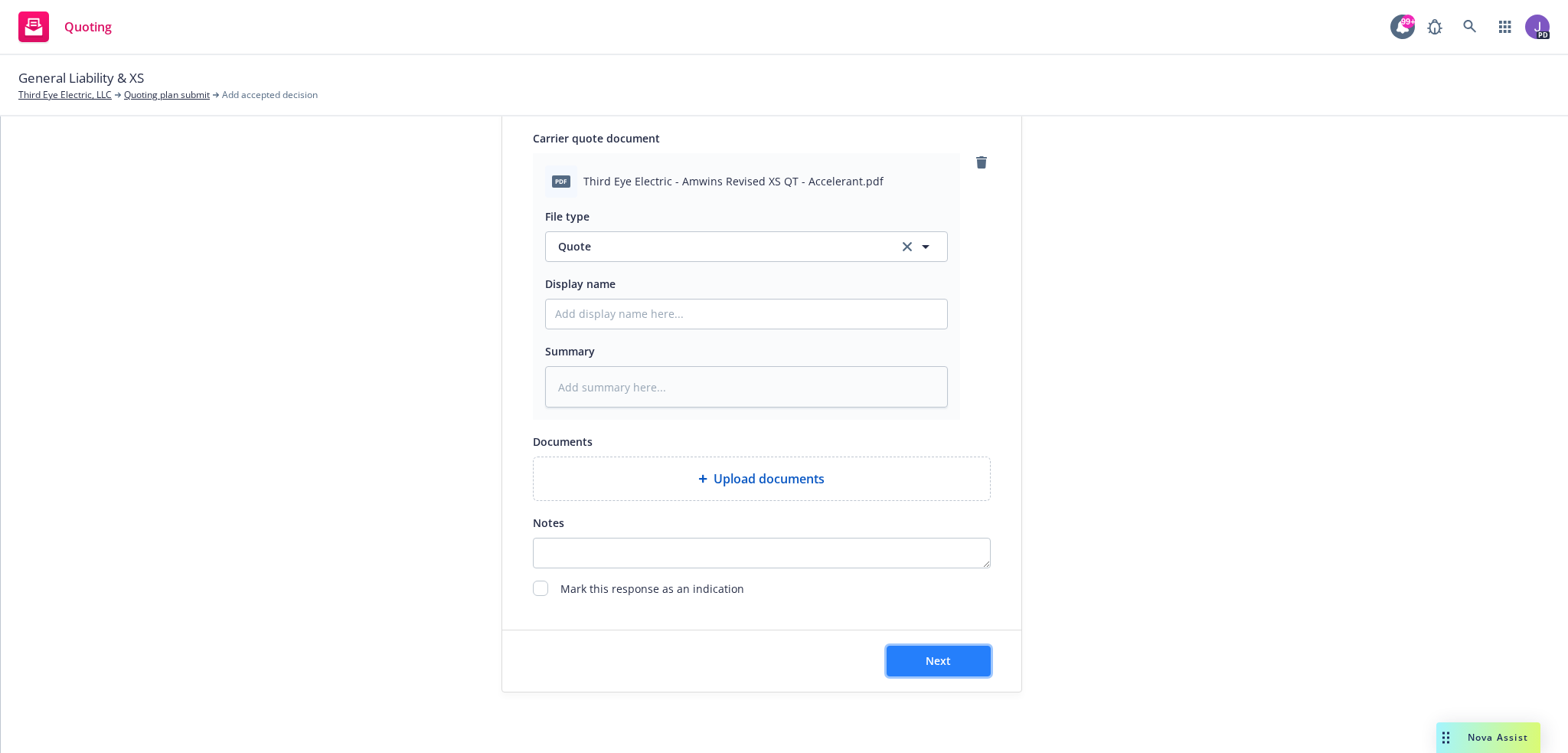
click at [964, 657] on button "Next" at bounding box center [939, 661] width 104 height 31
type textarea "x"
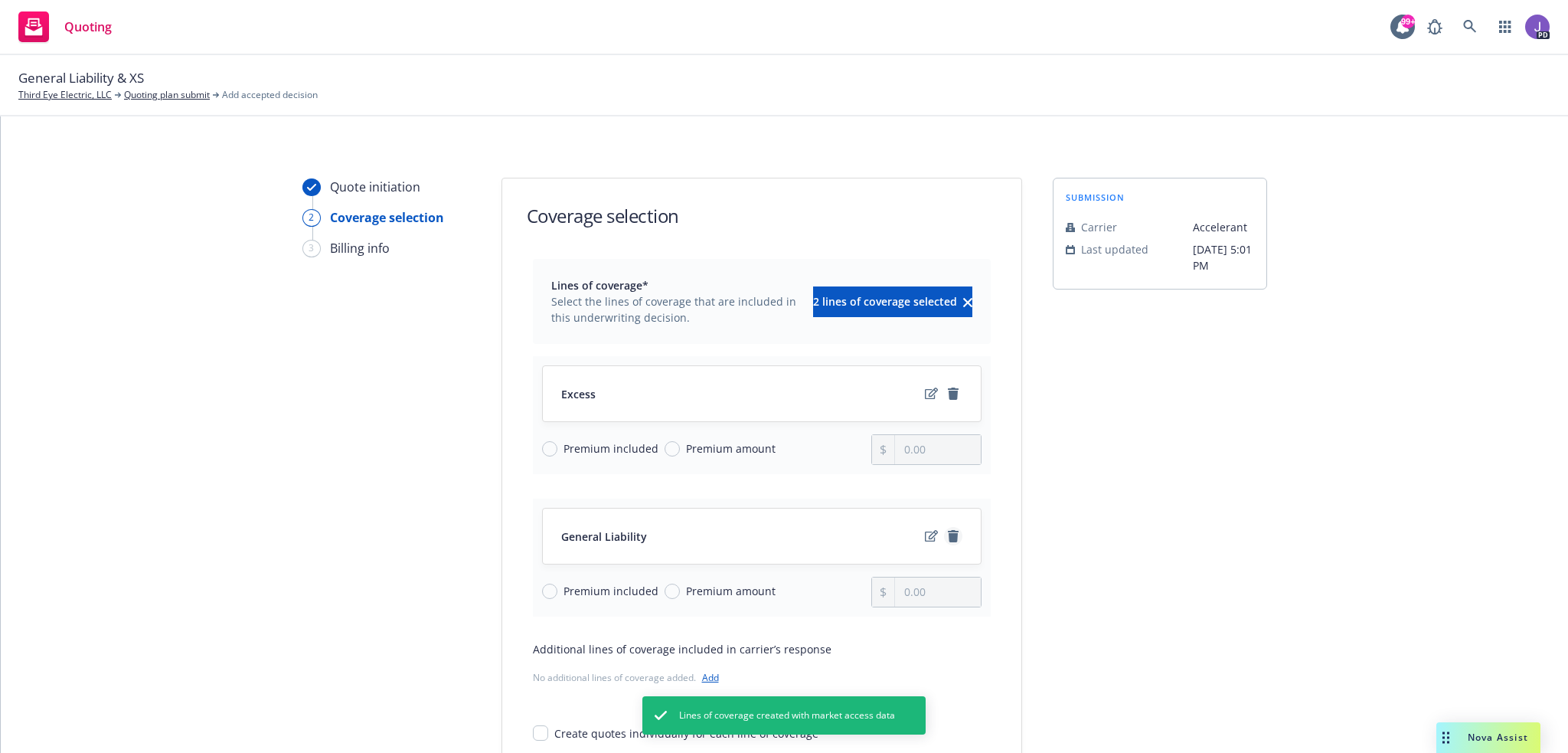
click at [950, 534] on icon "remove" at bounding box center [953, 536] width 11 height 13
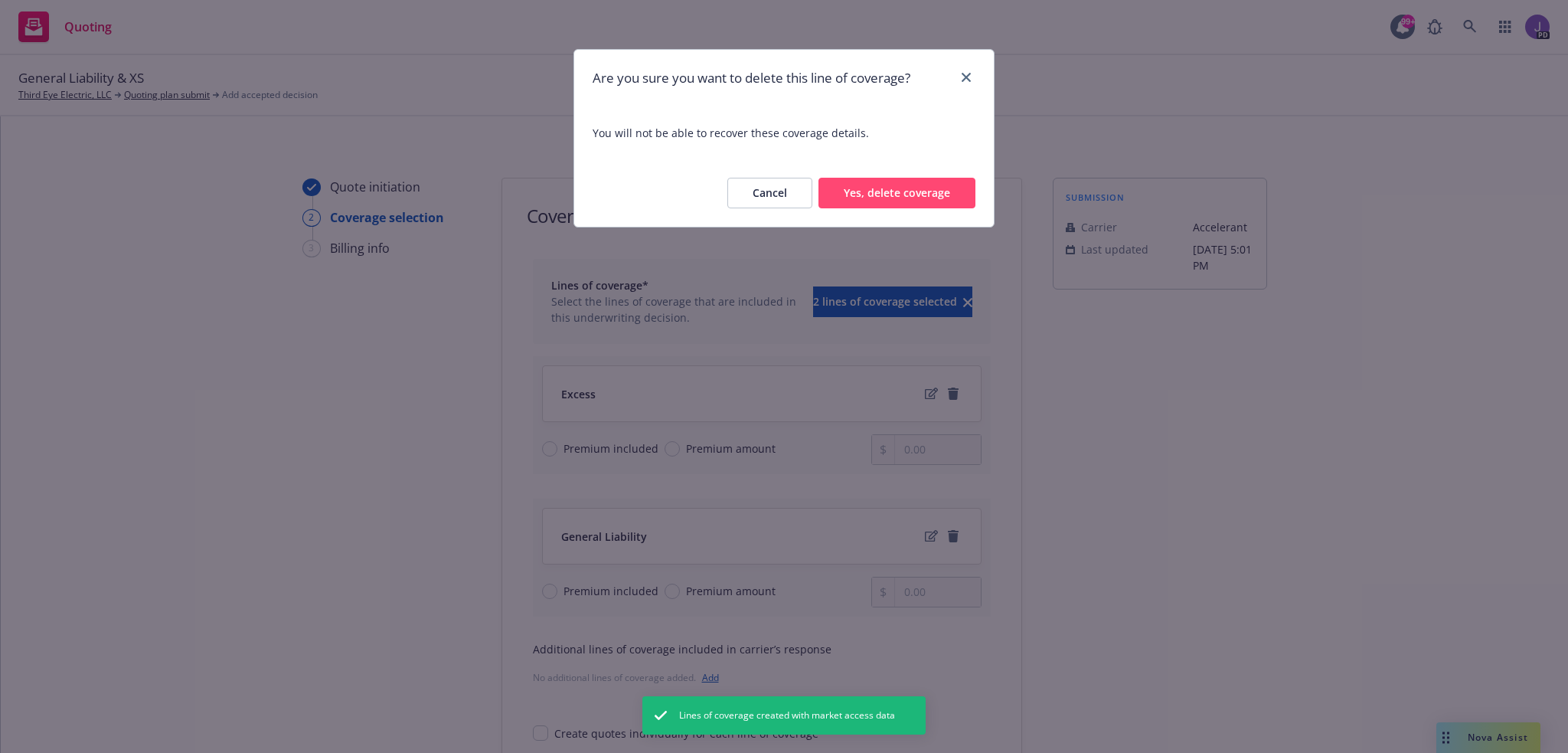
drag, startPoint x: 934, startPoint y: 193, endPoint x: 720, endPoint y: 406, distance: 301.9
click at [934, 193] on button "Yes, delete coverage" at bounding box center [896, 193] width 157 height 31
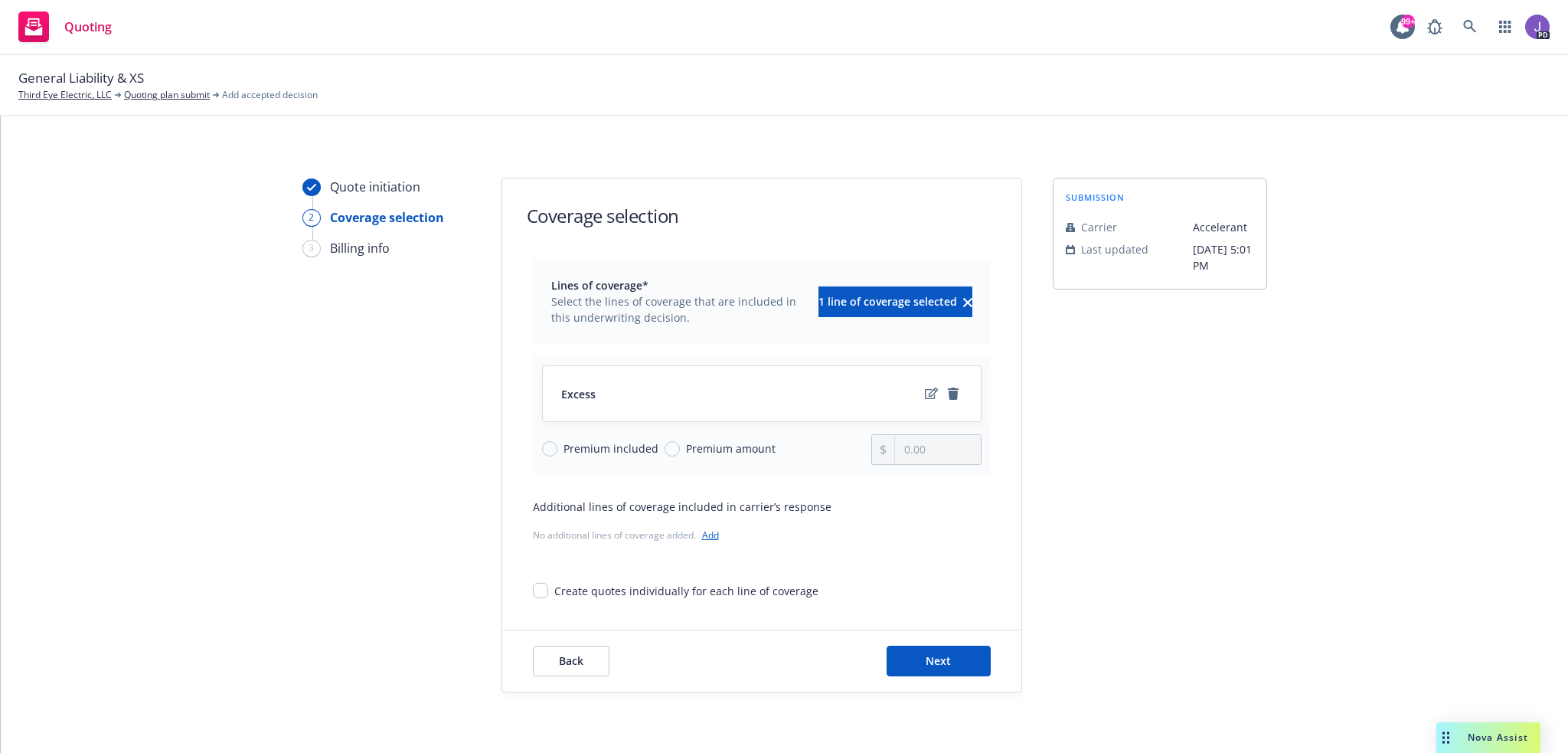
click at [710, 452] on span "Premium amount" at bounding box center [730, 448] width 90 height 16
click at [680, 452] on input "Premium amount" at bounding box center [672, 449] width 15 height 15
radio input "true"
drag, startPoint x: 942, startPoint y: 451, endPoint x: 903, endPoint y: 457, distance: 39.5
click at [903, 457] on input "0.00" at bounding box center [937, 449] width 85 height 29
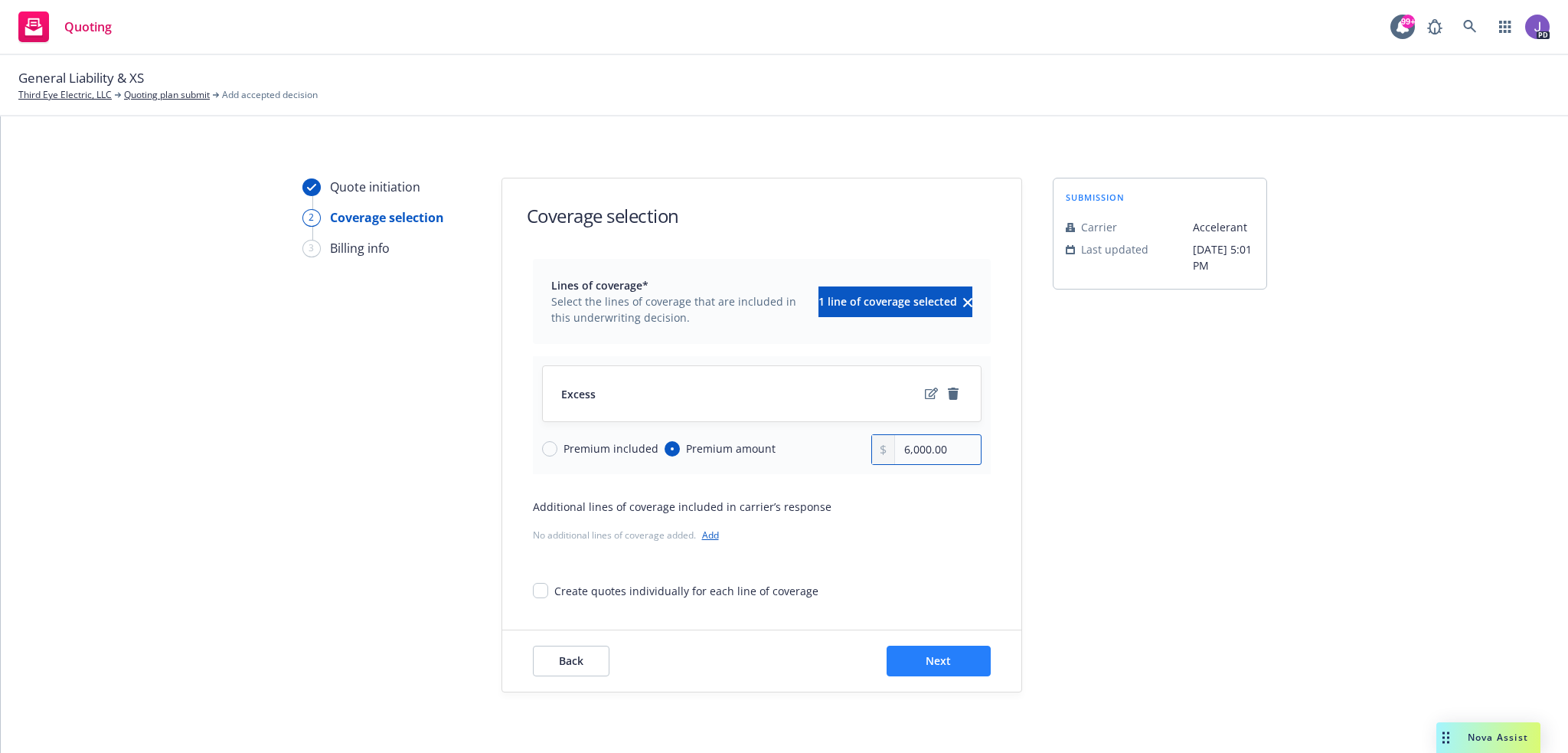
type input "6,000.00"
click at [951, 657] on button "Next" at bounding box center [939, 661] width 104 height 31
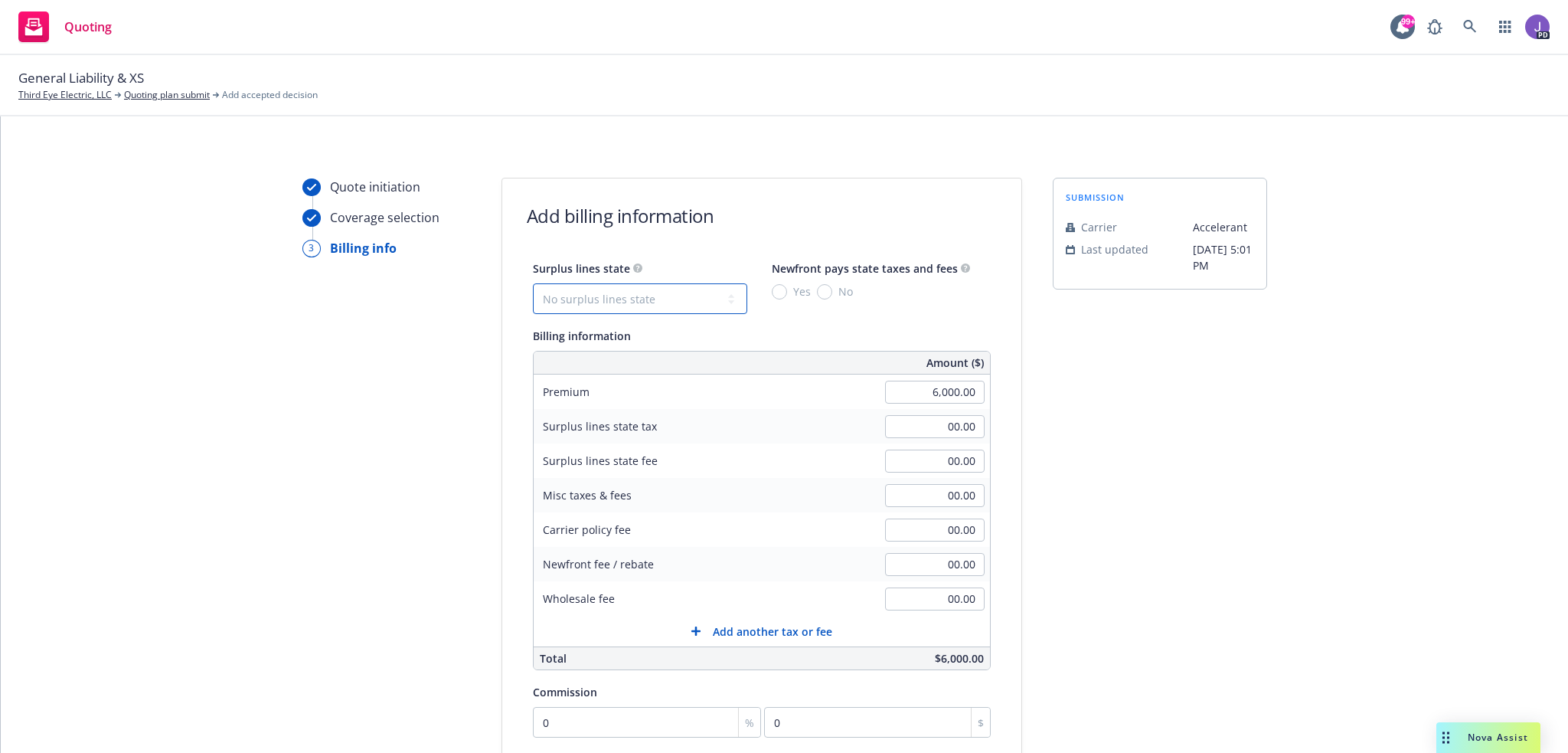
drag, startPoint x: 698, startPoint y: 304, endPoint x: 691, endPoint y: 311, distance: 9.9
click at [698, 304] on select "No surplus lines state [US_STATE] [US_STATE] [US_STATE] [US_STATE] [US_STATE] […" at bounding box center [640, 299] width 215 height 31
select select "CA"
click at [533, 283] on select "No surplus lines state [US_STATE] [US_STATE] [US_STATE] [US_STATE] [US_STATE] […" at bounding box center [640, 299] width 215 height 31
type input "180.00"
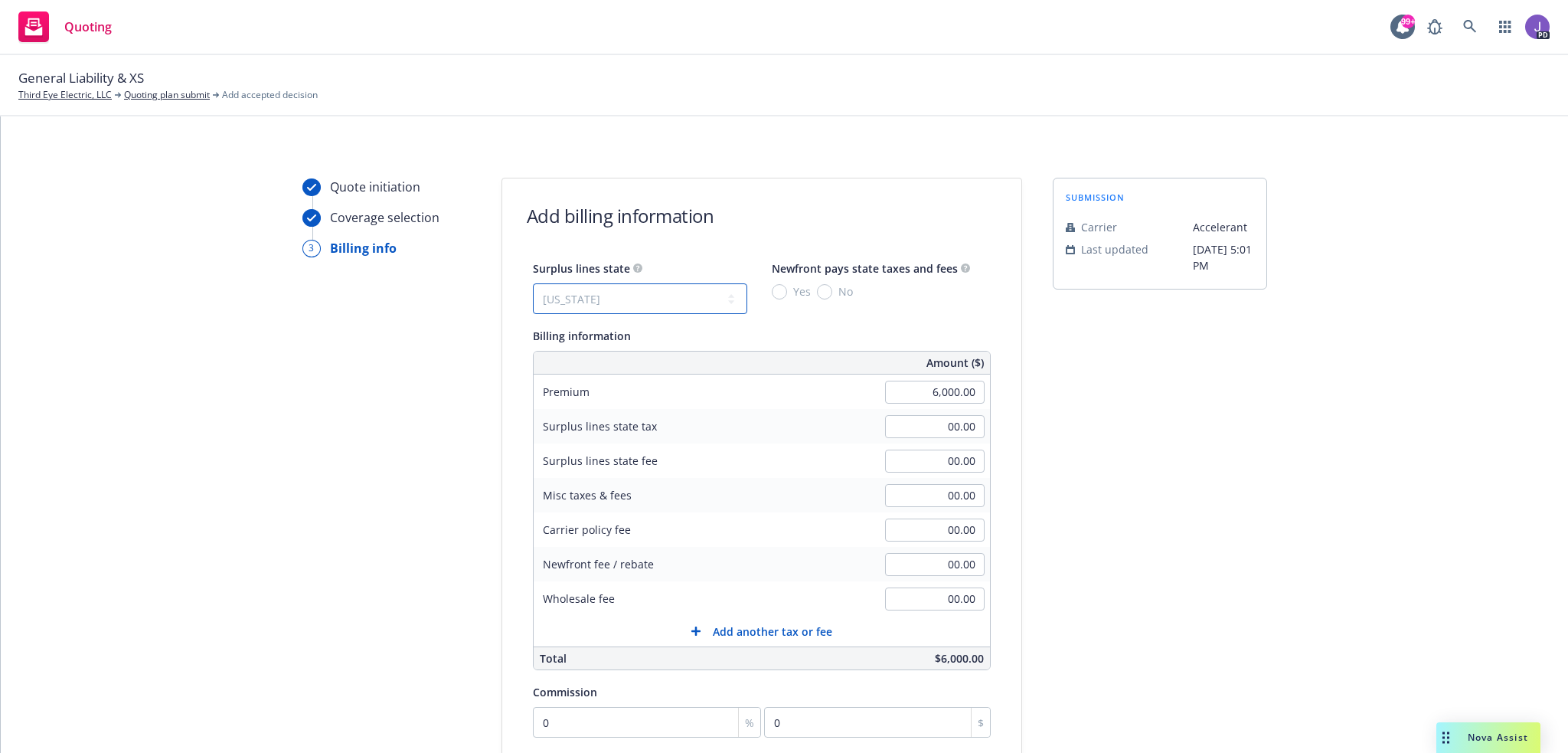
type input "10.80"
drag, startPoint x: 810, startPoint y: 293, endPoint x: 809, endPoint y: 366, distance: 73.0
click at [817, 294] on input "No" at bounding box center [825, 292] width 15 height 15
radio input "true"
click at [895, 531] on input "00.00" at bounding box center [934, 529] width 100 height 23
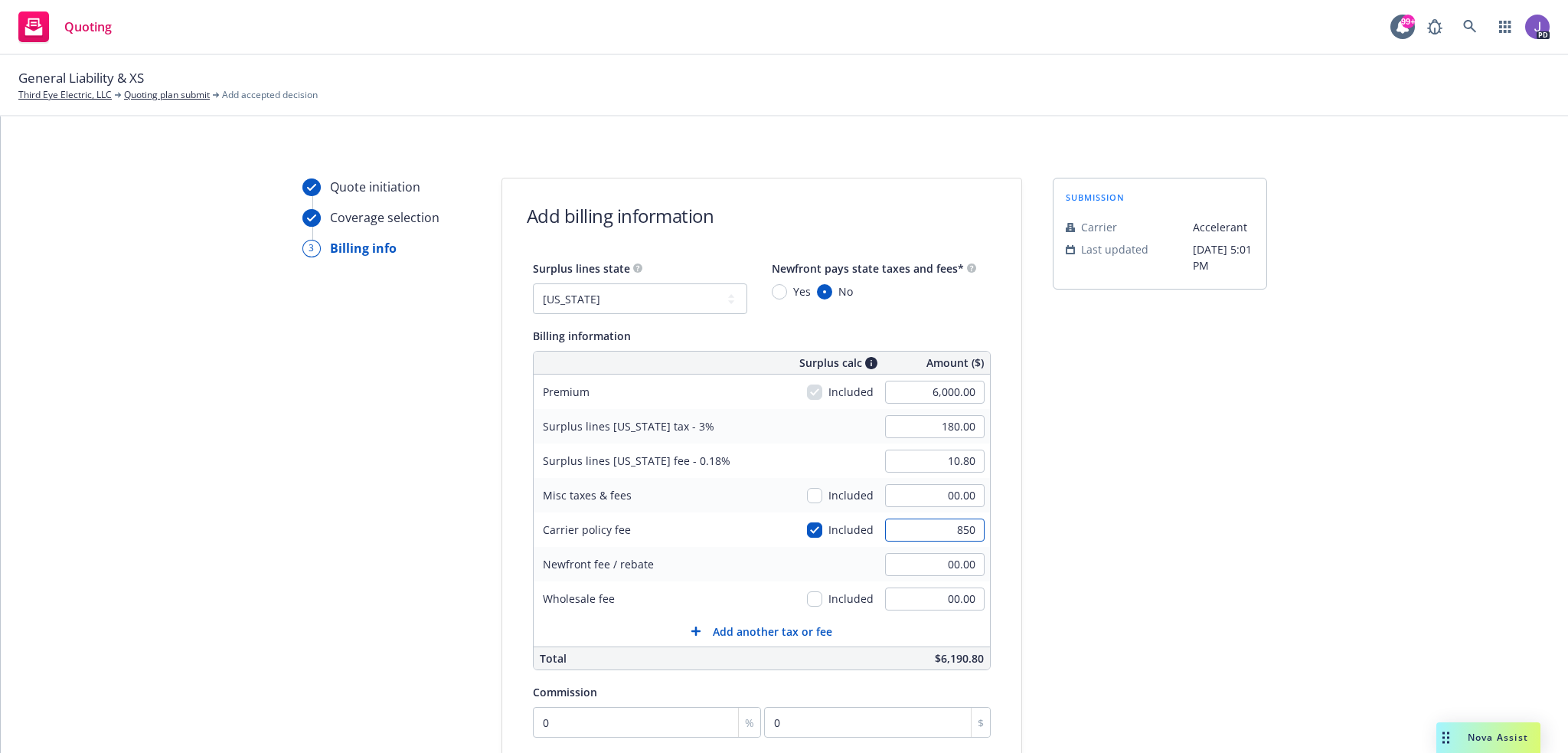
type input "850"
type input "205.50"
type input "12.33"
type input "850.00"
click at [807, 531] on input "checkbox" at bounding box center [815, 530] width 15 height 15
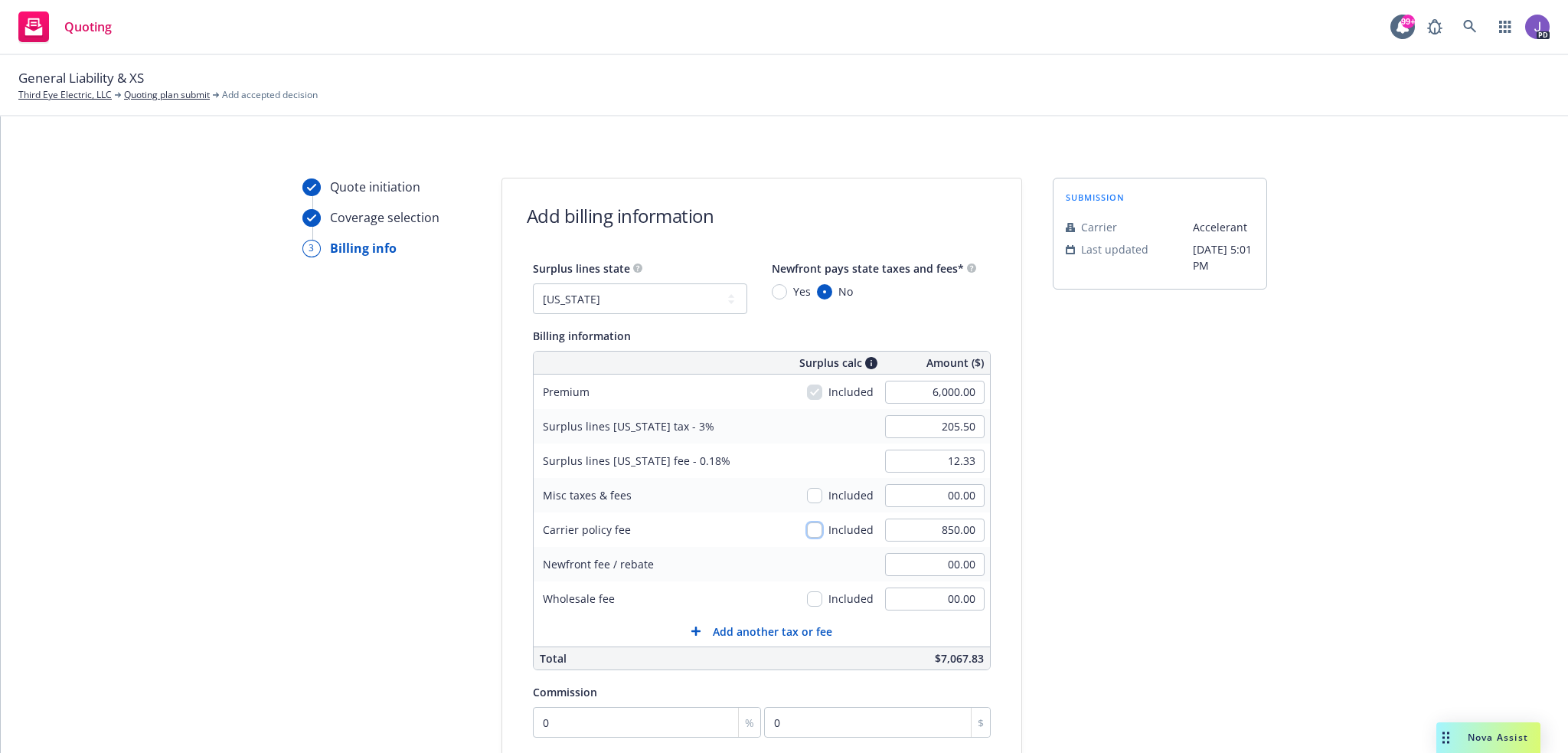
checkbox input "false"
type input "180.00"
type input "10.80"
click at [807, 529] on input "checkbox" at bounding box center [815, 530] width 15 height 15
checkbox input "true"
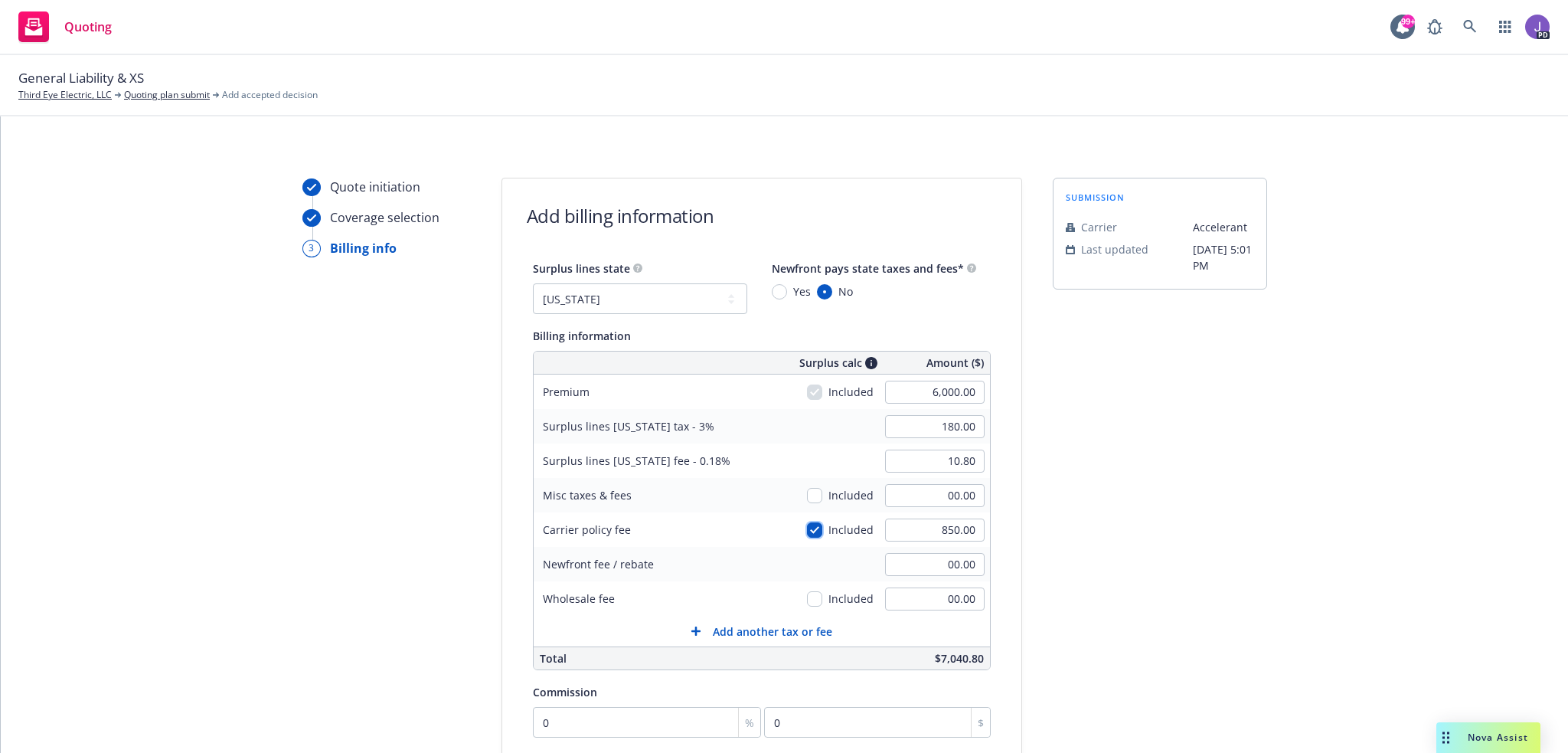
type input "205.50"
type input "12.33"
click at [916, 419] on input "205.50" at bounding box center [934, 426] width 100 height 23
type input "189.60"
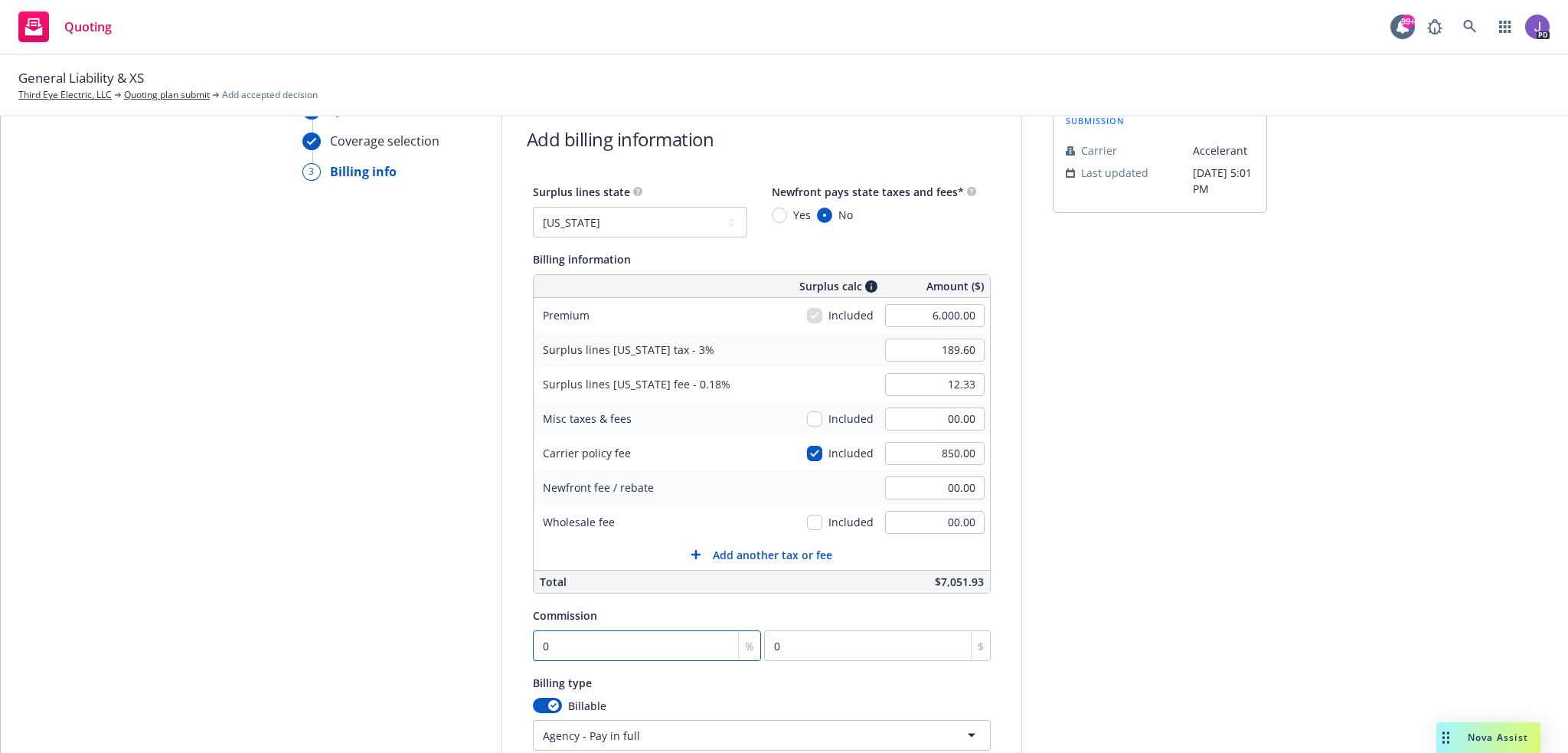
click at [614, 652] on input "0" at bounding box center [647, 646] width 229 height 31
type input "1"
type input "60"
type input "12"
type input "720"
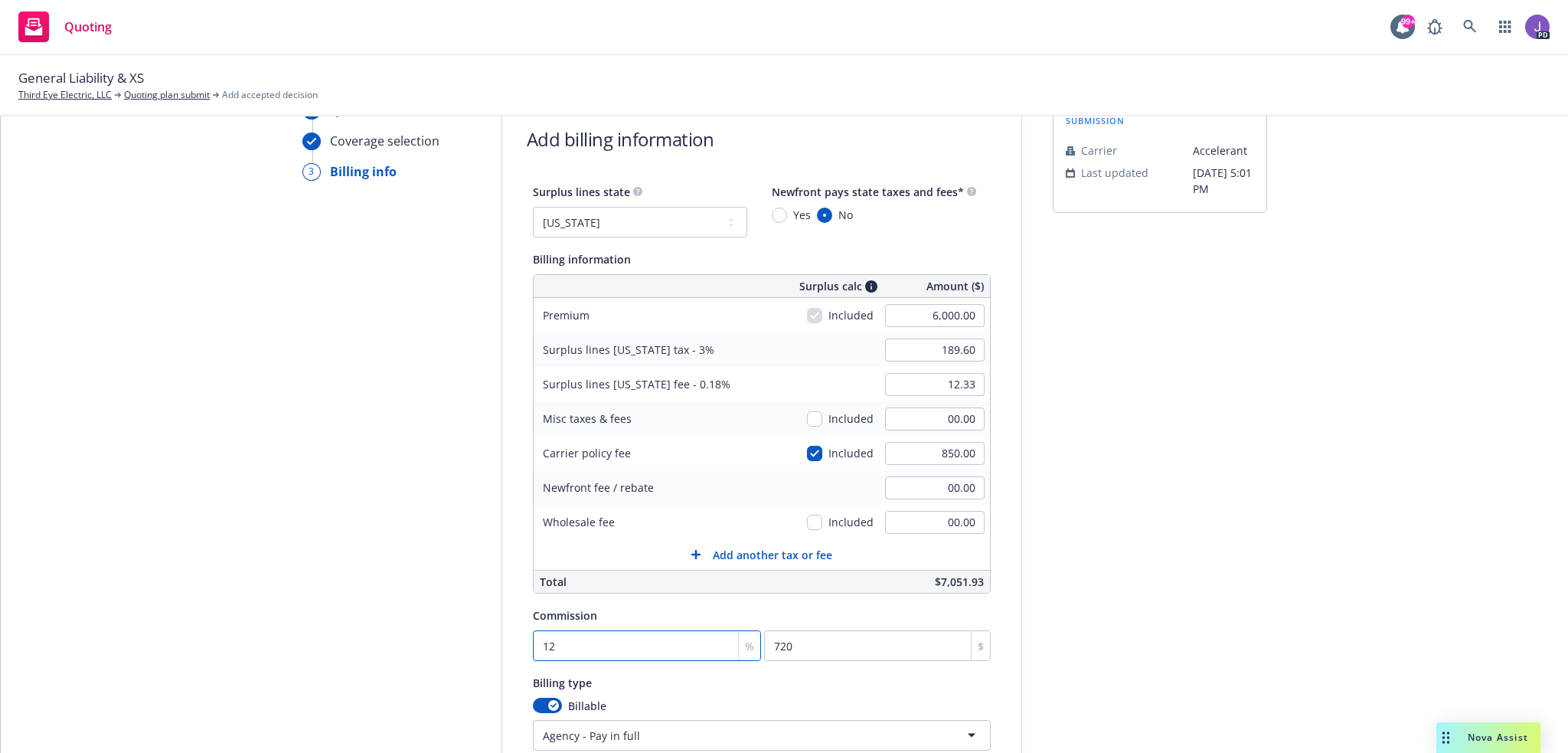
type input "12.5"
type input "750"
type input "12.5"
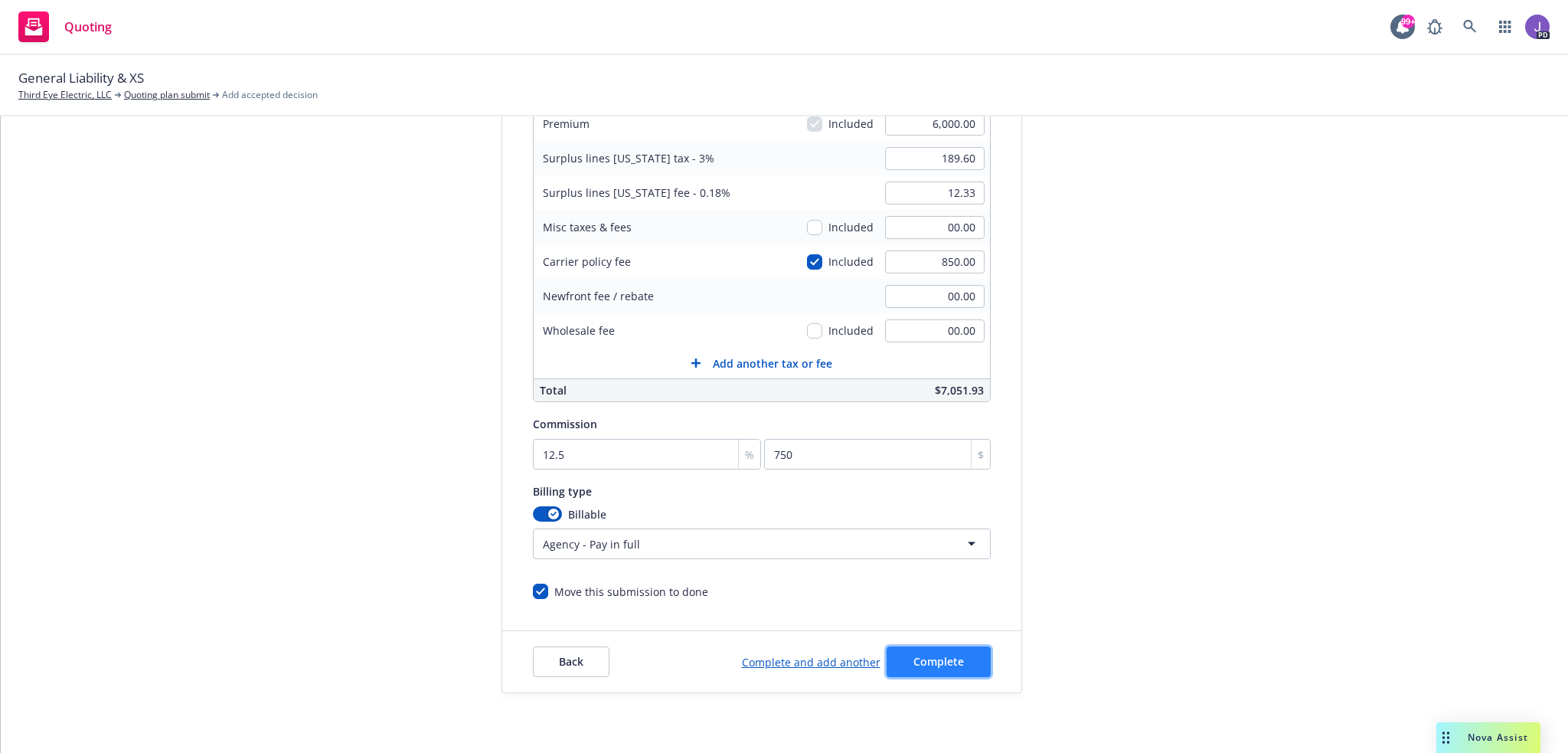
click at [913, 659] on span "Complete" at bounding box center [939, 661] width 50 height 14
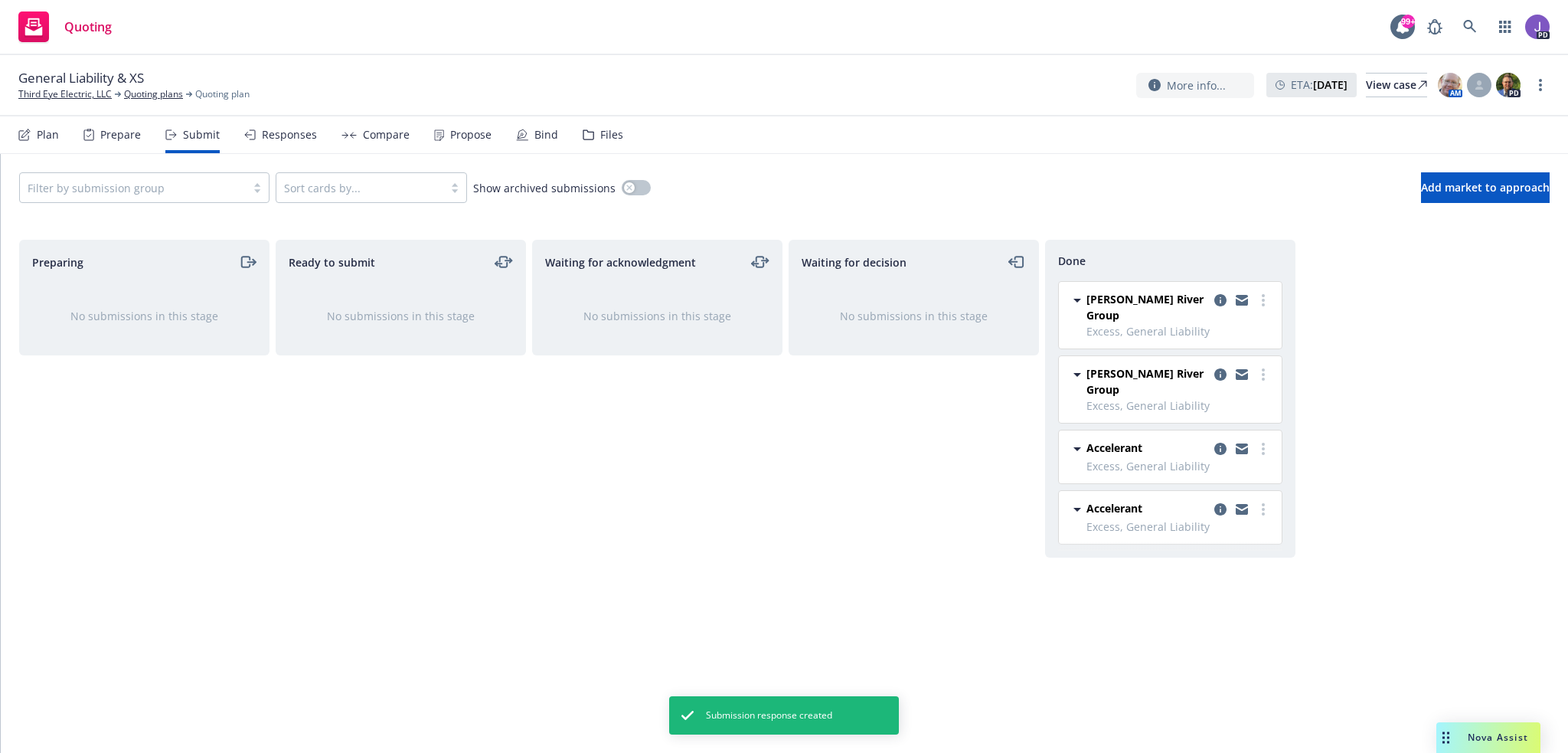
click at [465, 134] on div "Propose" at bounding box center [470, 134] width 41 height 13
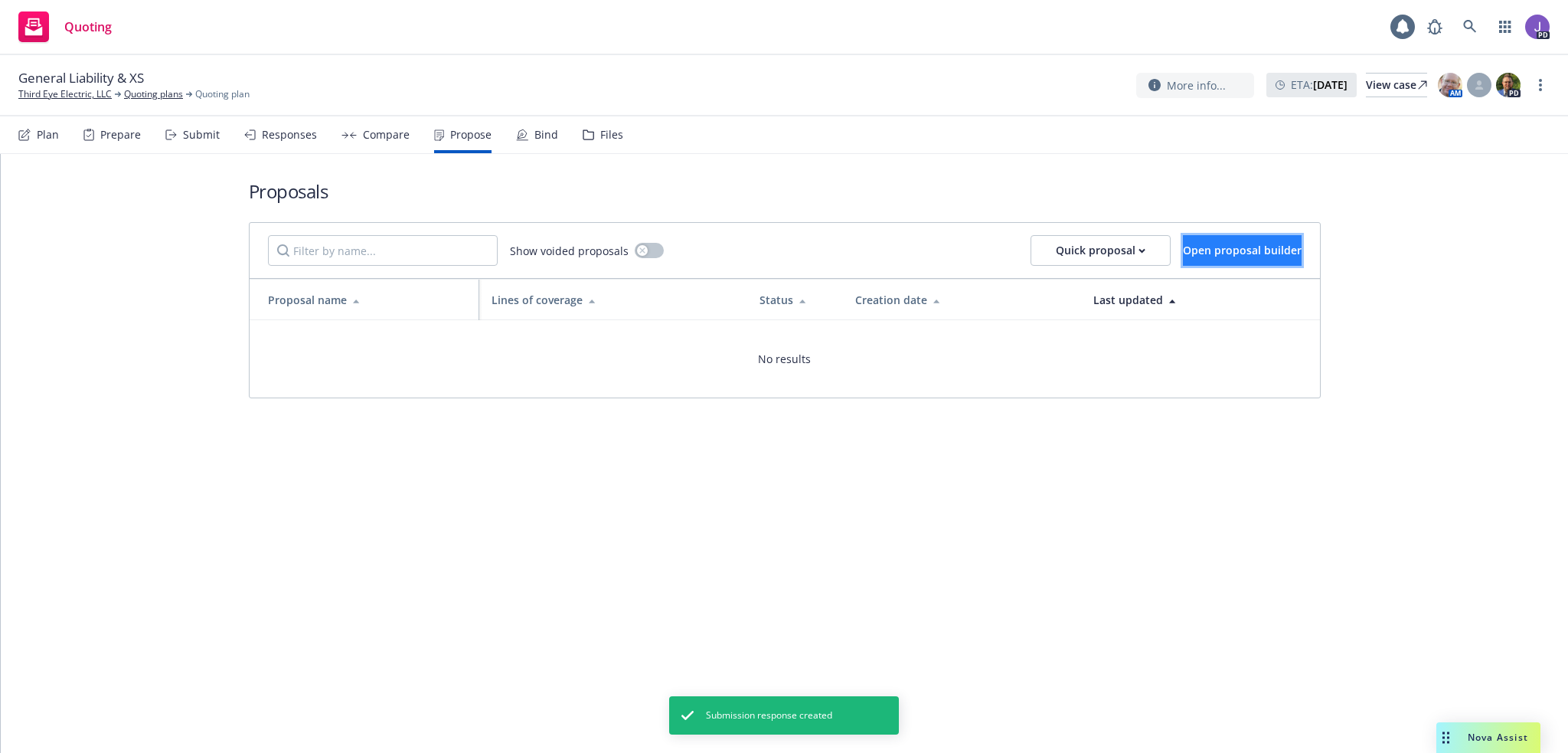
click at [1208, 248] on span "Open proposal builder" at bounding box center [1242, 250] width 119 height 14
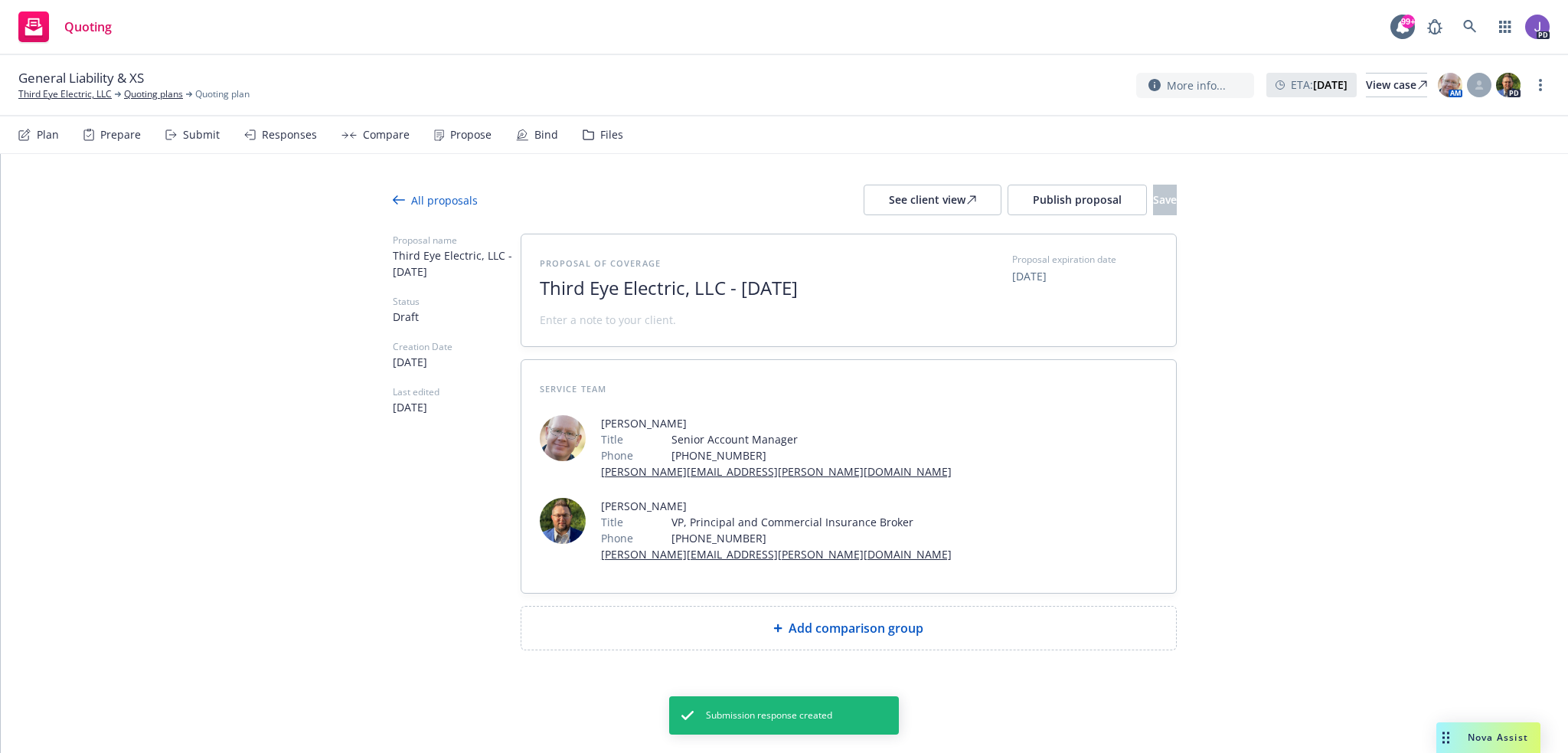
click at [817, 626] on span "Add comparison group" at bounding box center [856, 628] width 135 height 18
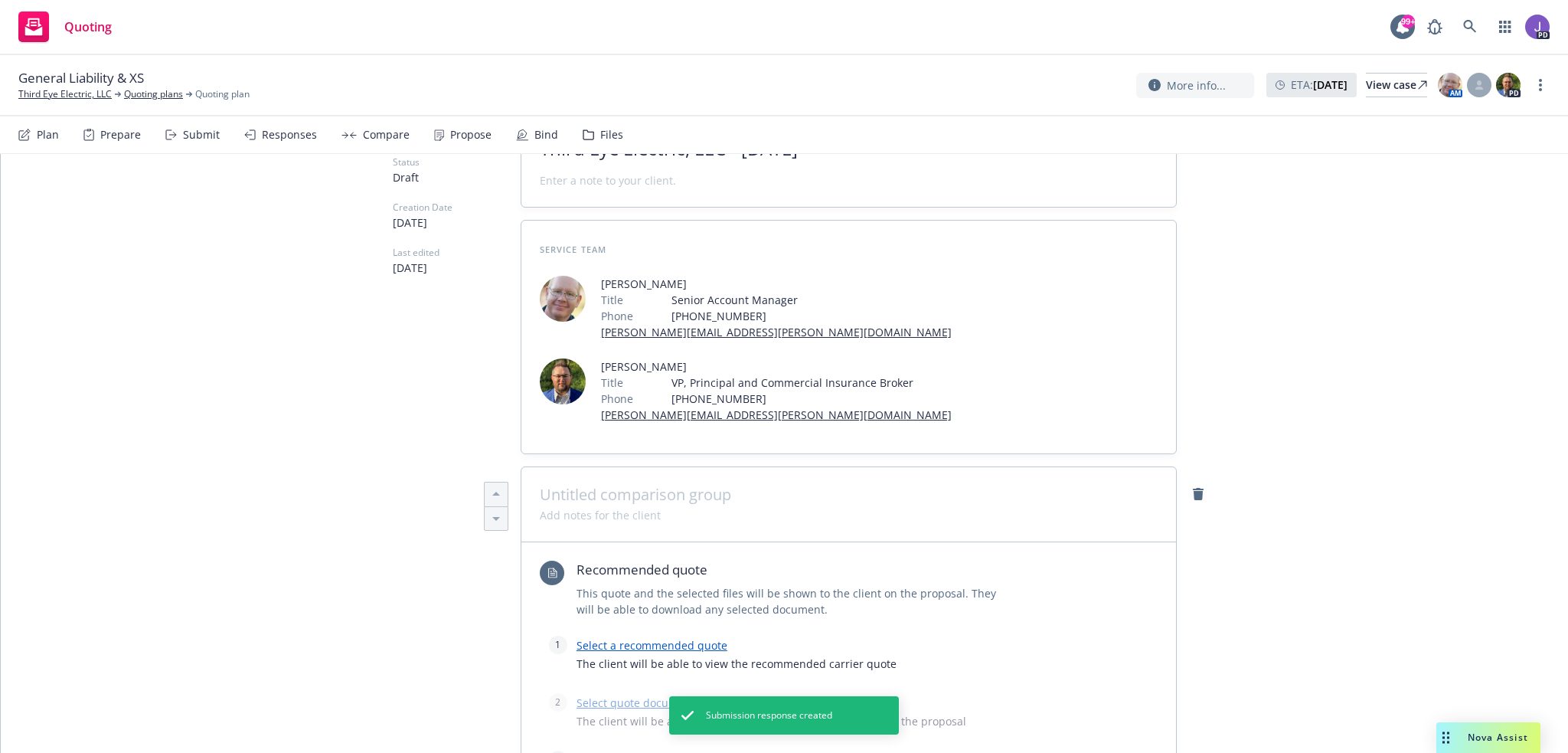
scroll to position [306, 0]
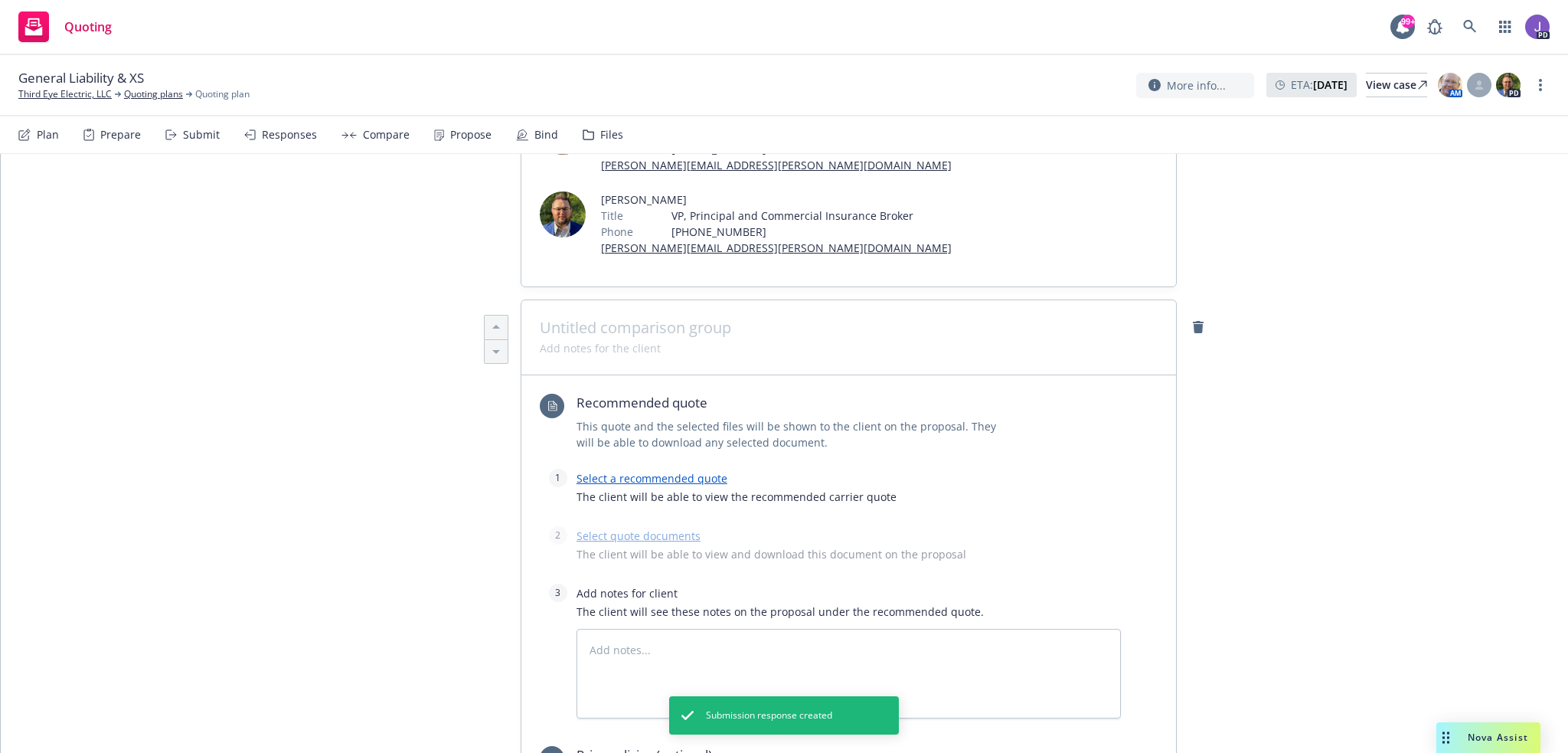
click at [674, 483] on link "Select a recommended quote" at bounding box center [652, 478] width 151 height 14
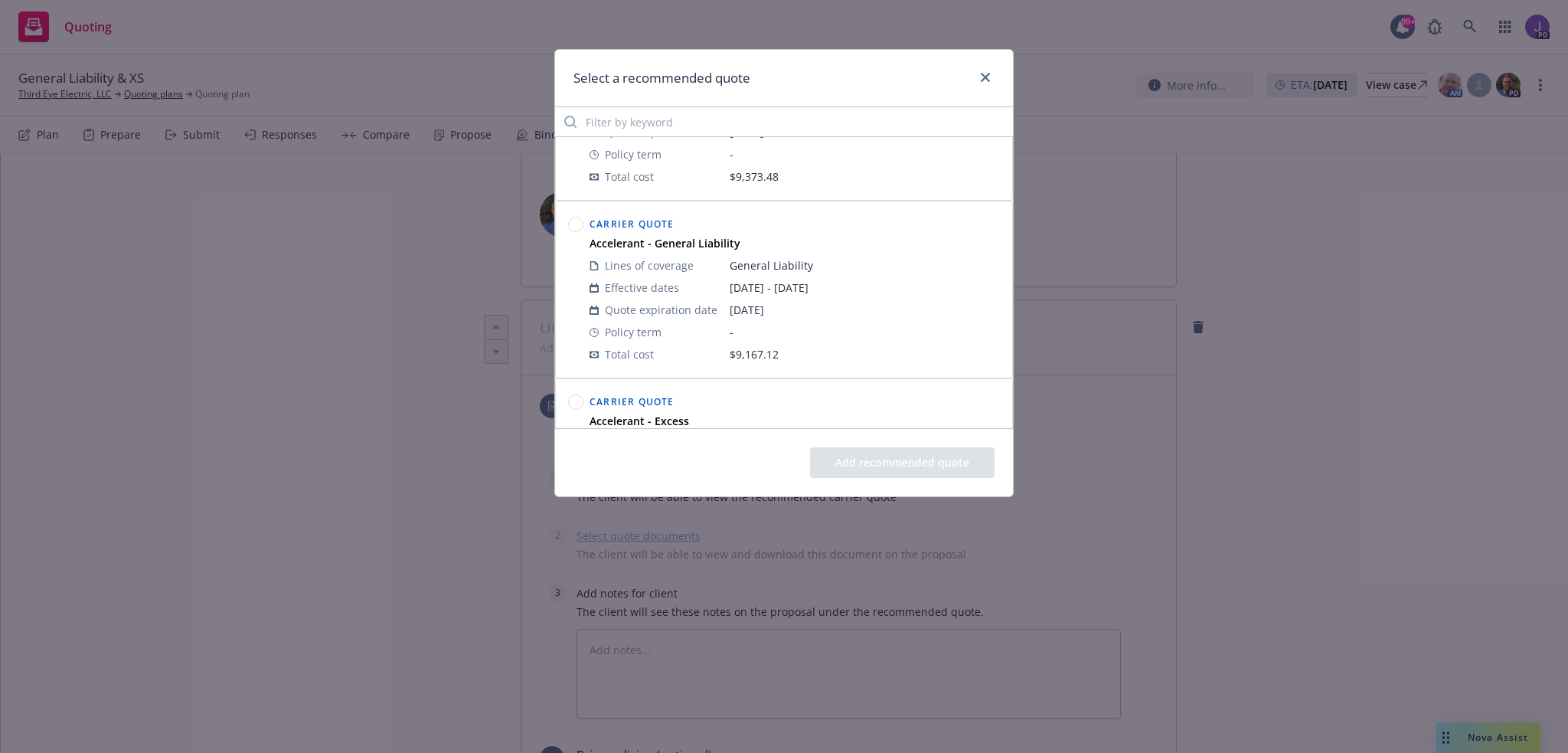
scroll to position [536, 0]
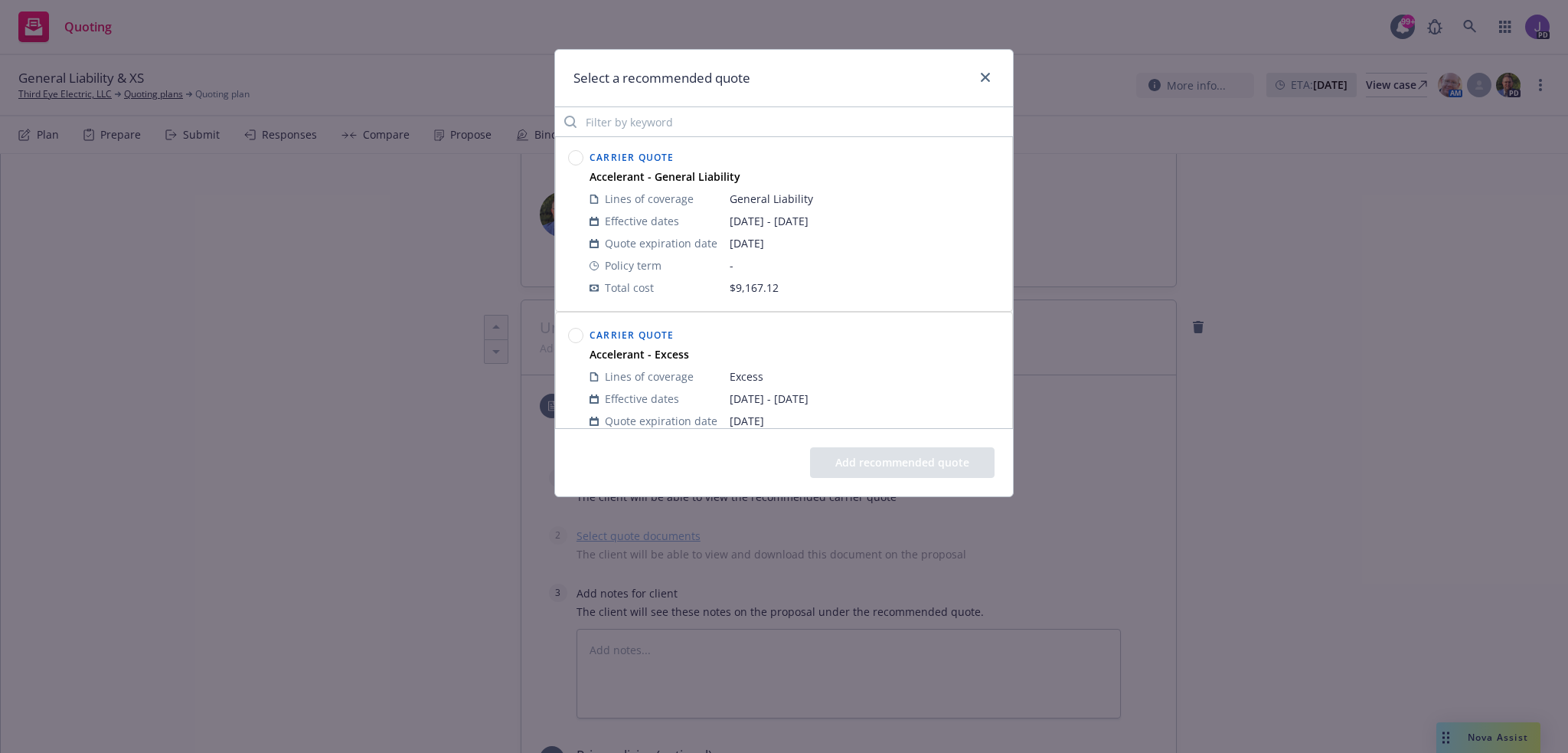
click at [581, 156] on circle at bounding box center [576, 158] width 14 height 14
click at [879, 460] on button "Add recommended quote" at bounding box center [902, 462] width 184 height 31
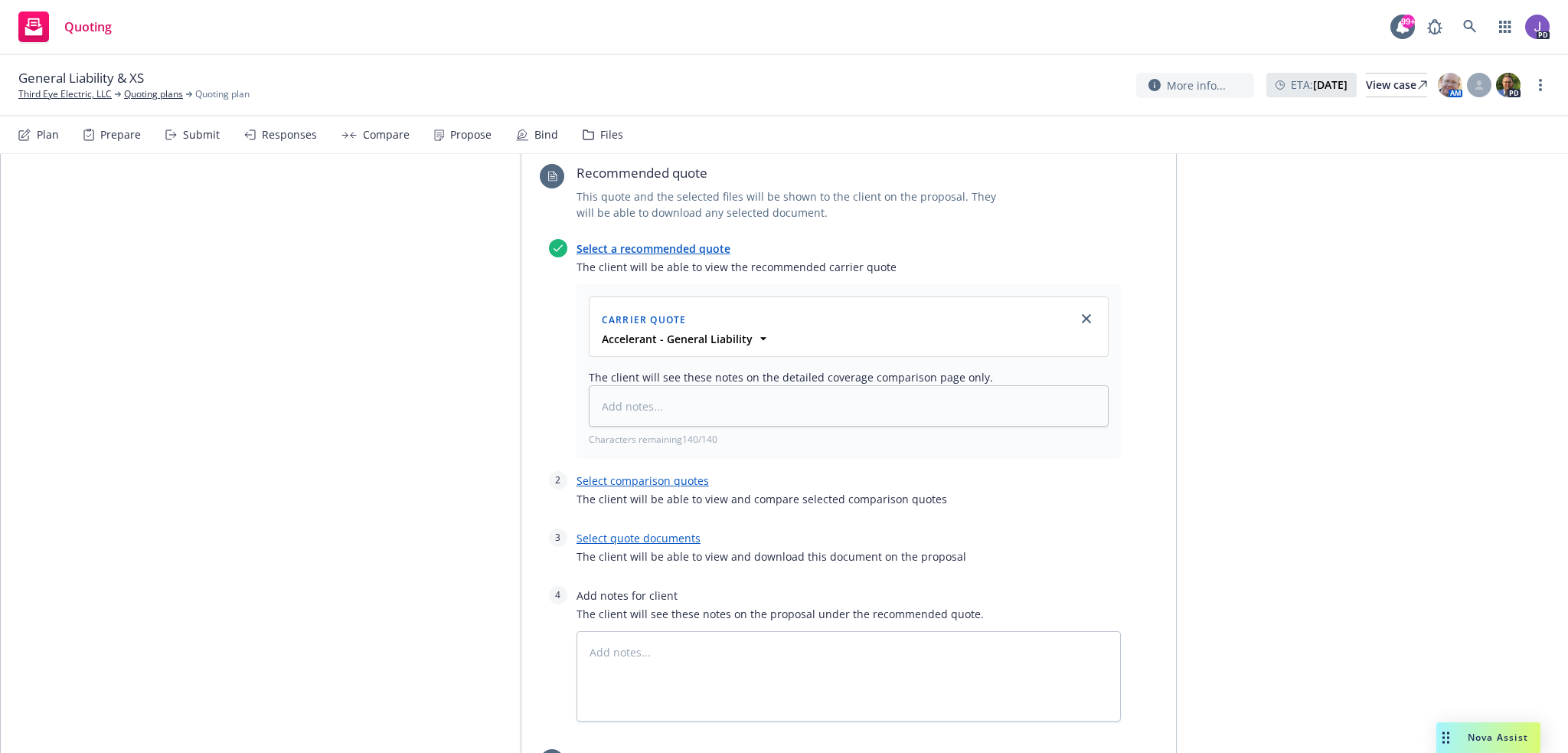
click at [655, 478] on link "Select comparison quotes" at bounding box center [643, 480] width 132 height 14
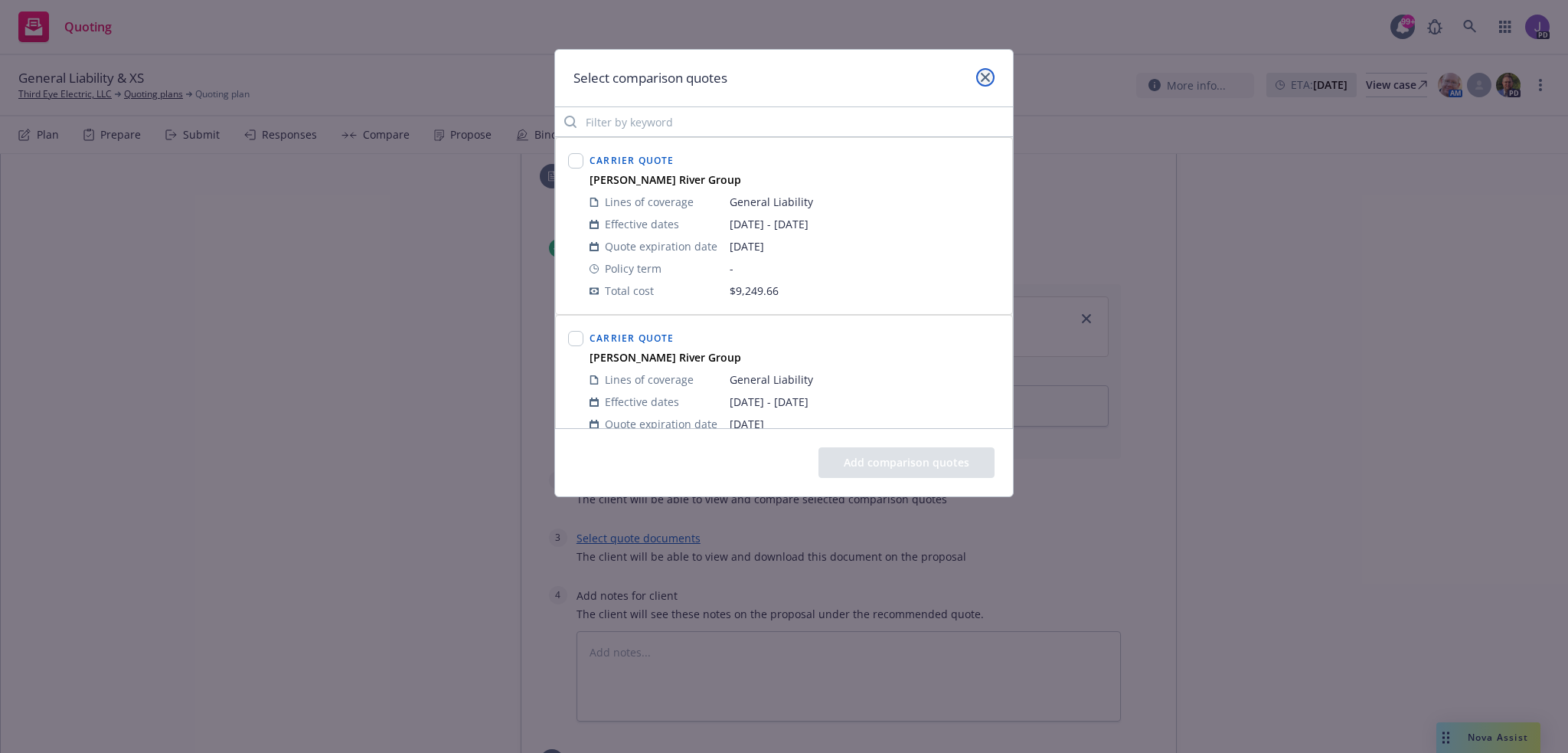
click at [986, 76] on icon "close" at bounding box center [985, 77] width 9 height 9
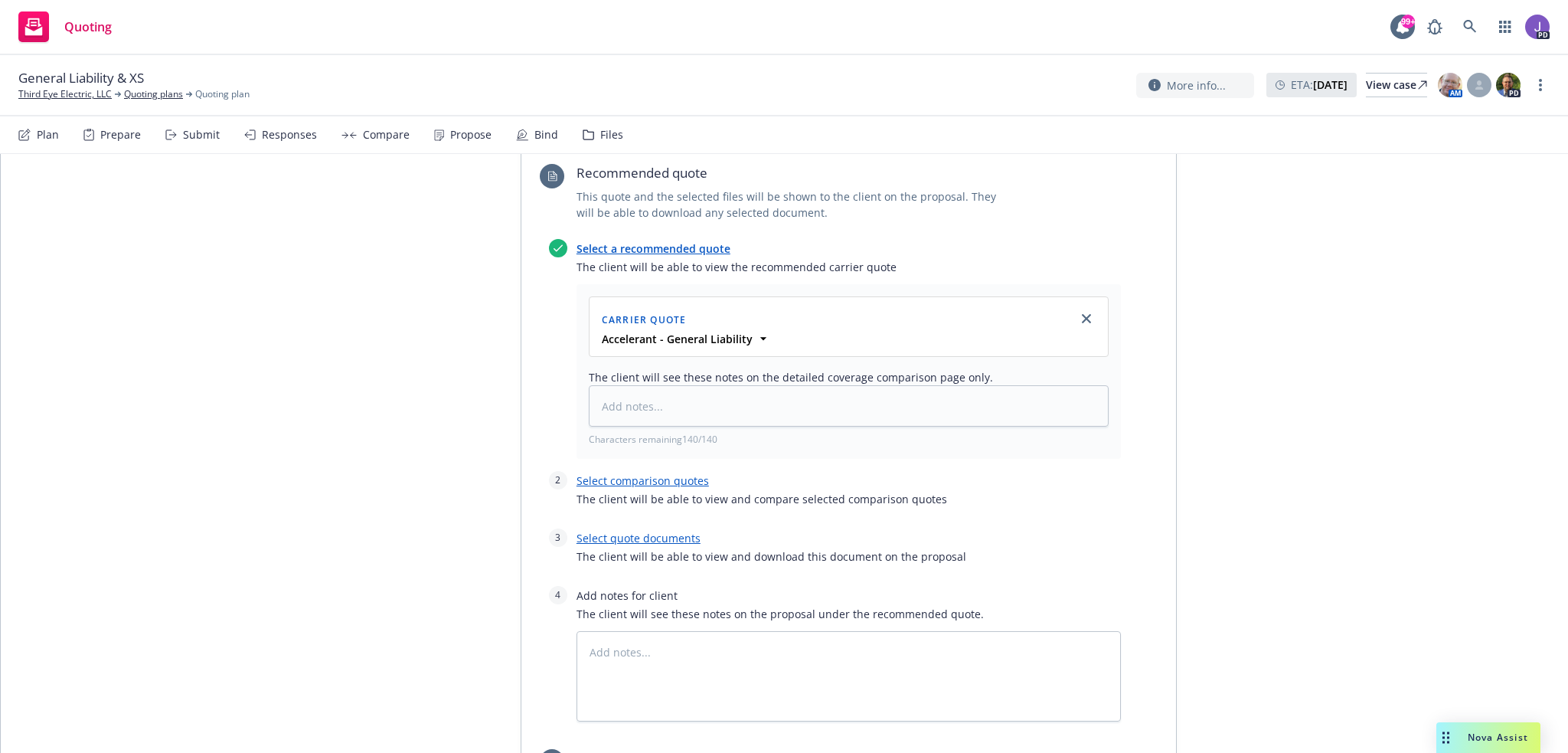
click at [653, 538] on link "Select quote documents" at bounding box center [639, 537] width 124 height 14
type textarea "x"
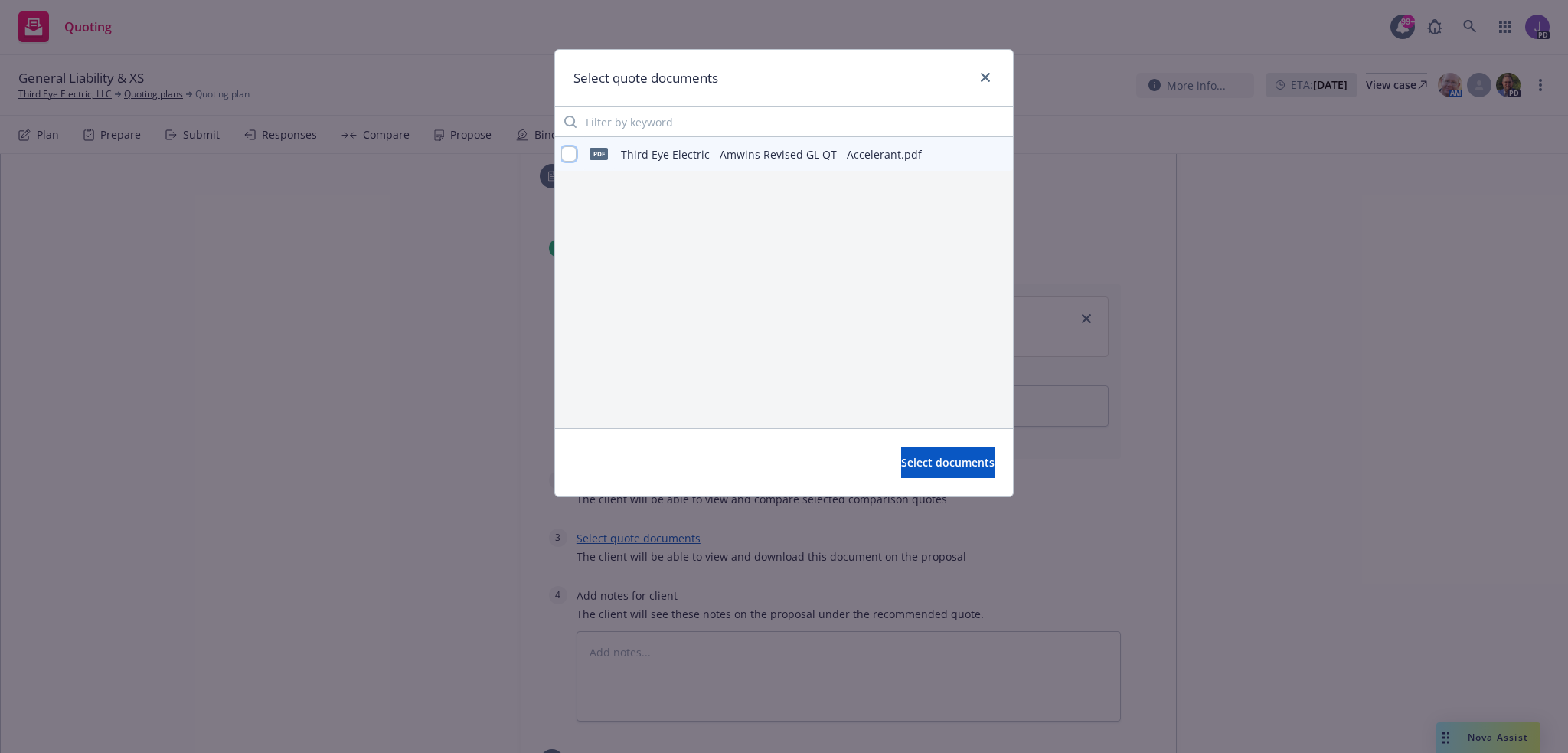
click at [571, 155] on input "checkbox" at bounding box center [569, 153] width 15 height 15
checkbox input "true"
click at [955, 460] on span "Select documents" at bounding box center [947, 462] width 93 height 14
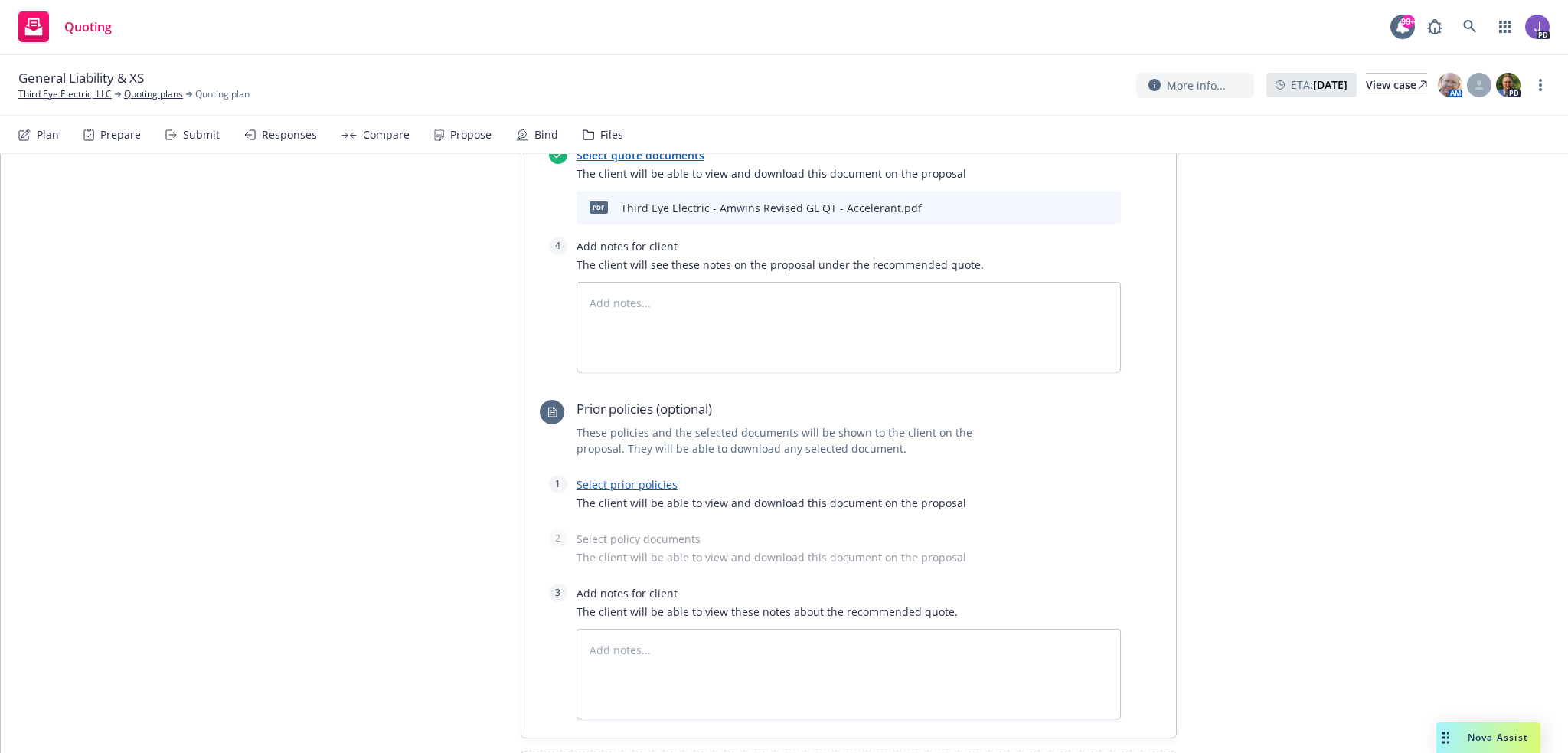
scroll to position [1051, 0]
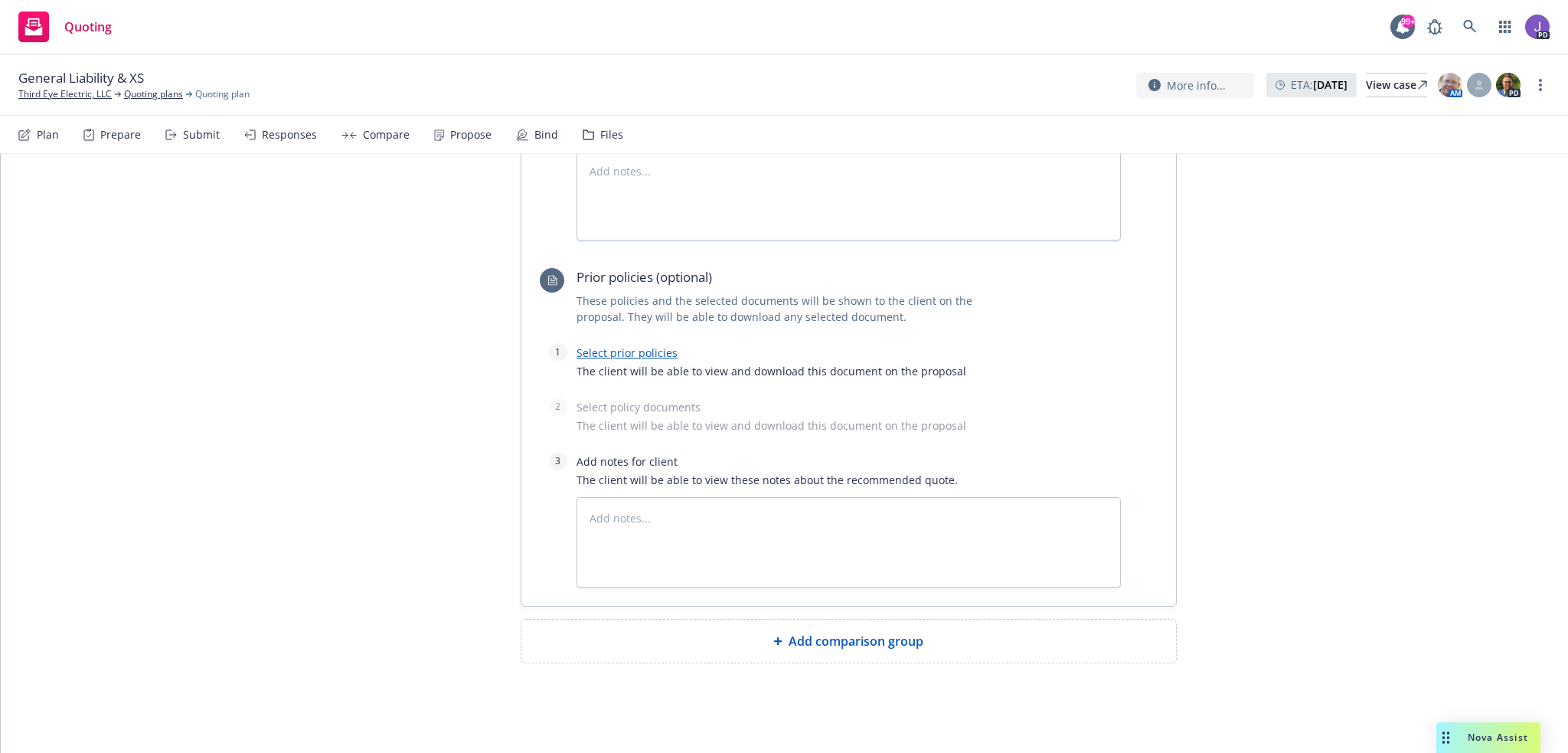
drag, startPoint x: 821, startPoint y: 667, endPoint x: 821, endPoint y: 658, distance: 9.0
click at [831, 642] on span "Add comparison group" at bounding box center [856, 641] width 135 height 18
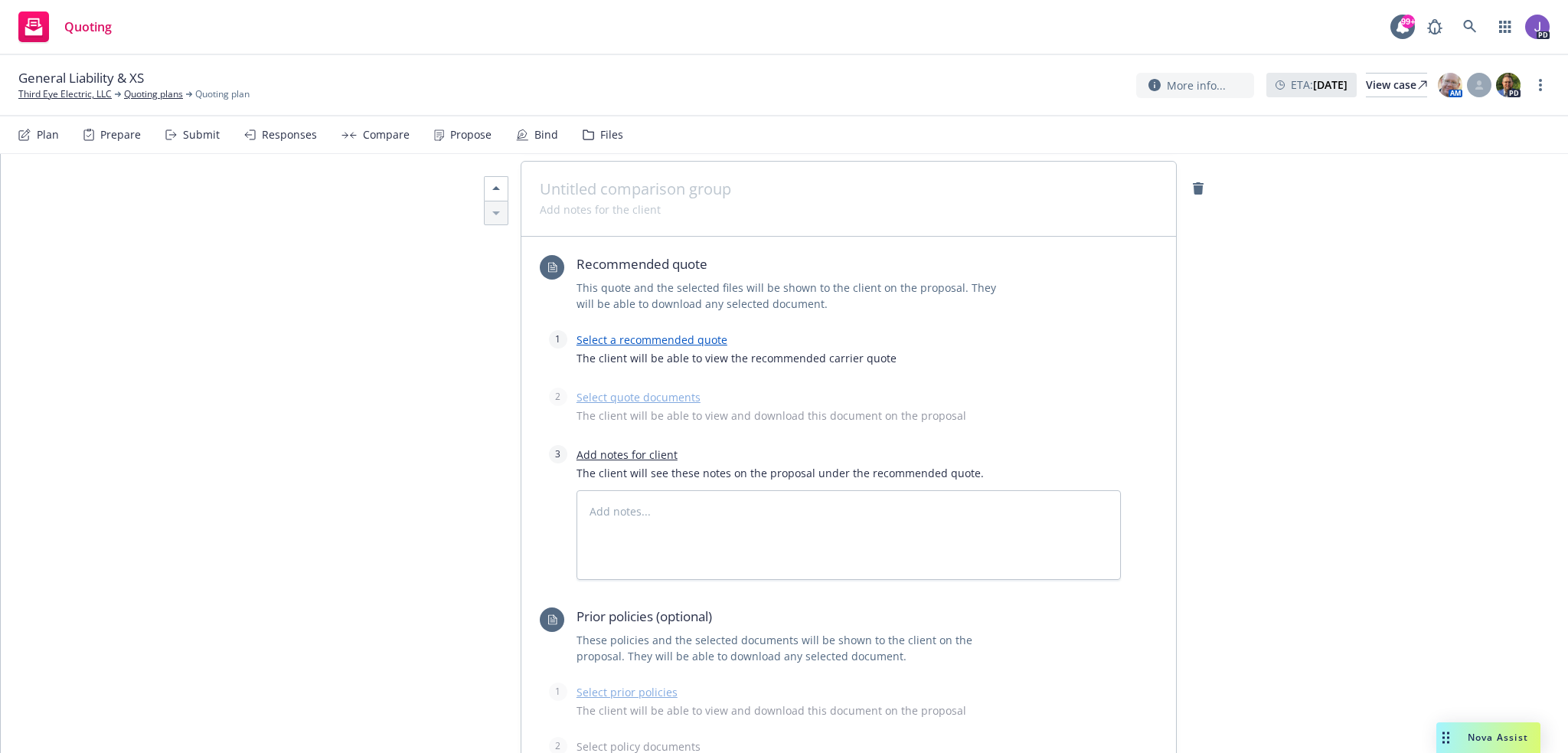
scroll to position [1510, 0]
click at [652, 336] on link "Select a recommended quote" at bounding box center [652, 338] width 151 height 14
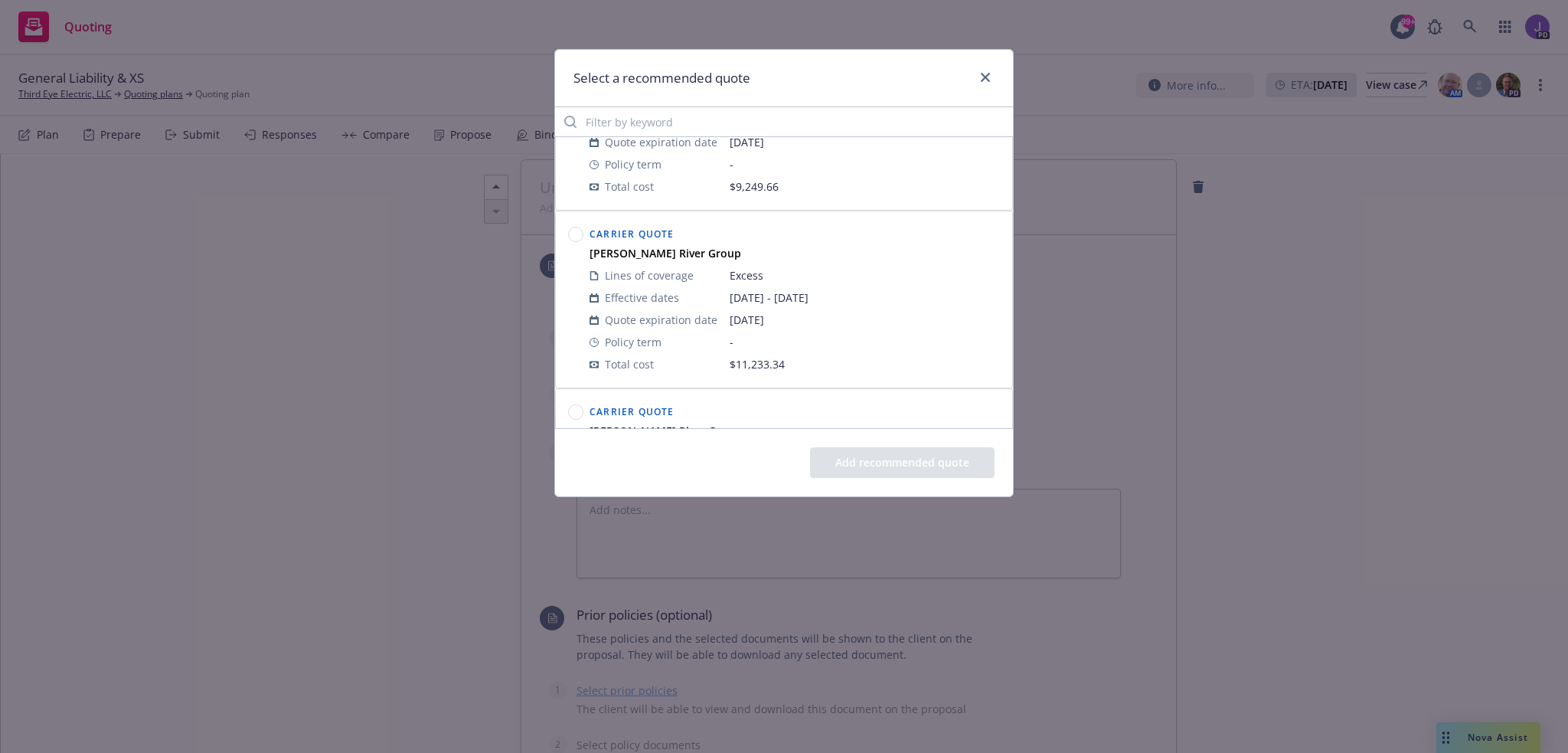
scroll to position [430, 0]
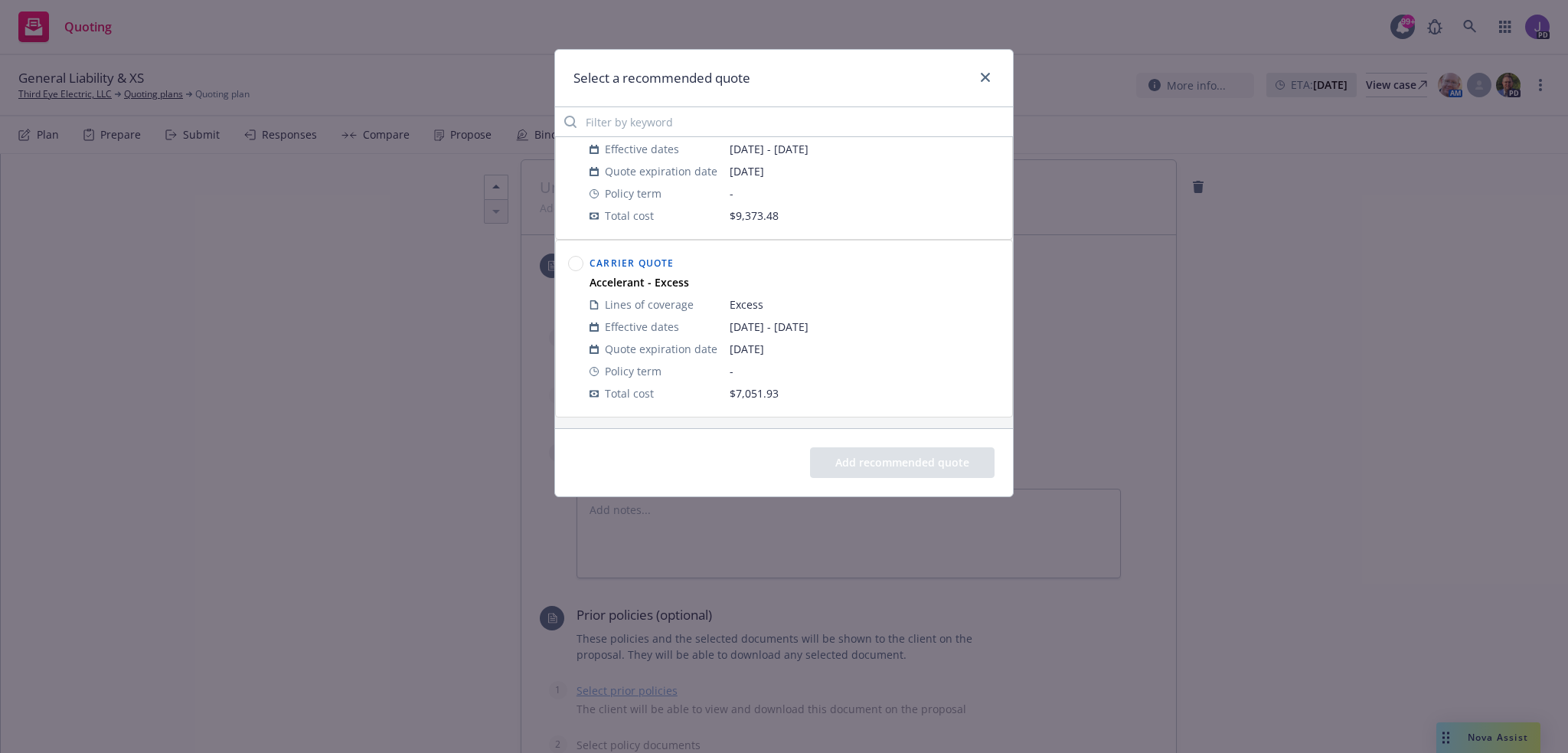
click at [577, 257] on circle at bounding box center [576, 263] width 14 height 14
click at [934, 462] on button "Add recommended quote" at bounding box center [902, 462] width 184 height 31
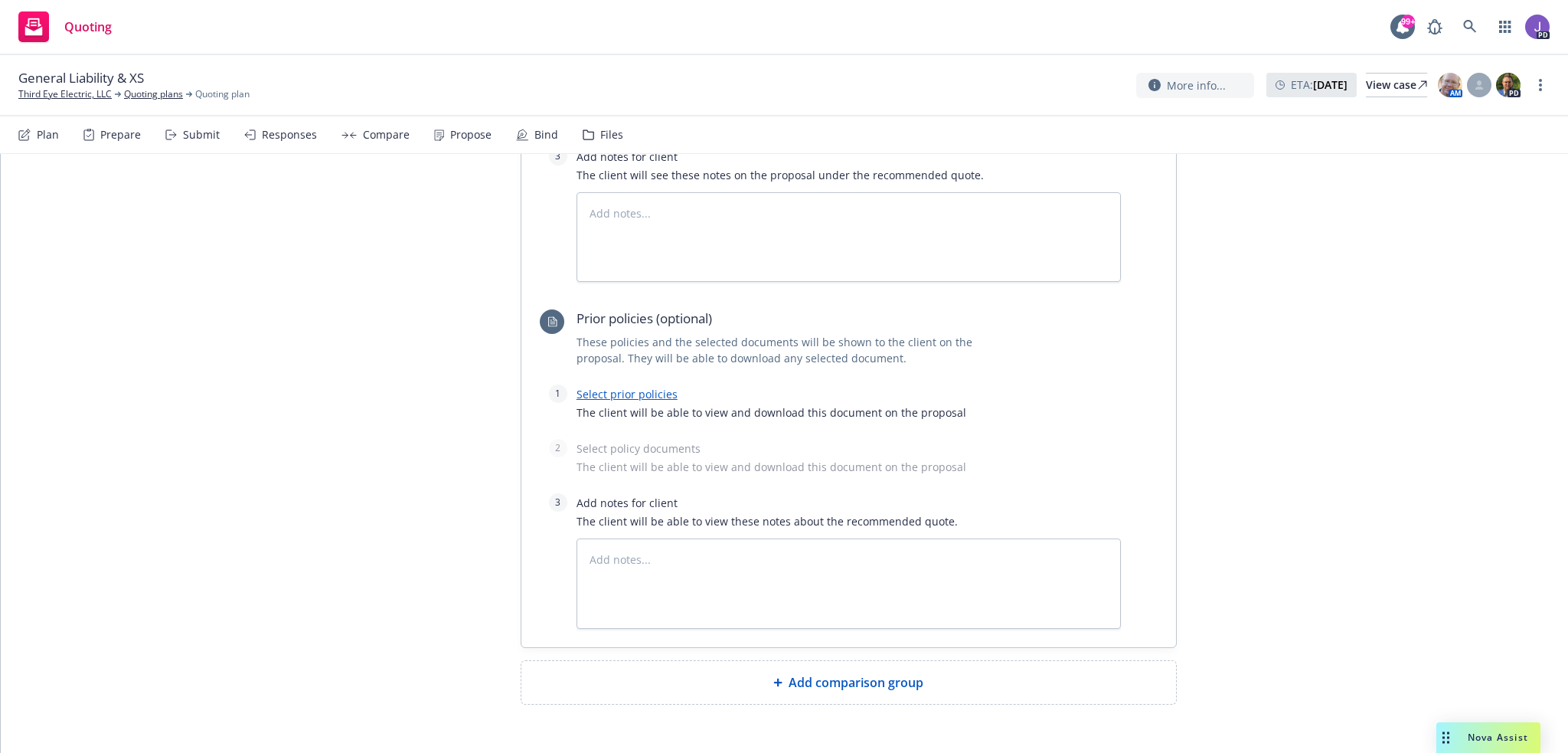
scroll to position [1893, 0]
click at [640, 383] on div "Select prior policies The client will be able to view and download this documen…" at bounding box center [848, 406] width 544 height 45
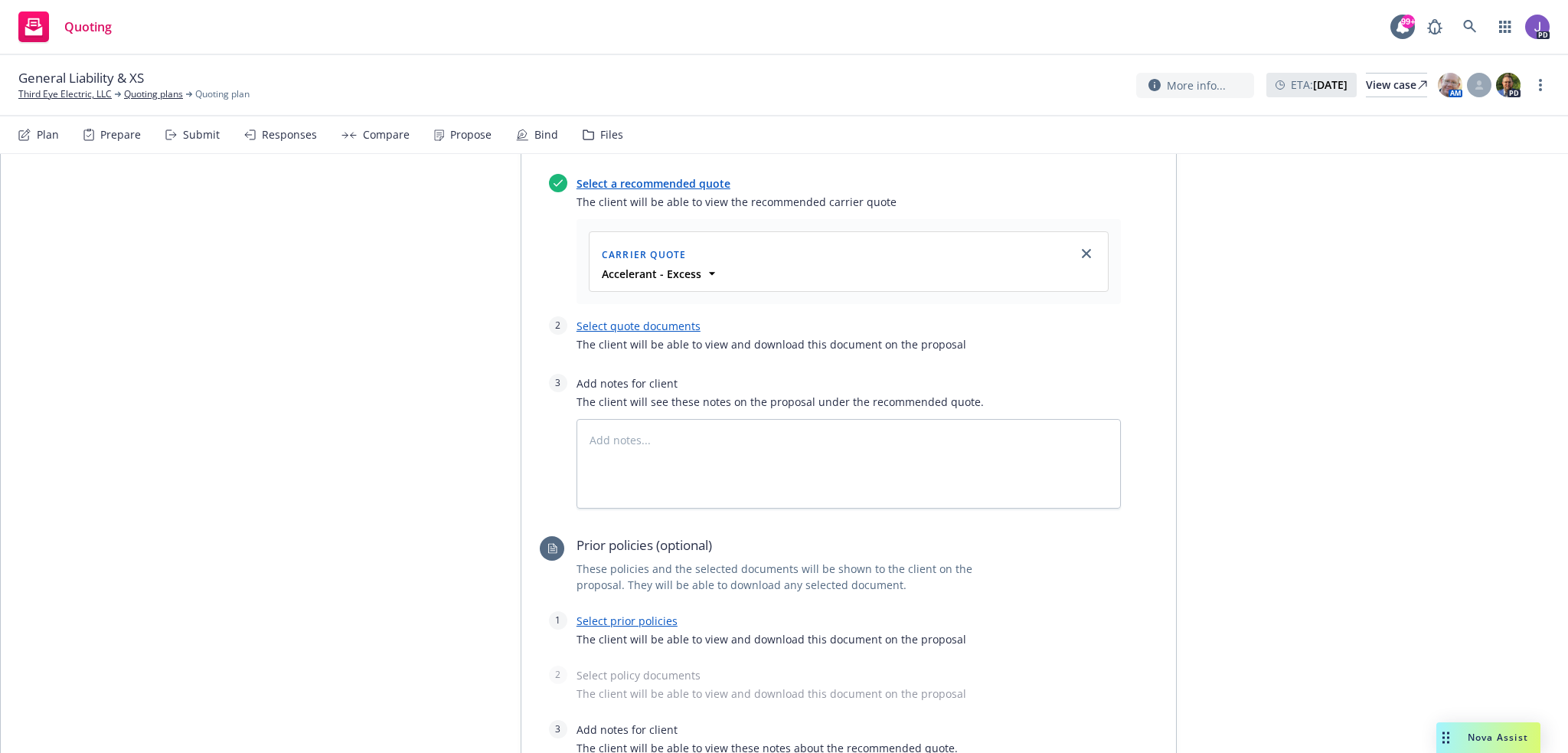
scroll to position [1664, 0]
click at [645, 328] on link "Select quote documents" at bounding box center [639, 327] width 124 height 14
type textarea "x"
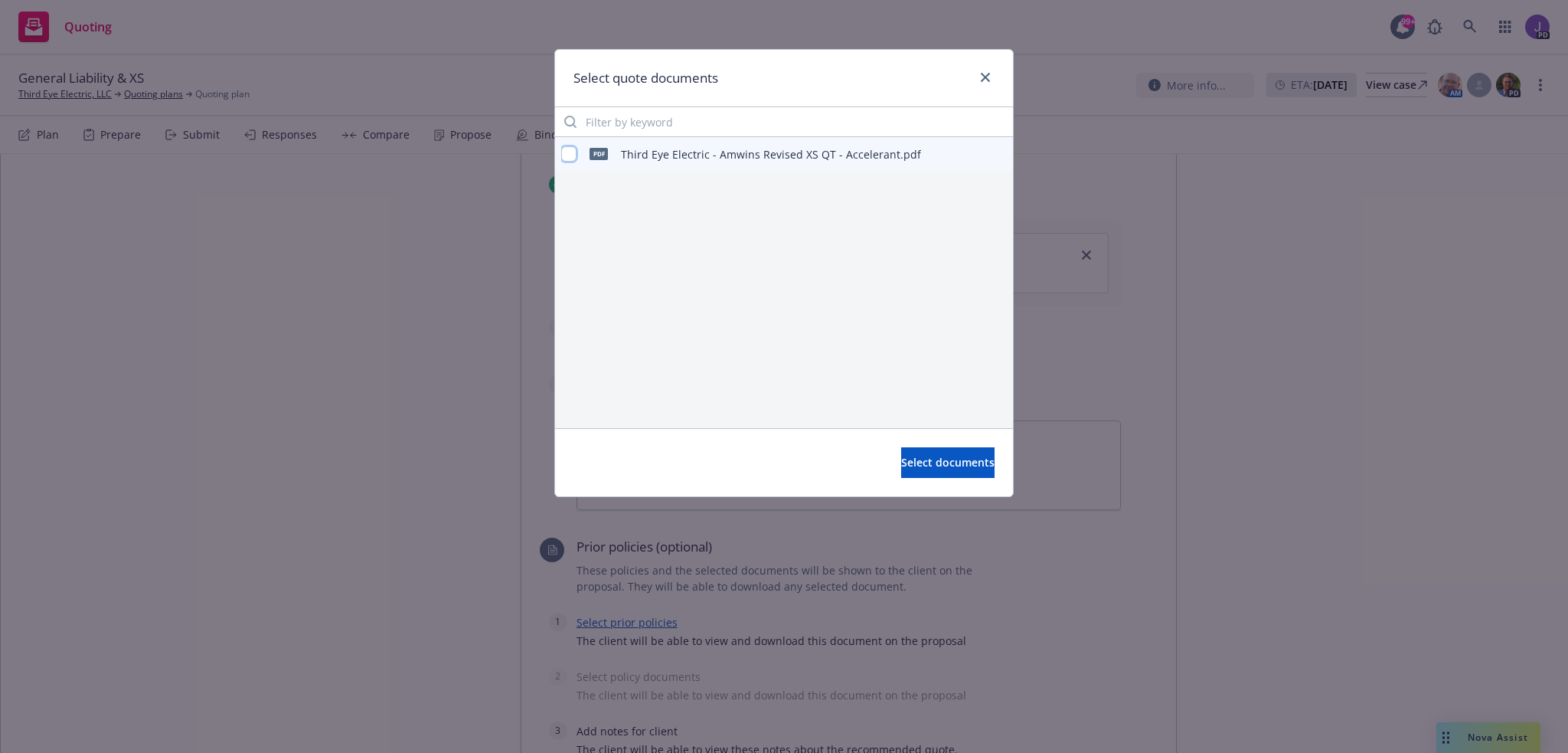
click at [571, 154] on input "checkbox" at bounding box center [569, 153] width 15 height 15
checkbox input "true"
click at [912, 465] on span "Select documents" at bounding box center [947, 462] width 93 height 14
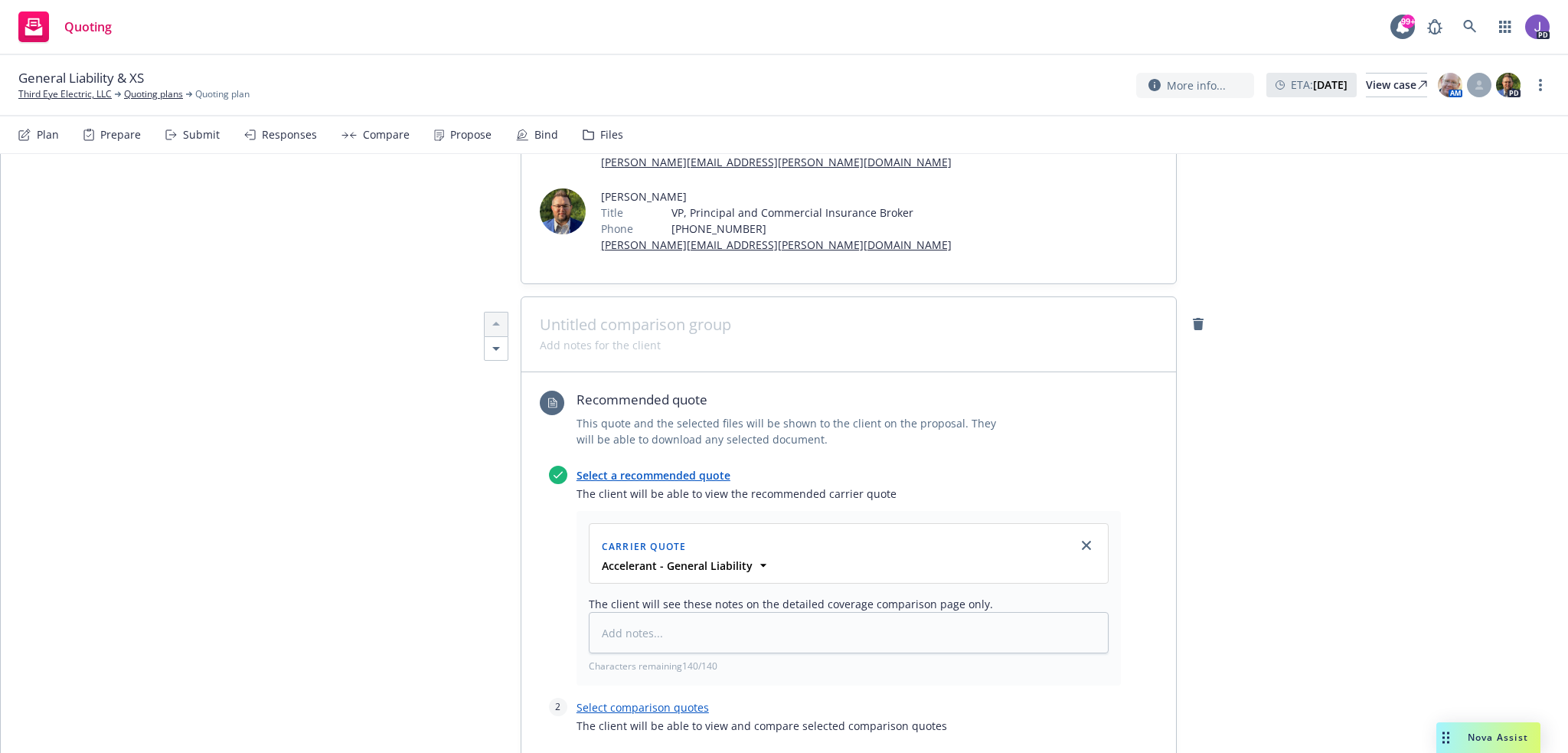
scroll to position [0, 0]
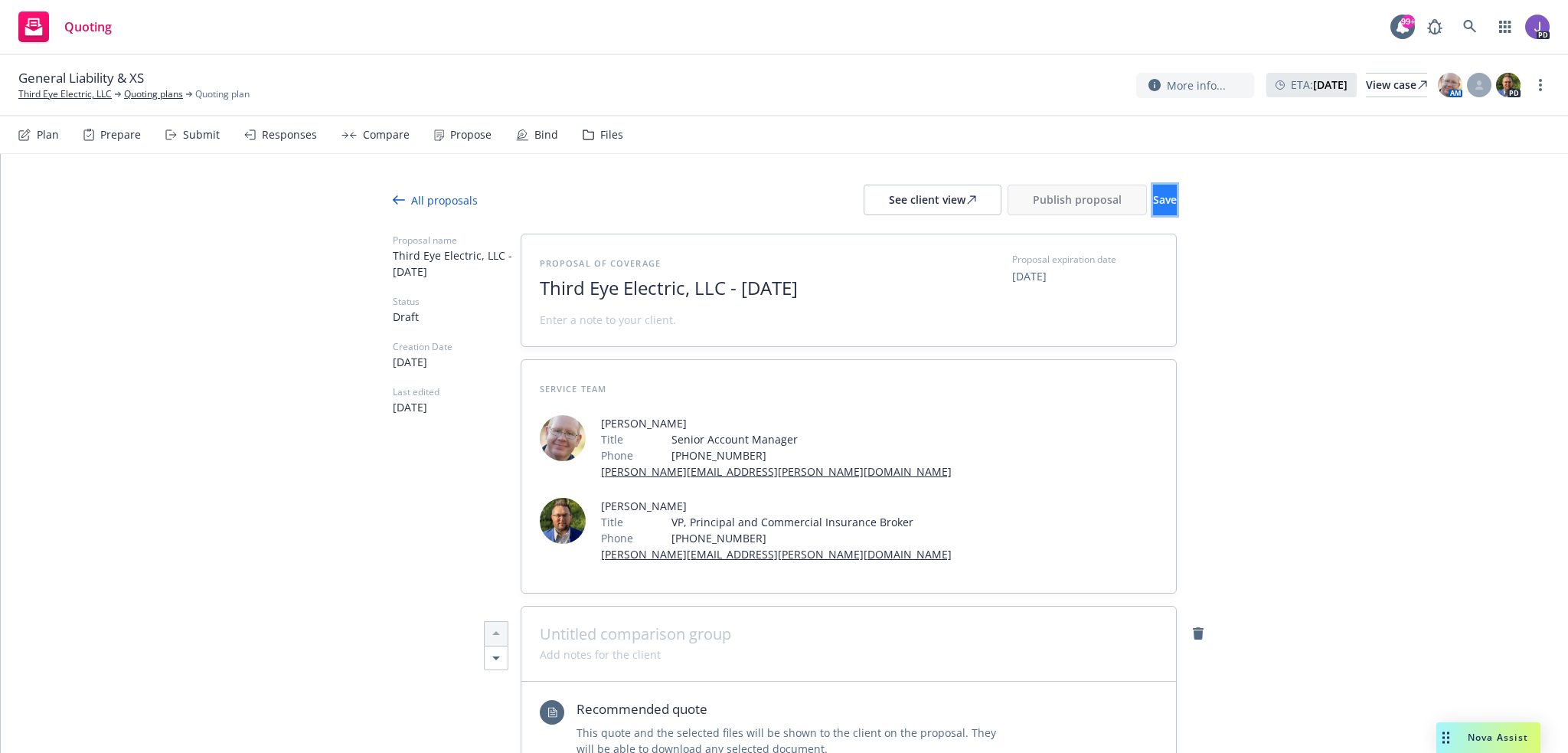
click at [1153, 202] on button "Save" at bounding box center [1165, 200] width 23 height 31
click at [1054, 200] on span "Publish proposal" at bounding box center [1077, 199] width 89 height 14
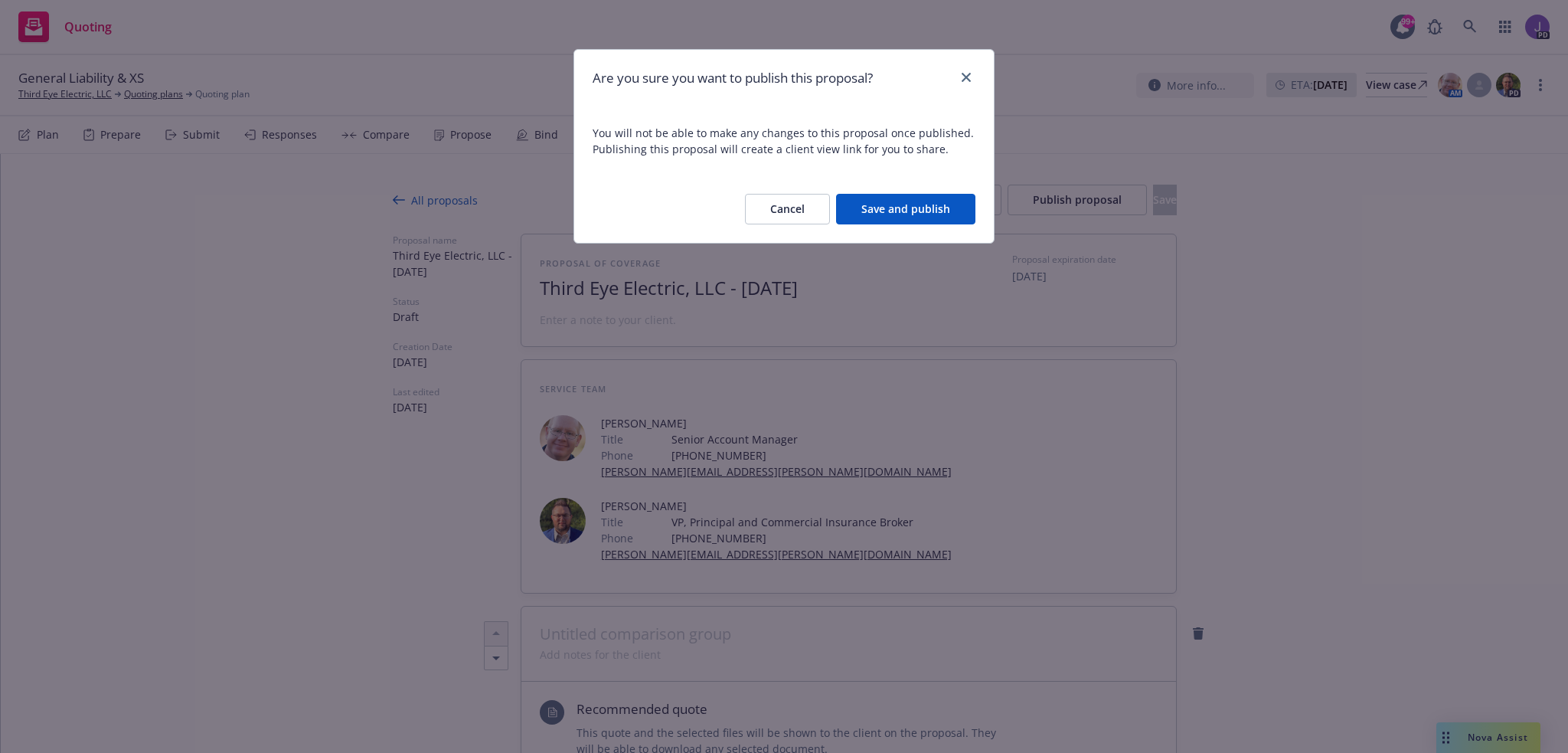
click at [908, 221] on button "Save and publish" at bounding box center [906, 209] width 139 height 31
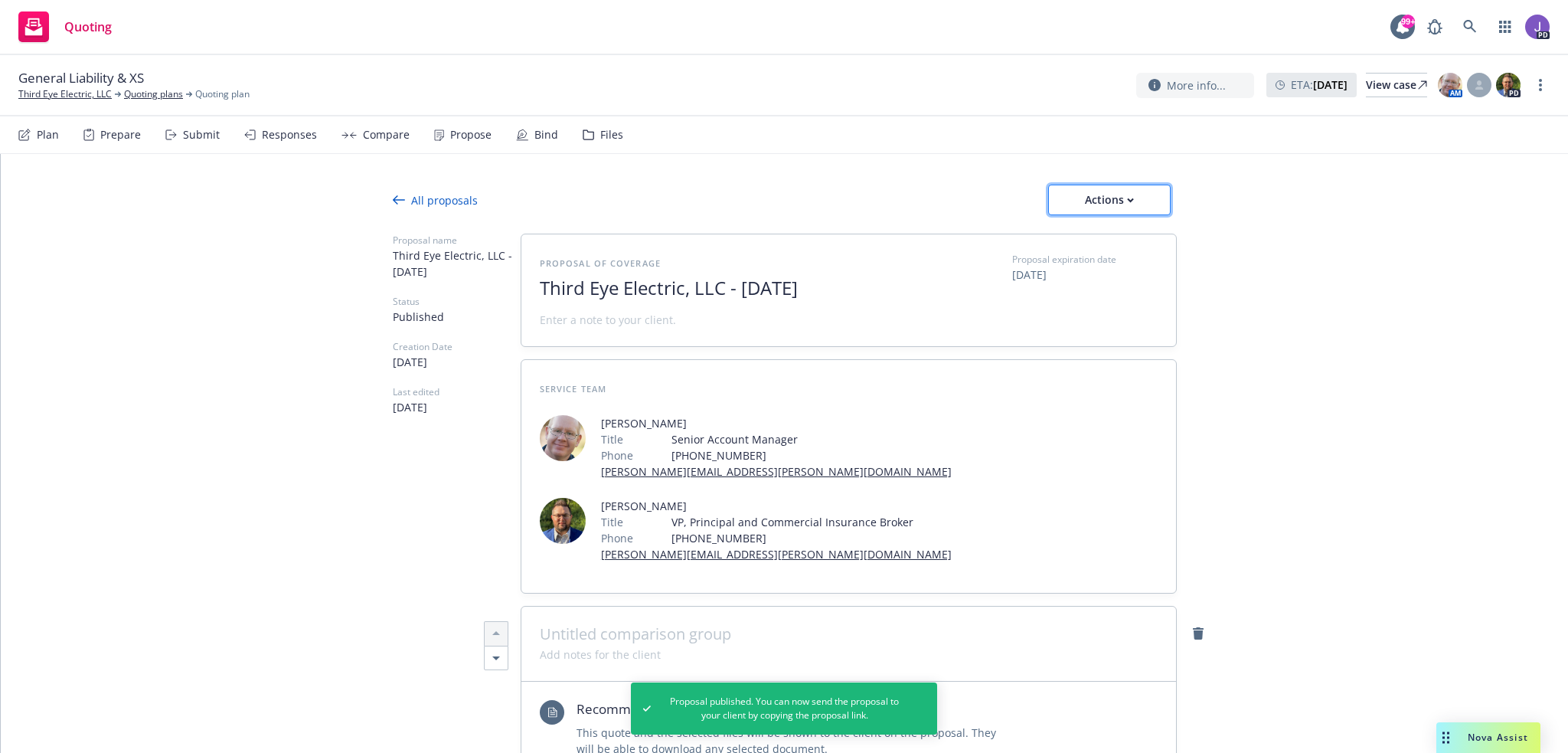
click at [1126, 206] on div "Actions" at bounding box center [1110, 200] width 72 height 29
click at [1092, 238] on span "Copy proposal link" at bounding box center [1108, 239] width 132 height 14
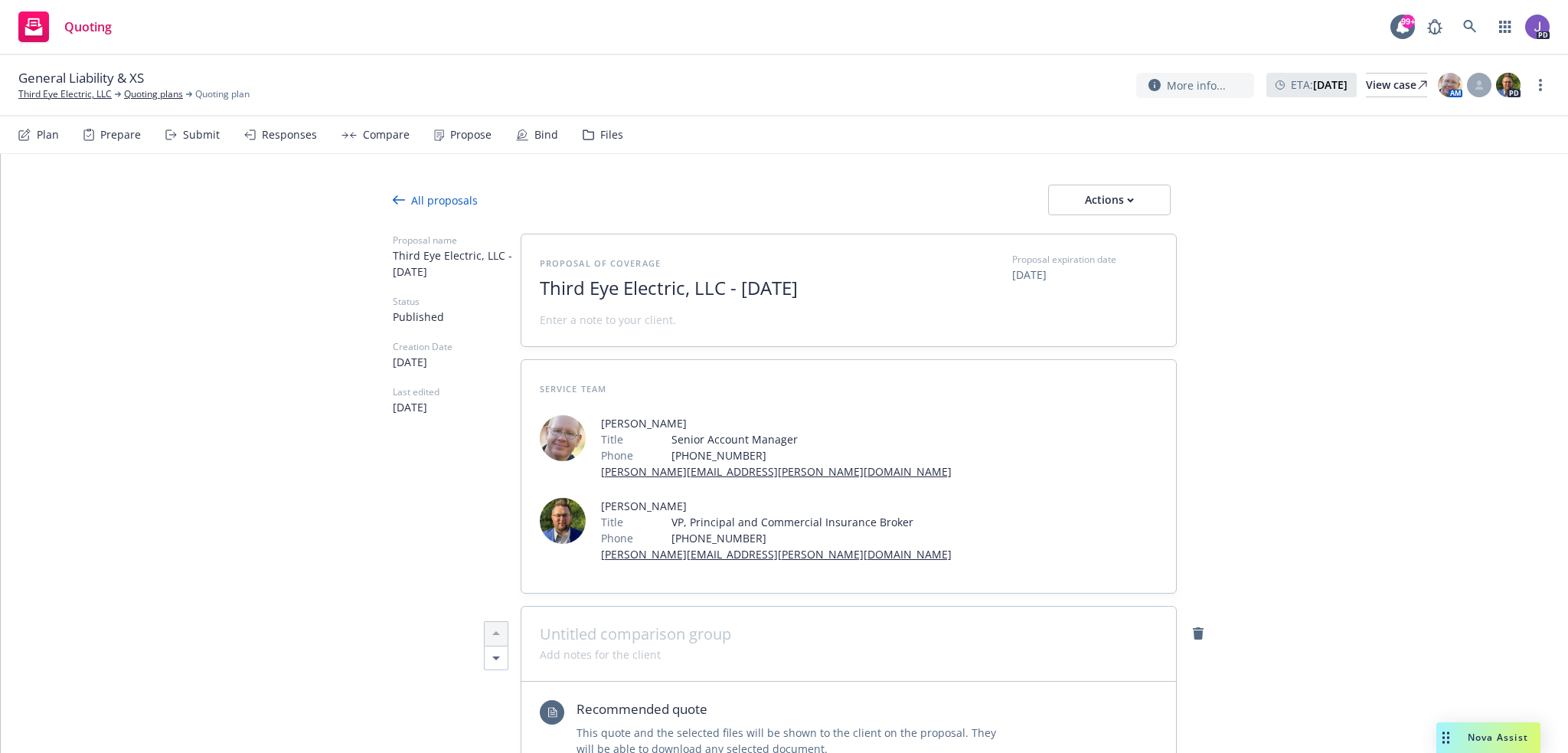
type textarea "x"
